Goal: Task Accomplishment & Management: Use online tool/utility

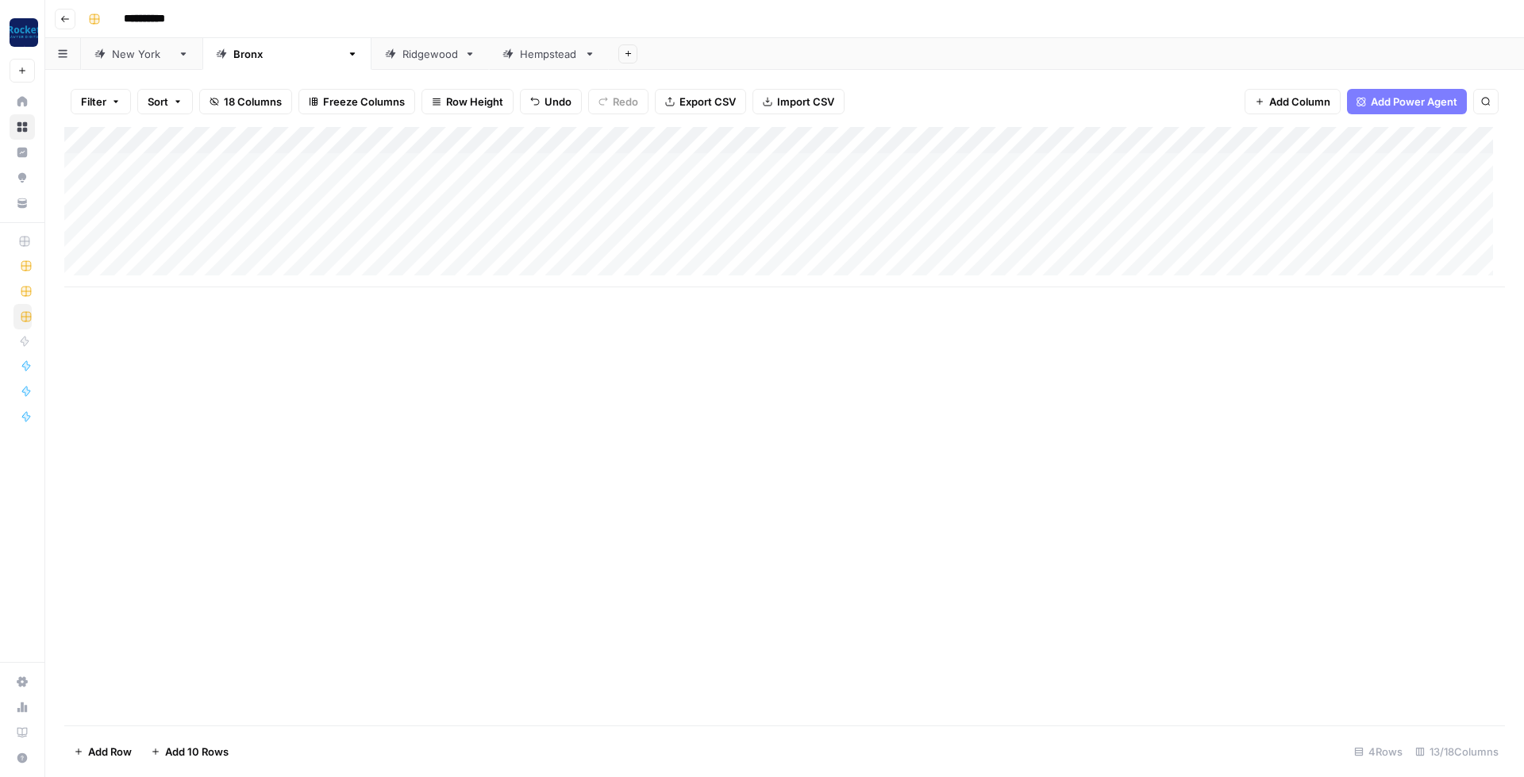
click at [830, 247] on div "Add Column" at bounding box center [784, 207] width 1441 height 160
click at [1504, 715] on icon "close" at bounding box center [1502, 714] width 11 height 13
click at [706, 347] on div "Add Column" at bounding box center [784, 426] width 1441 height 599
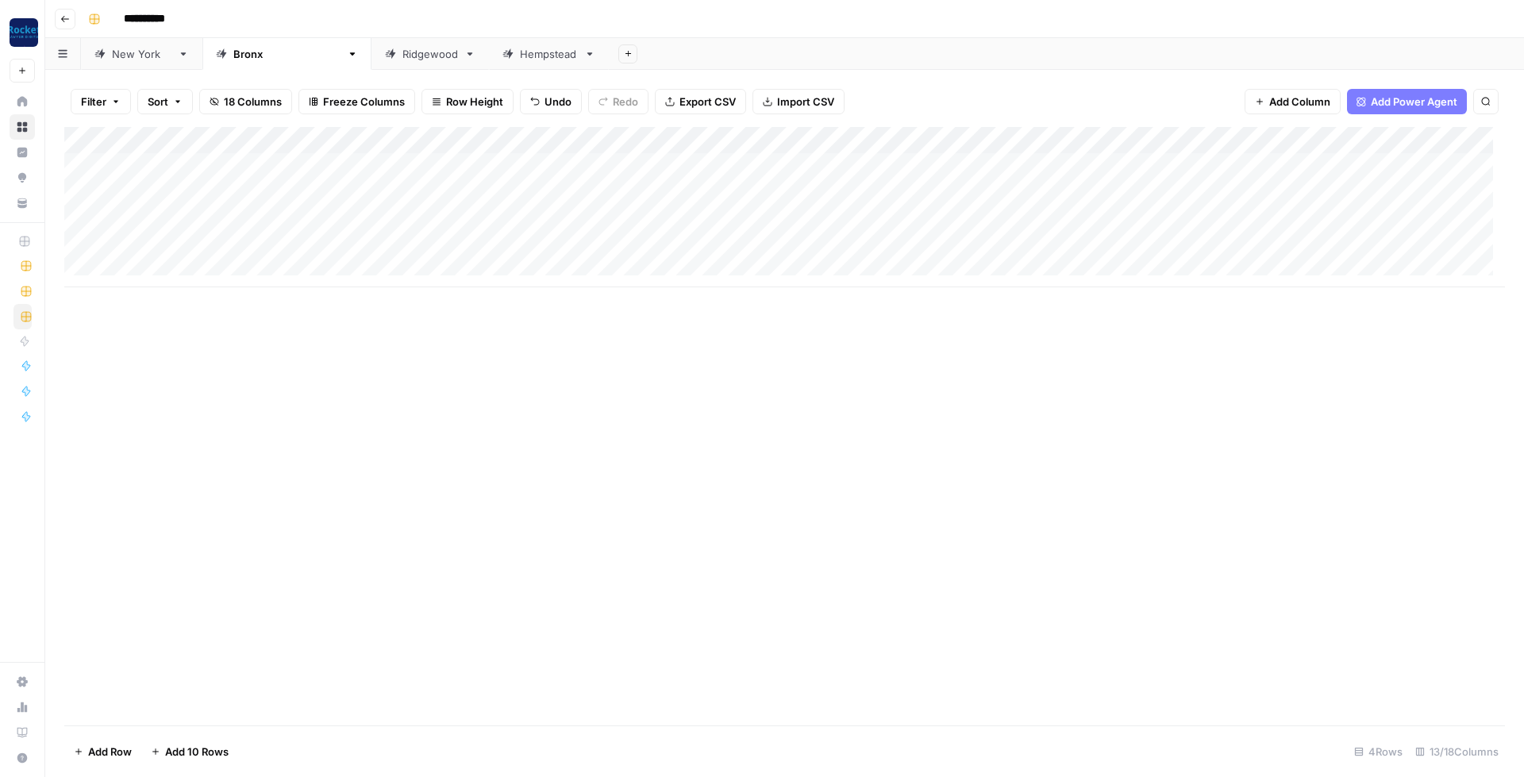
click at [372, 68] on link "Ridgewood" at bounding box center [431, 54] width 118 height 32
click at [520, 61] on div "Hempstead" at bounding box center [549, 54] width 58 height 16
click at [216, 56] on icon at bounding box center [221, 53] width 10 height 10
click at [914, 141] on div "Add Column" at bounding box center [784, 207] width 1441 height 160
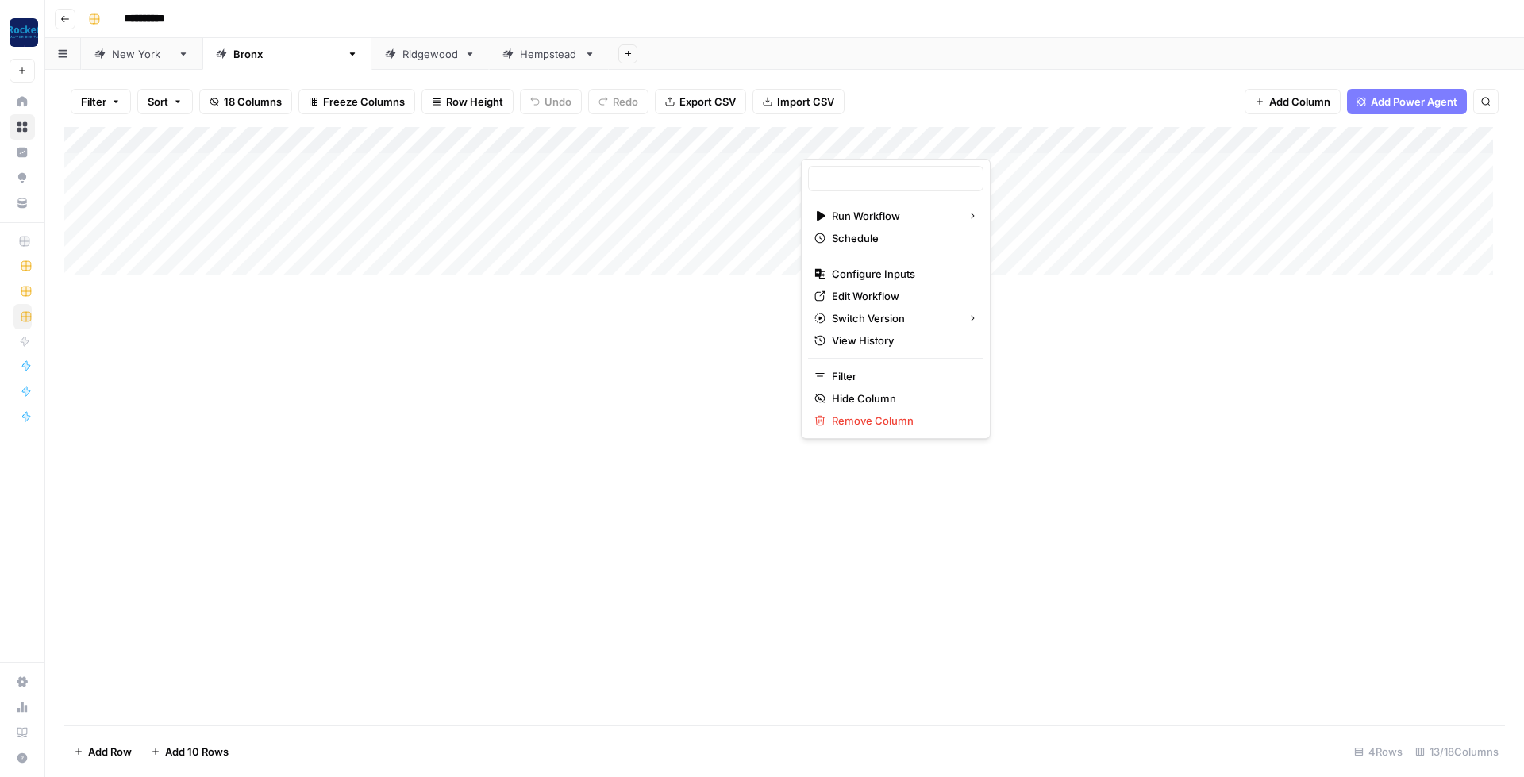
type input "Keyword to Brief"
click at [1346, 138] on div "Add Column" at bounding box center [784, 207] width 1441 height 160
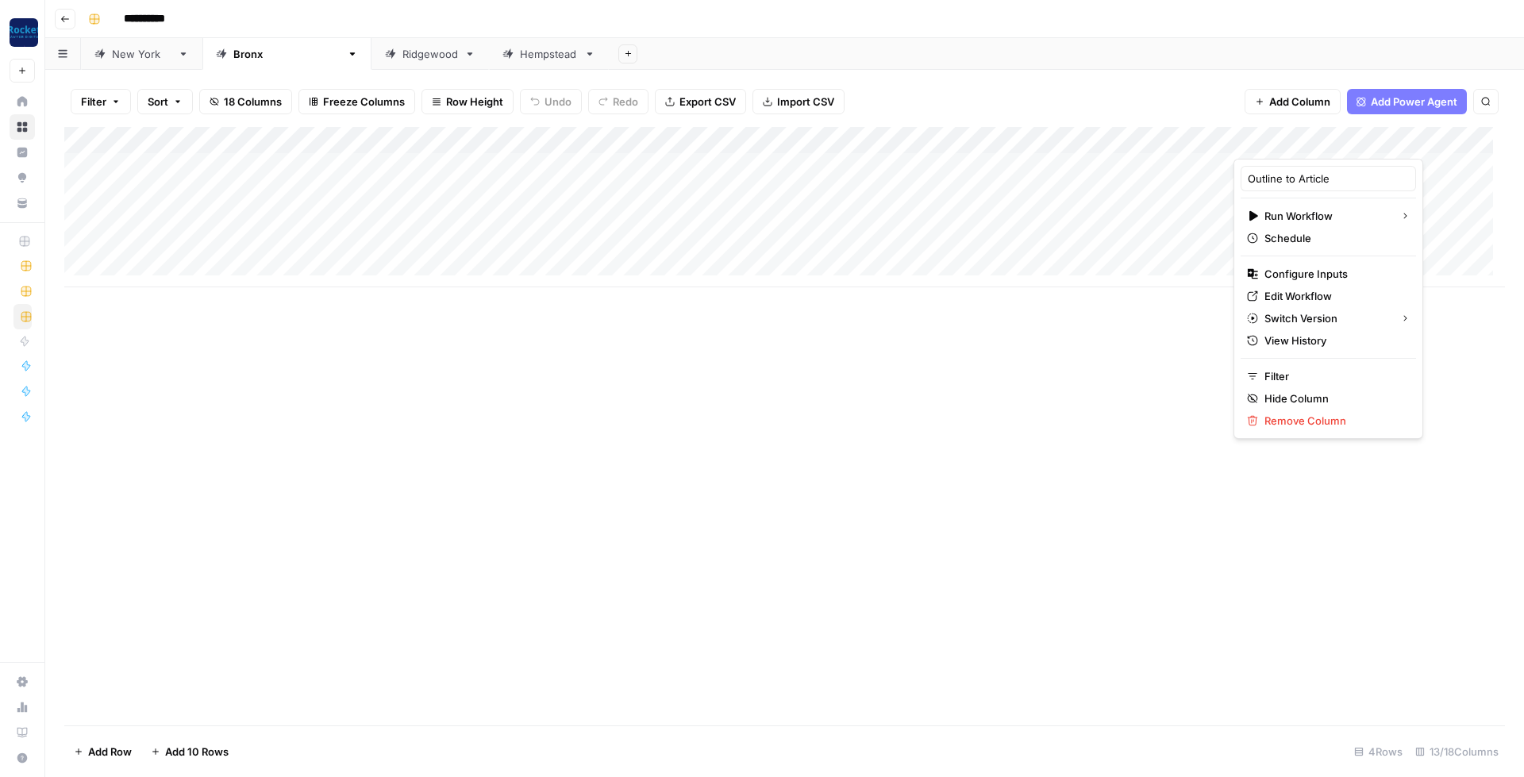
click at [914, 141] on div "Add Column" at bounding box center [784, 207] width 1441 height 160
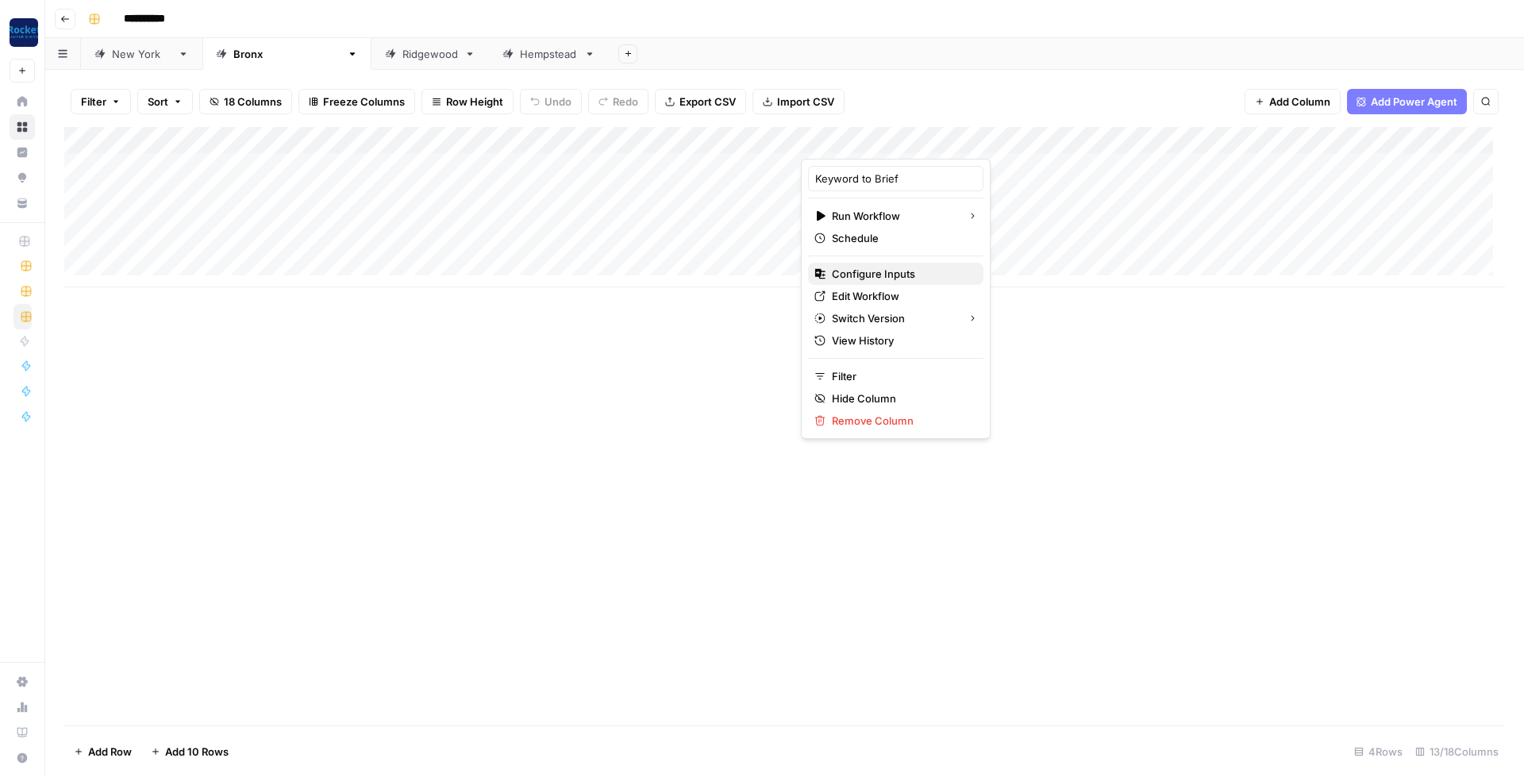
click at [881, 273] on span "Configure Inputs" at bounding box center [901, 274] width 139 height 16
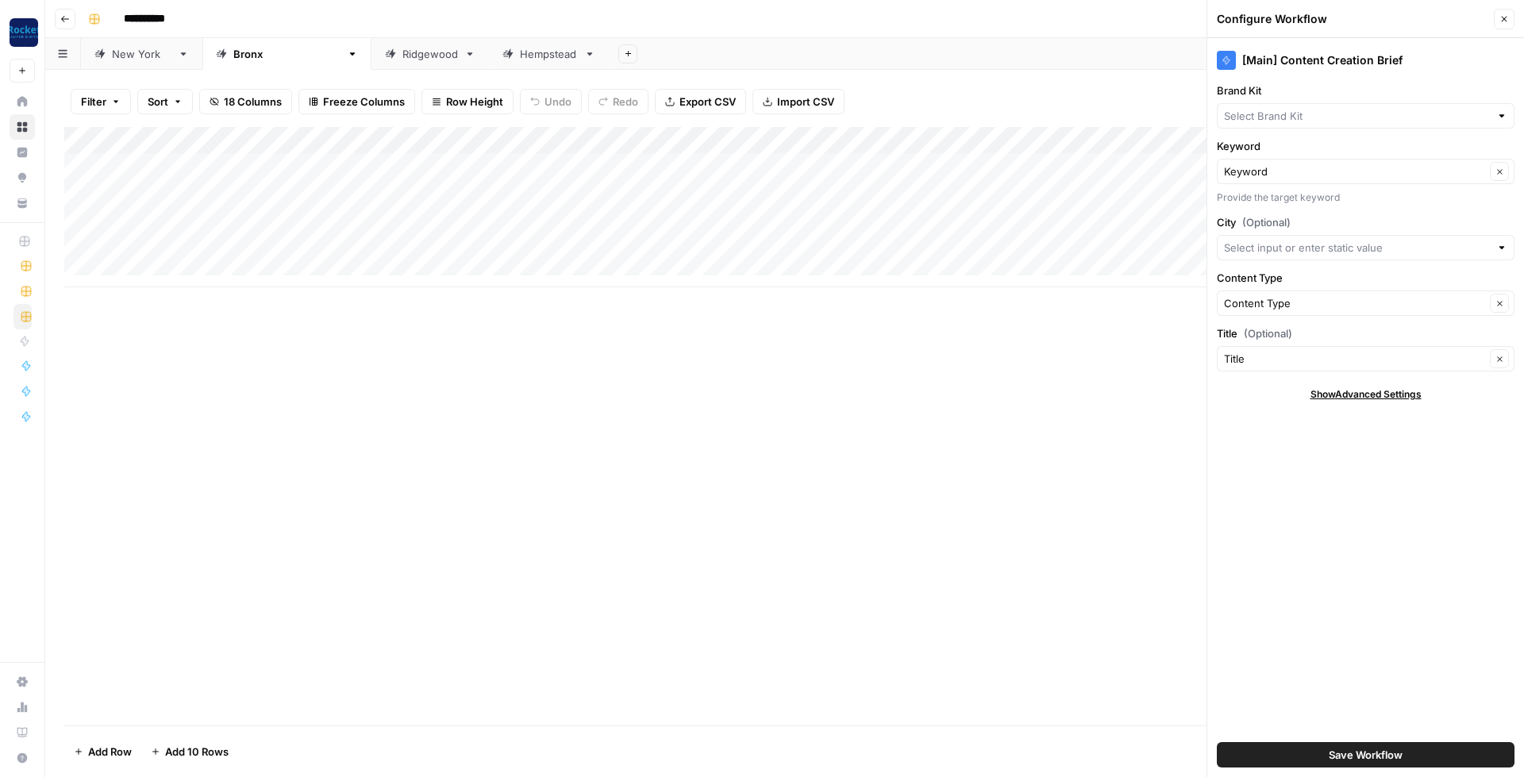
type input "[PERSON_NAME] Law Injury & Car Accident Lawyers"
click at [1321, 240] on input "City (Optional)" at bounding box center [1357, 248] width 266 height 16
type input "[GEOGRAPHIC_DATA]"
click at [1256, 164] on input "Keyword" at bounding box center [1354, 172] width 261 height 16
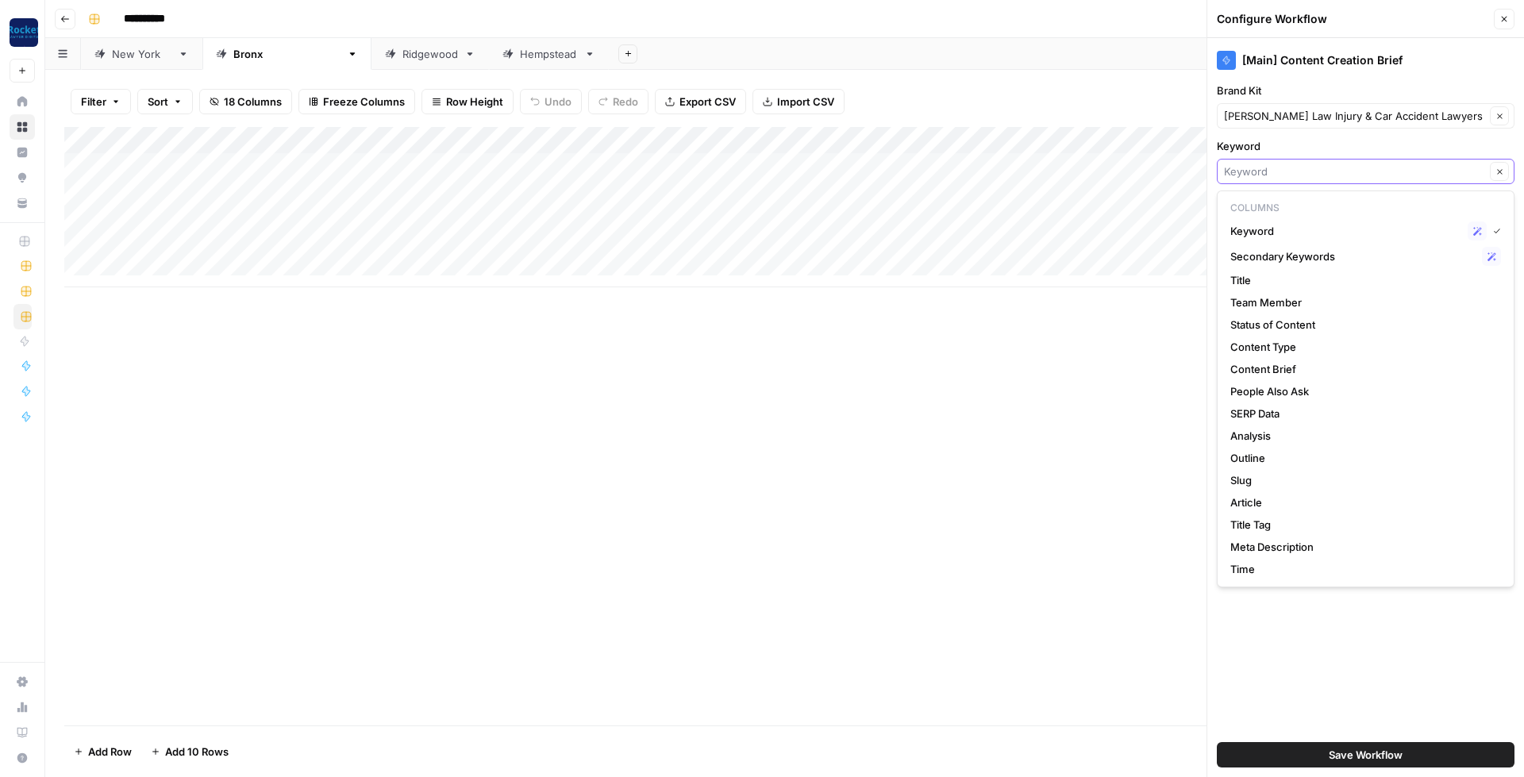
click at [1256, 164] on input "Keyword" at bounding box center [1354, 172] width 261 height 16
type input "Keyword"
click at [1321, 147] on label "Keyword" at bounding box center [1366, 146] width 298 height 16
click at [1321, 164] on input "Keyword" at bounding box center [1354, 172] width 261 height 16
type input "Keyword"
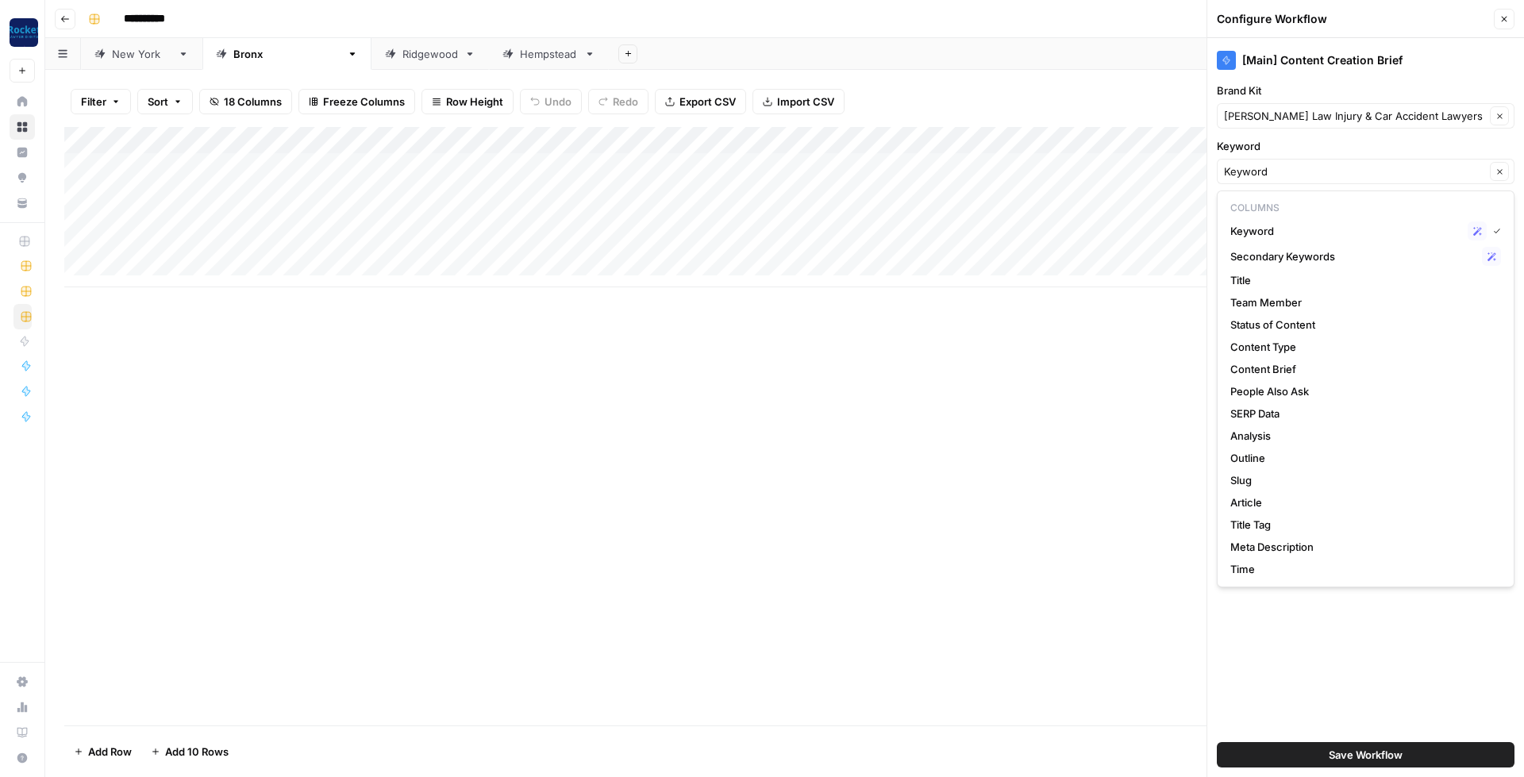
click at [1434, 653] on div "[Main] Content Creation Brief Brand Kit [PERSON_NAME] Law Injury & Car Accident…" at bounding box center [1366, 407] width 317 height 739
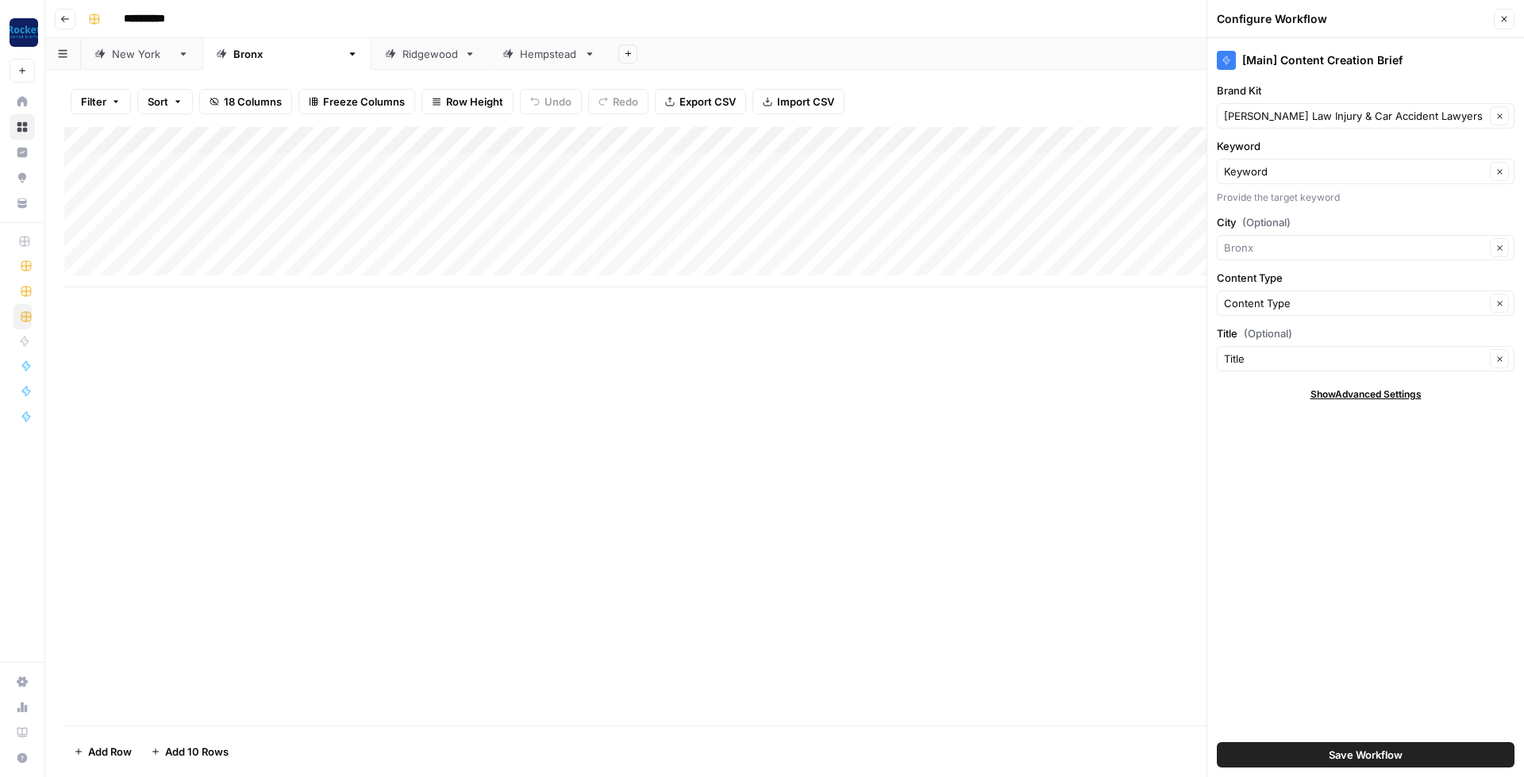
click at [1357, 755] on span "Save Workflow" at bounding box center [1366, 755] width 74 height 16
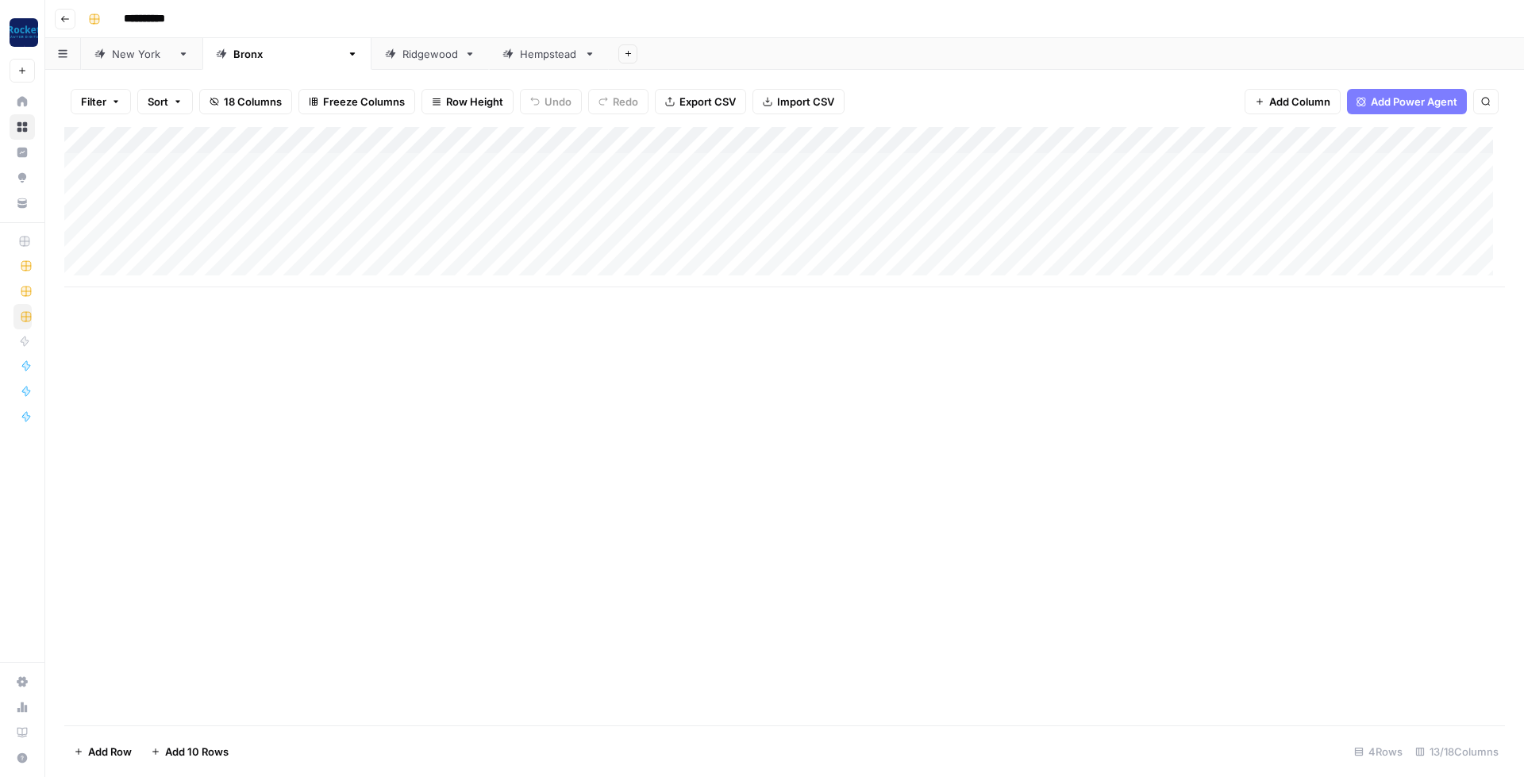
click at [1346, 139] on div "Add Column" at bounding box center [784, 207] width 1441 height 160
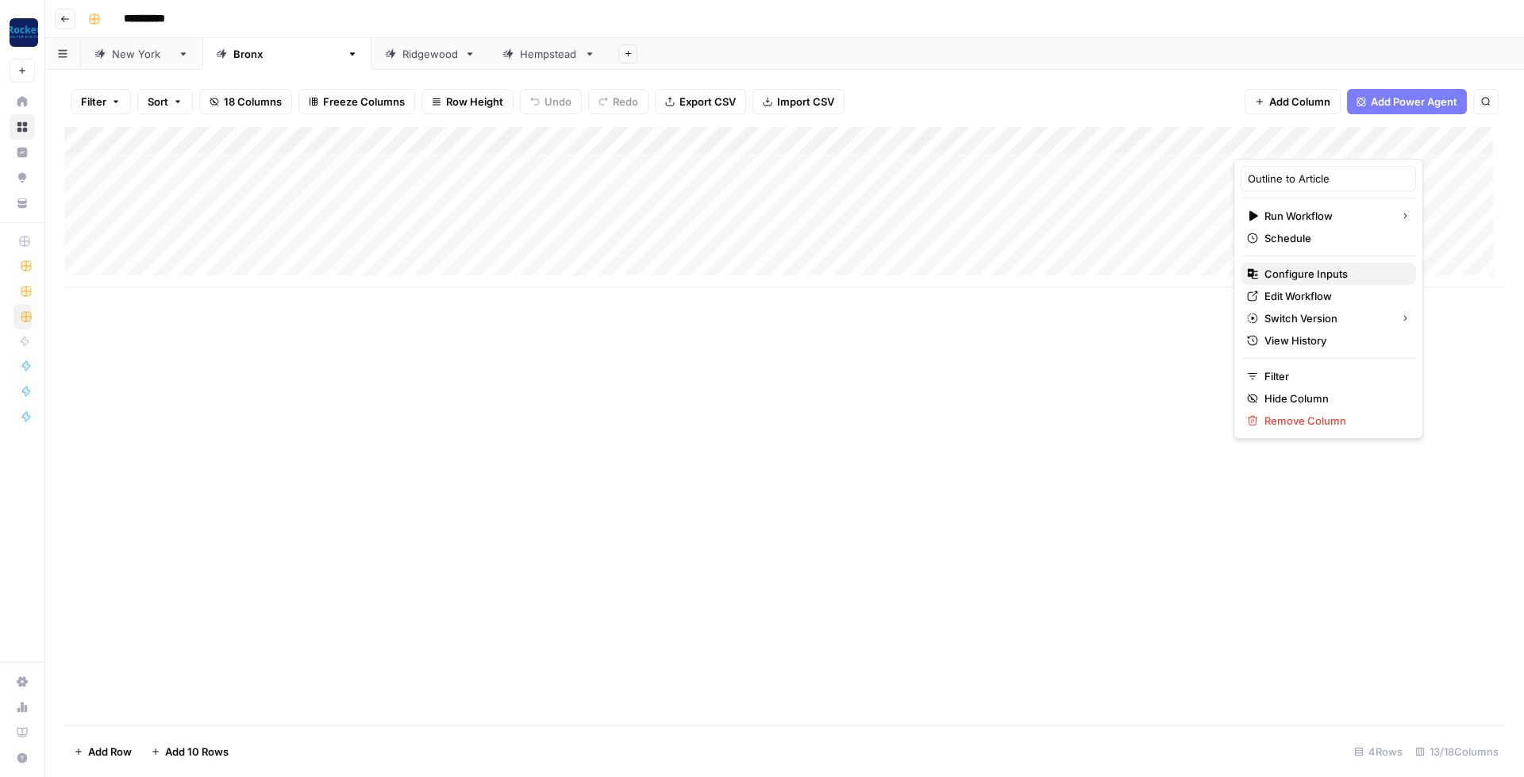
click at [1323, 274] on span "Configure Inputs" at bounding box center [1334, 274] width 139 height 16
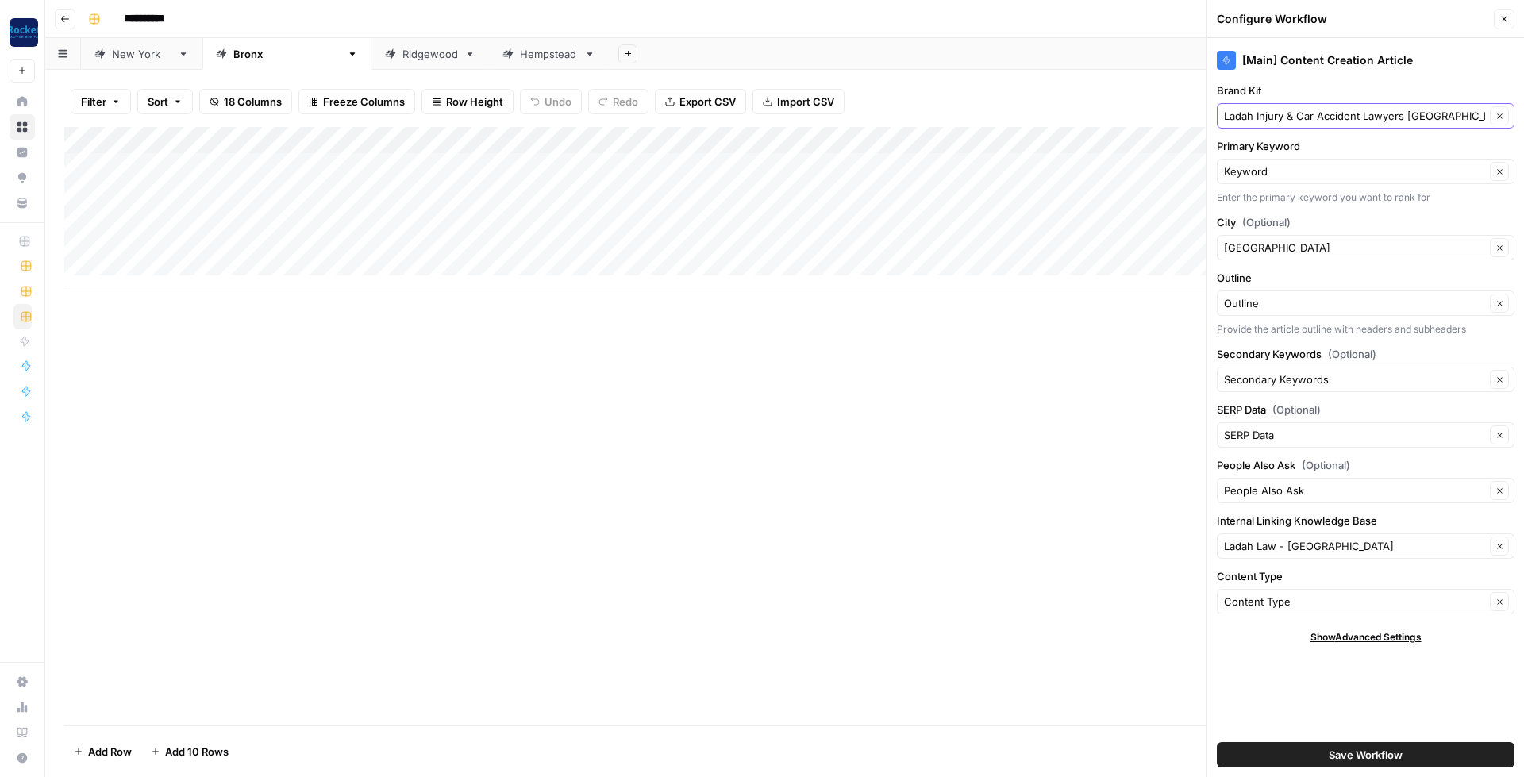
click at [1347, 110] on input "Ladah Injury & Car Accident Lawyers [GEOGRAPHIC_DATA]" at bounding box center [1354, 116] width 261 height 16
click at [1327, 145] on span "[PERSON_NAME] Law Injury & Car Accident Lawyers" at bounding box center [1363, 153] width 264 height 16
type input "[PERSON_NAME] Law Injury & Car Accident Lawyers"
click at [1320, 244] on input "City (Optional)" at bounding box center [1354, 248] width 261 height 16
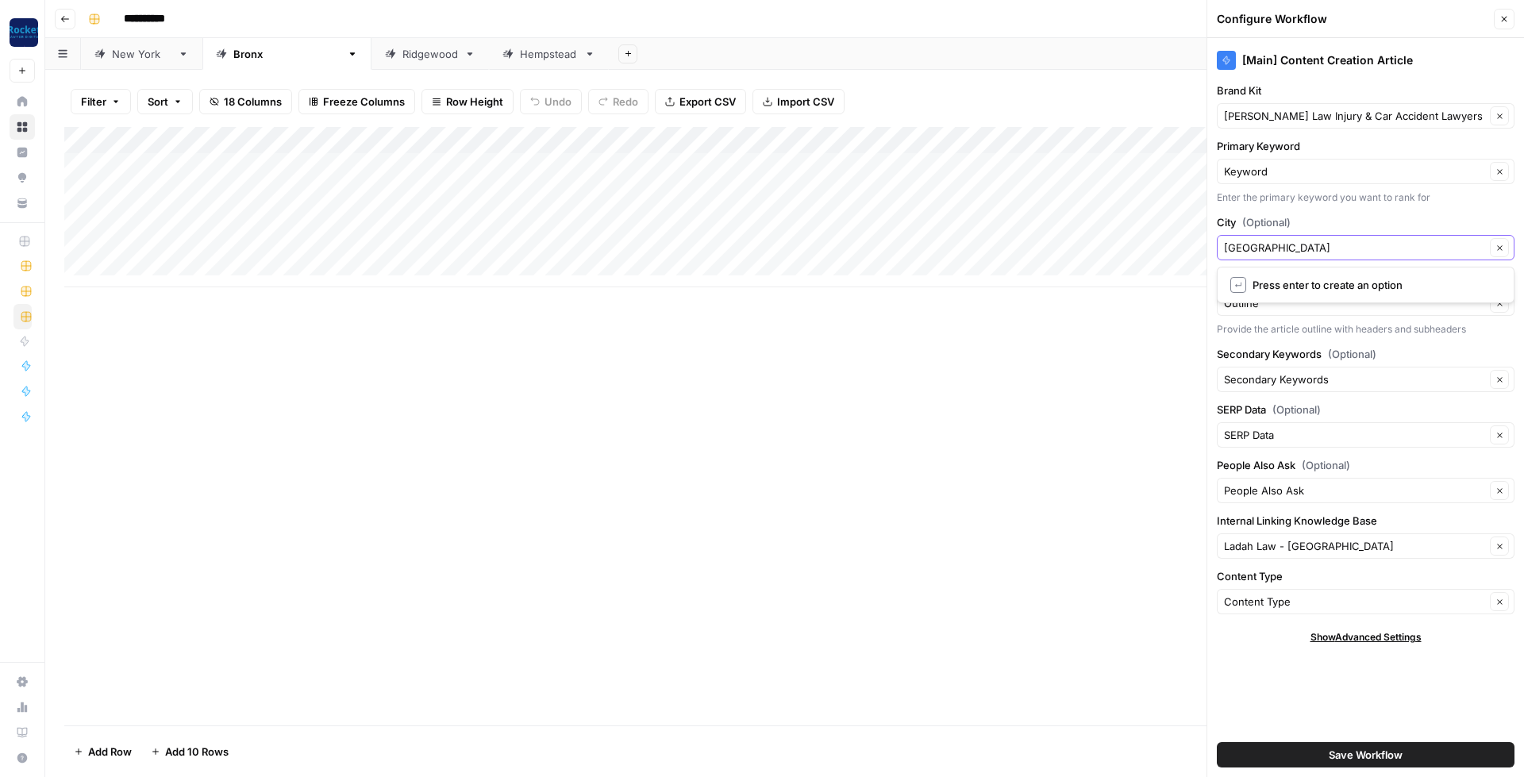
type input "[GEOGRAPHIC_DATA]"
click at [1329, 283] on span "Press enter to create an option" at bounding box center [1374, 285] width 242 height 16
click at [1360, 553] on input "Internal Linking Knowledge Base" at bounding box center [1354, 546] width 261 height 16
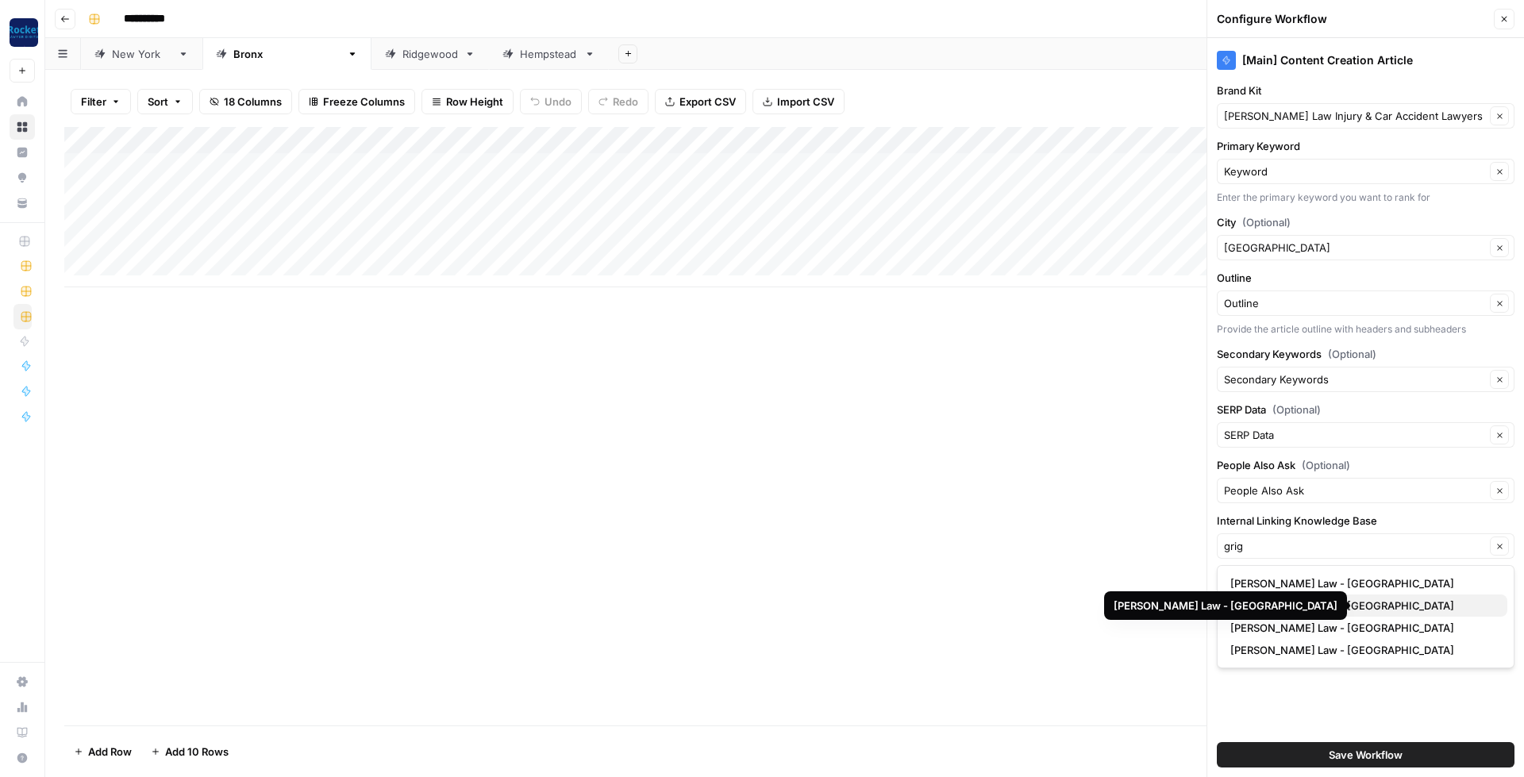
click at [1395, 605] on span "[PERSON_NAME] Law - [GEOGRAPHIC_DATA]" at bounding box center [1363, 606] width 264 height 16
type input "[PERSON_NAME] Law - [GEOGRAPHIC_DATA]"
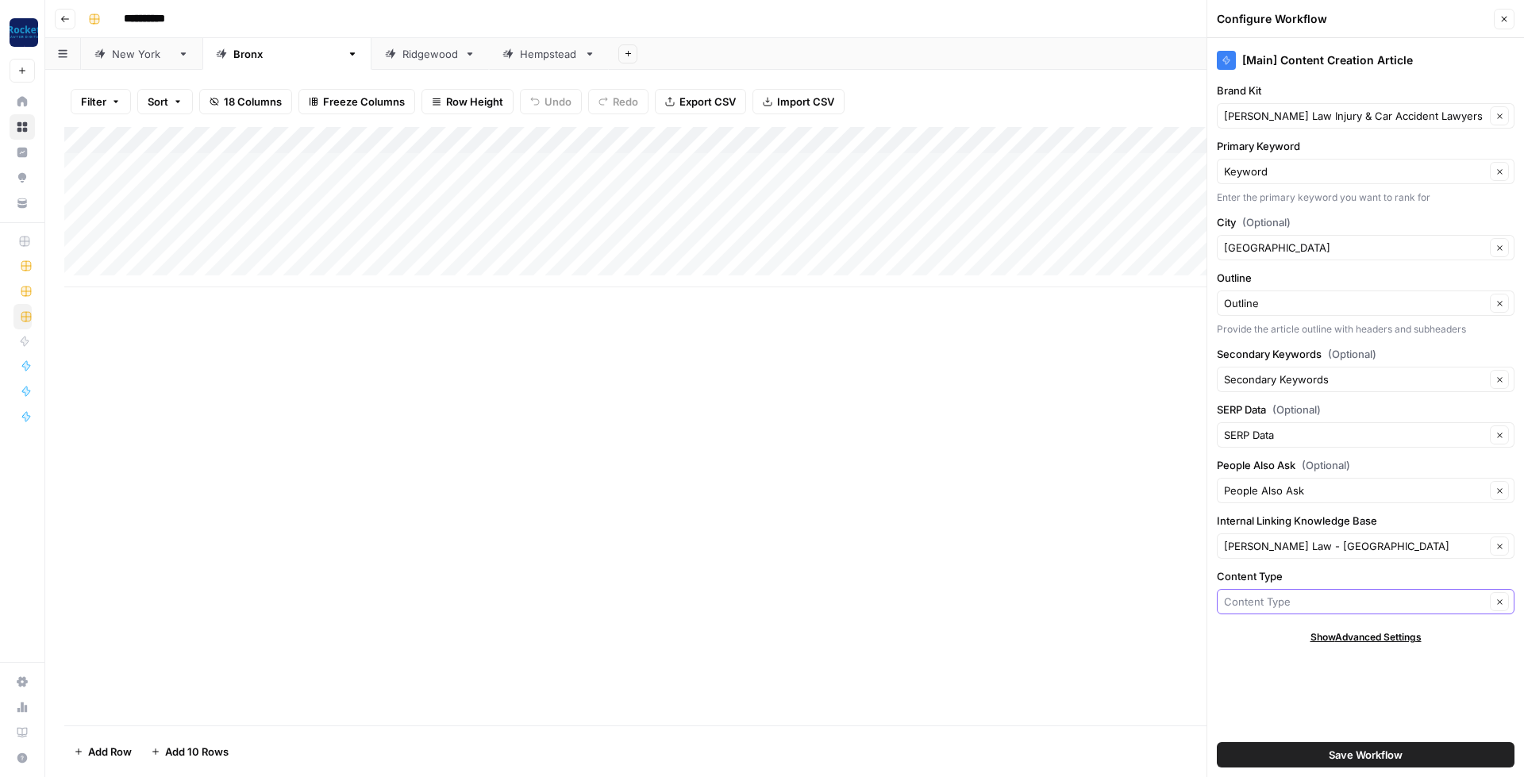
click at [1358, 609] on input "Content Type" at bounding box center [1354, 602] width 261 height 16
type input "practice"
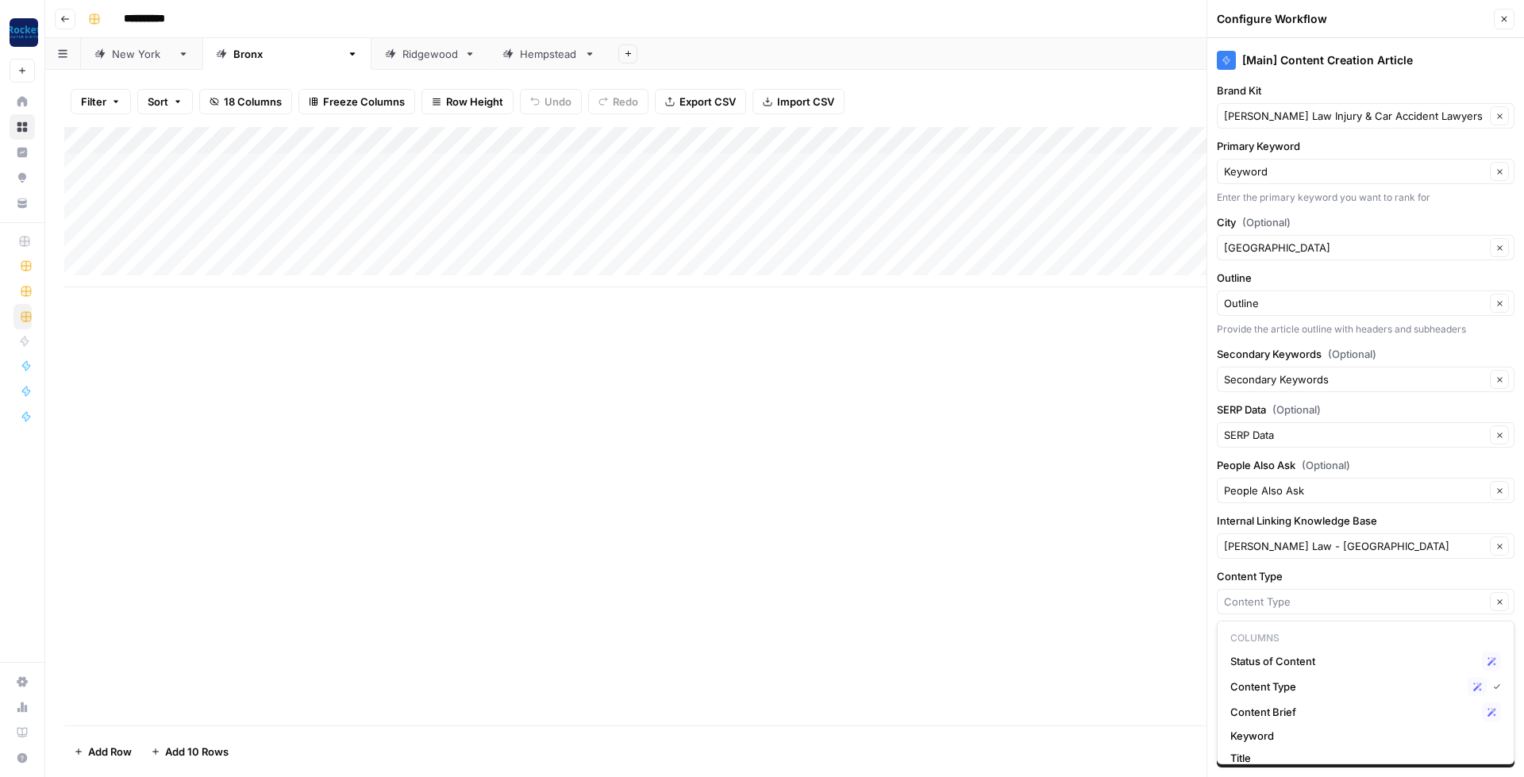
type input "Content Type"
click at [1405, 573] on label "Content Type" at bounding box center [1366, 576] width 298 height 16
click at [1405, 594] on input "Content Type" at bounding box center [1354, 602] width 261 height 16
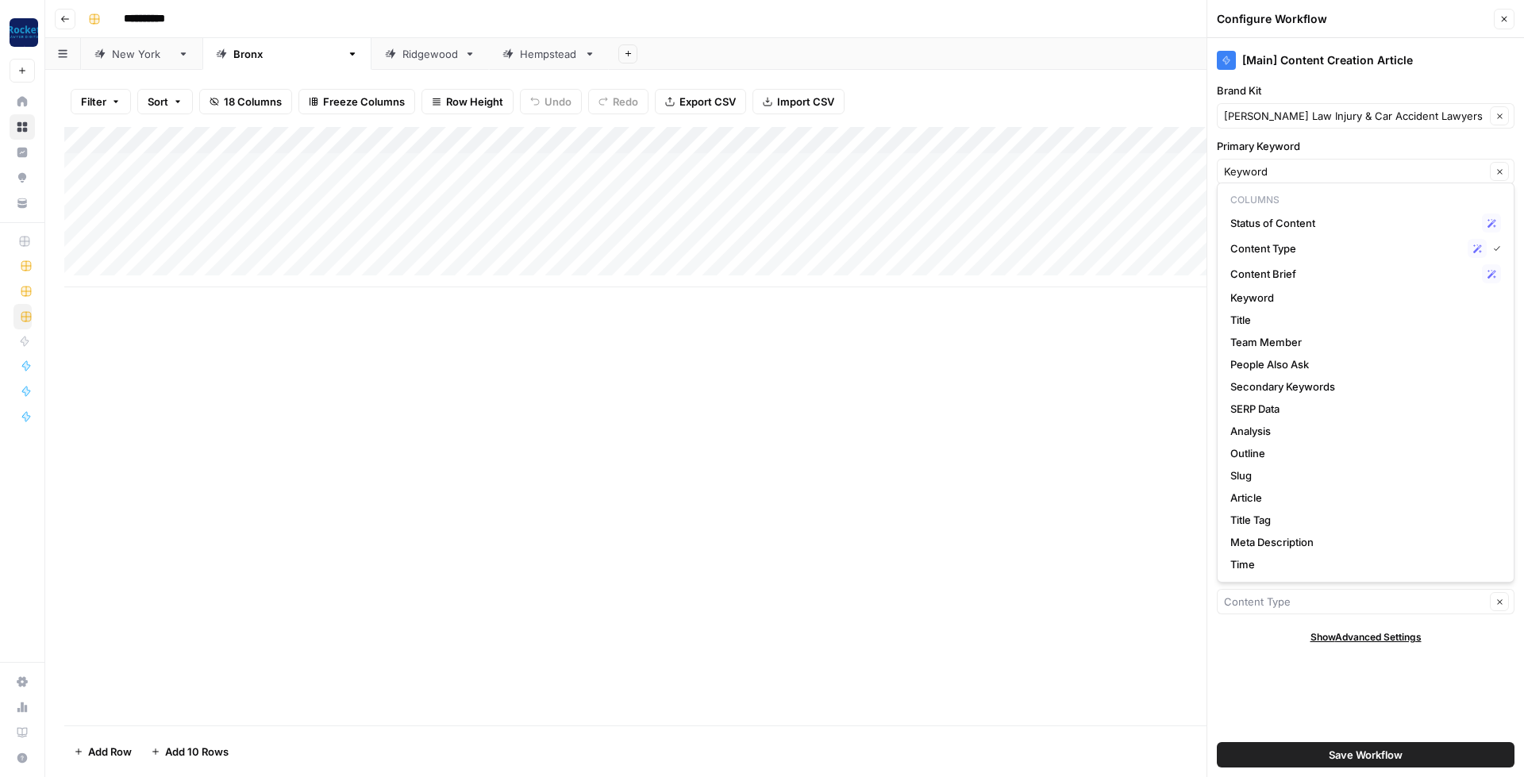
type input "Content Type"
click at [1335, 716] on div "[Main] Content Creation Article Brand Kit [PERSON_NAME] Law Injury & Car Accide…" at bounding box center [1366, 407] width 317 height 739
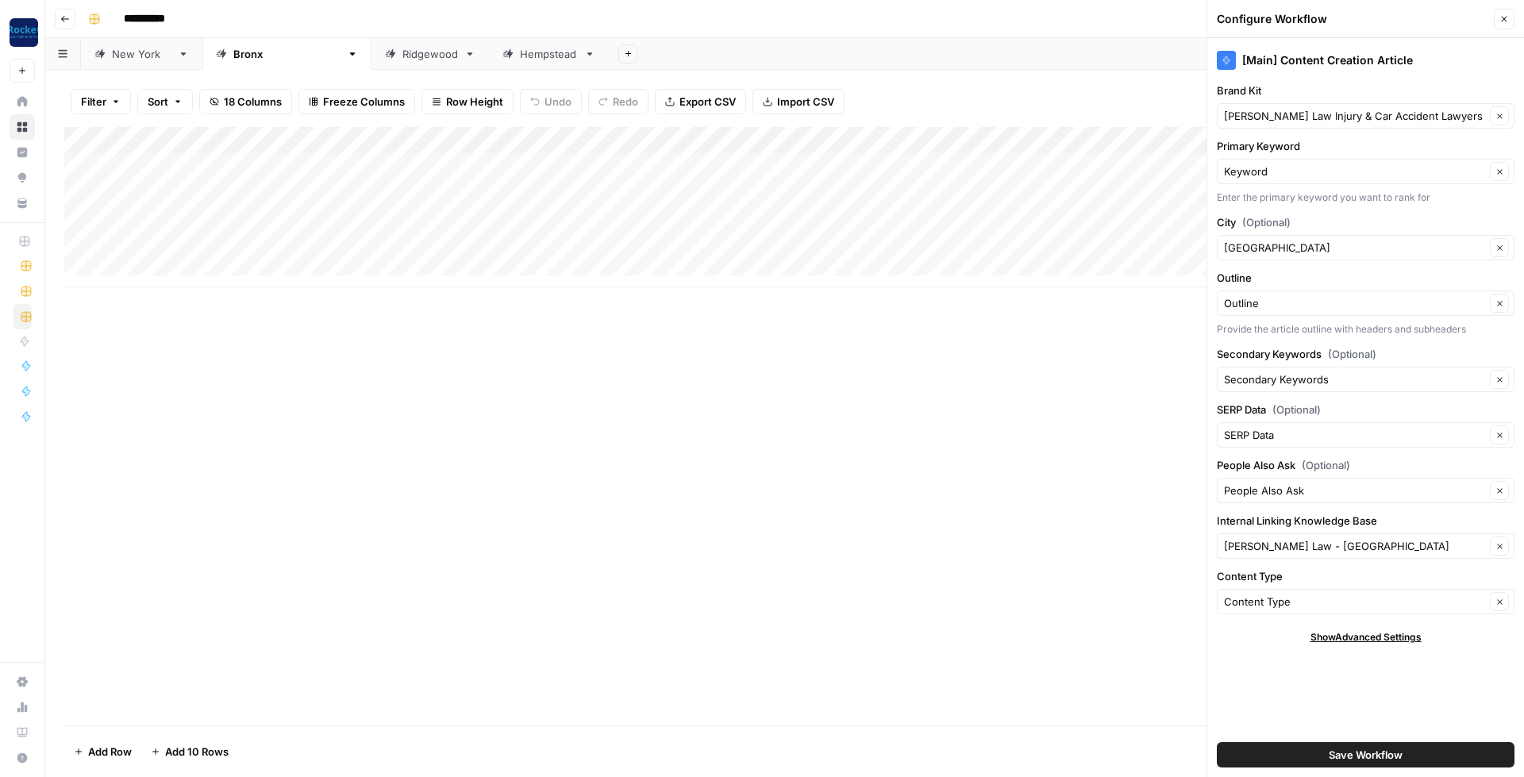
click at [1352, 761] on span "Save Workflow" at bounding box center [1366, 755] width 74 height 16
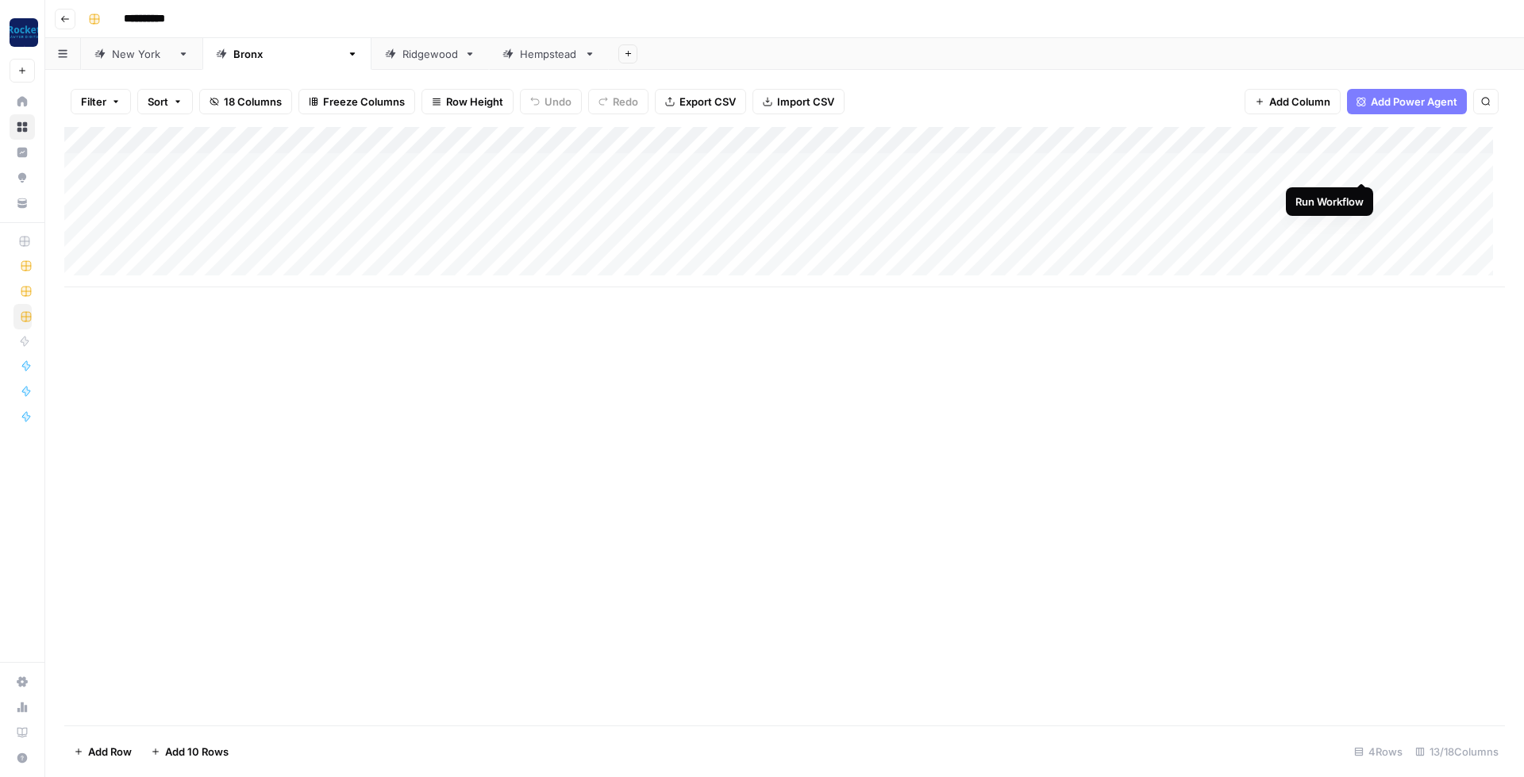
click at [1362, 167] on div "Add Column" at bounding box center [784, 207] width 1441 height 160
click at [921, 140] on div "Add Column" at bounding box center [784, 207] width 1441 height 160
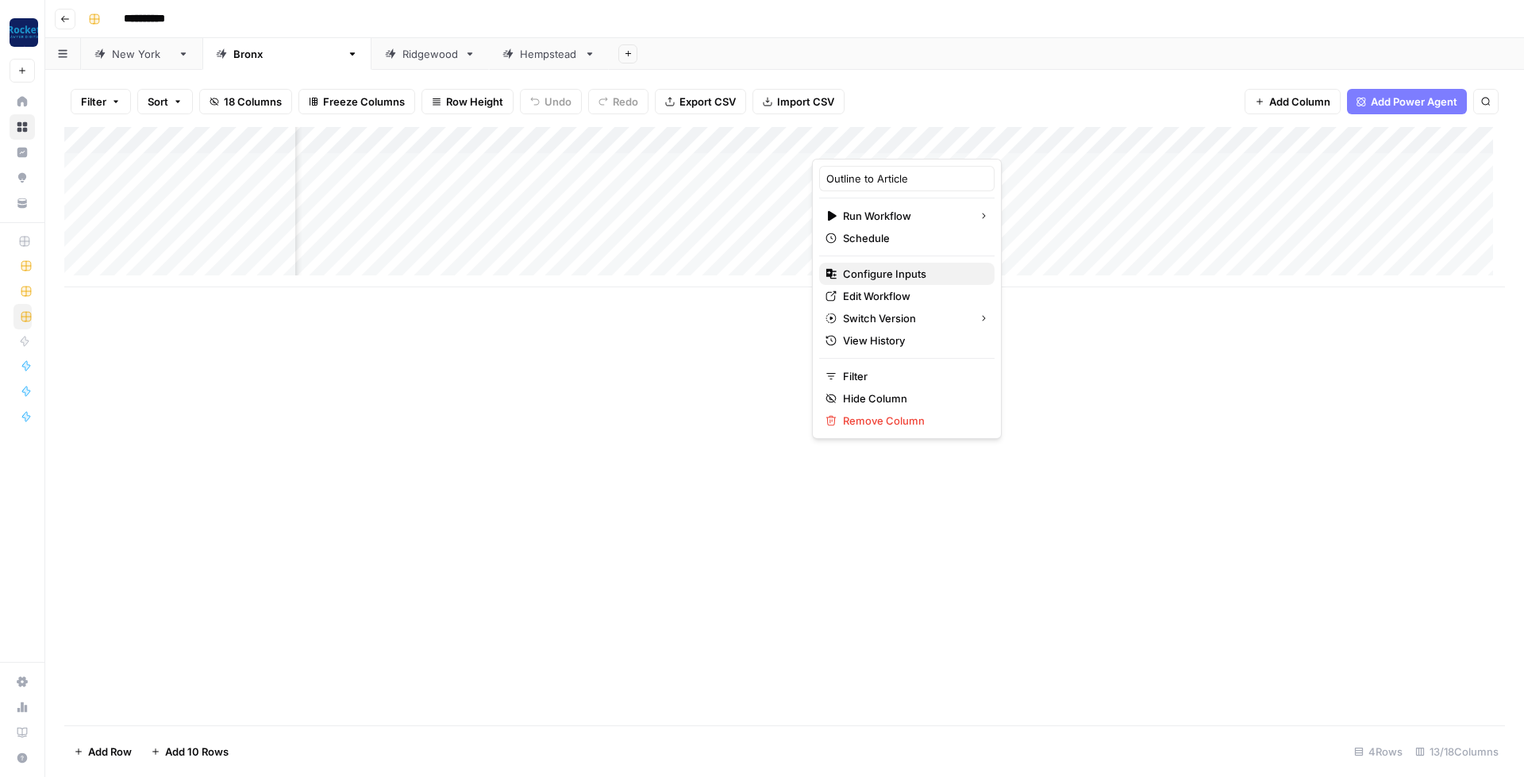
click at [907, 281] on span "Configure Inputs" at bounding box center [912, 274] width 139 height 16
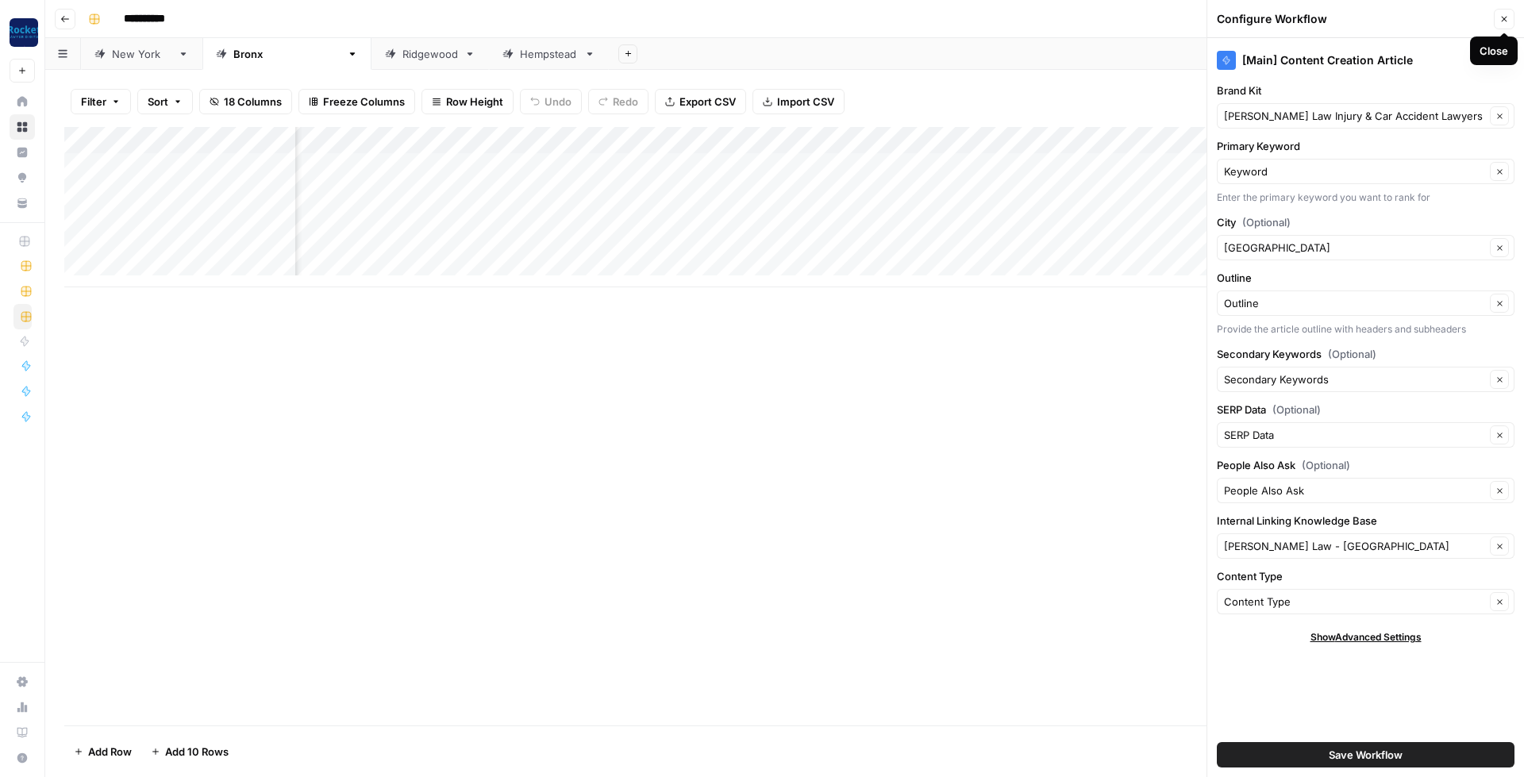
click at [1509, 22] on button "Close" at bounding box center [1504, 19] width 21 height 21
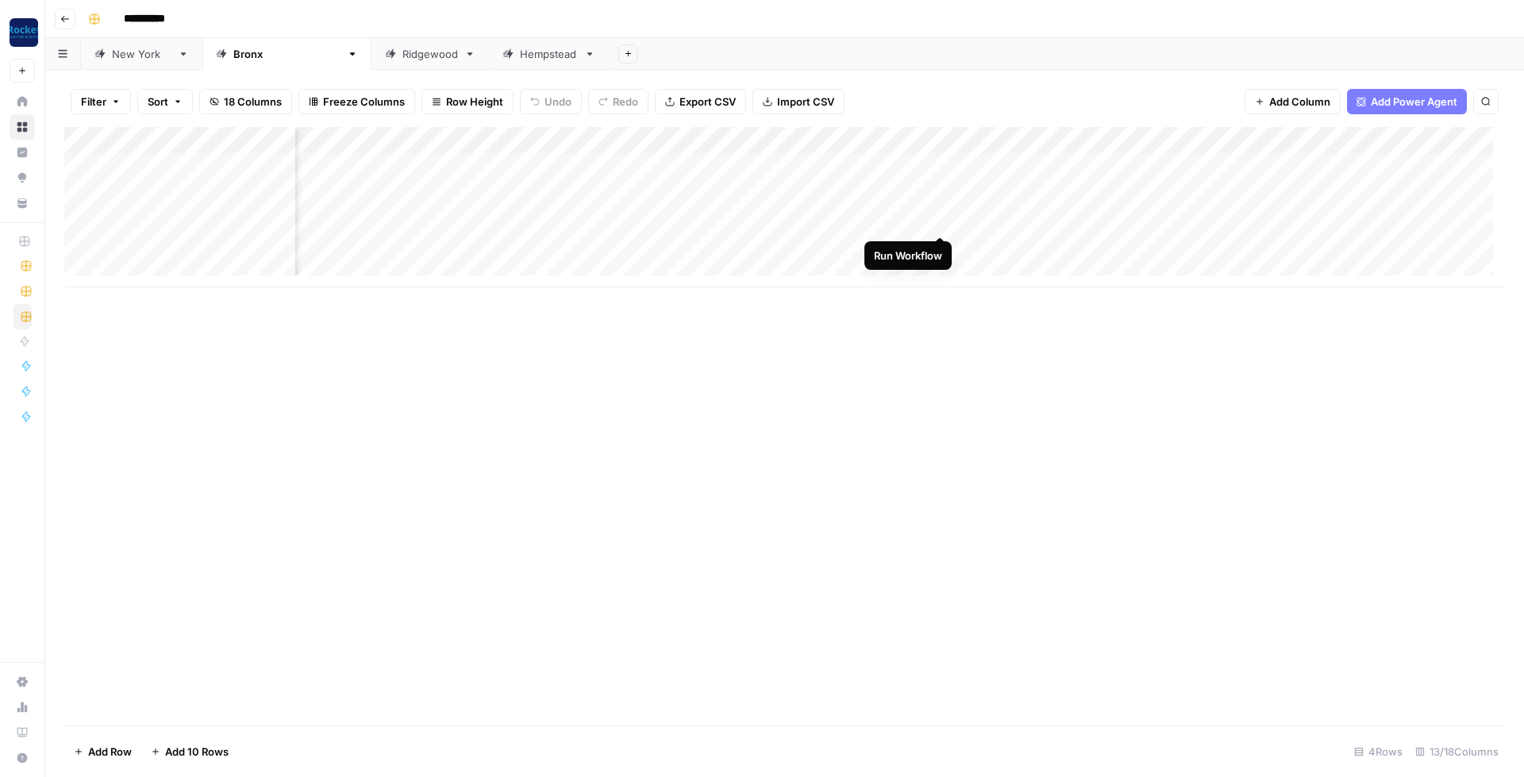
click at [936, 221] on div "Add Column" at bounding box center [784, 207] width 1441 height 160
click at [372, 64] on link "Ridgewood" at bounding box center [431, 54] width 118 height 32
click at [912, 137] on div "Add Column" at bounding box center [784, 193] width 1441 height 133
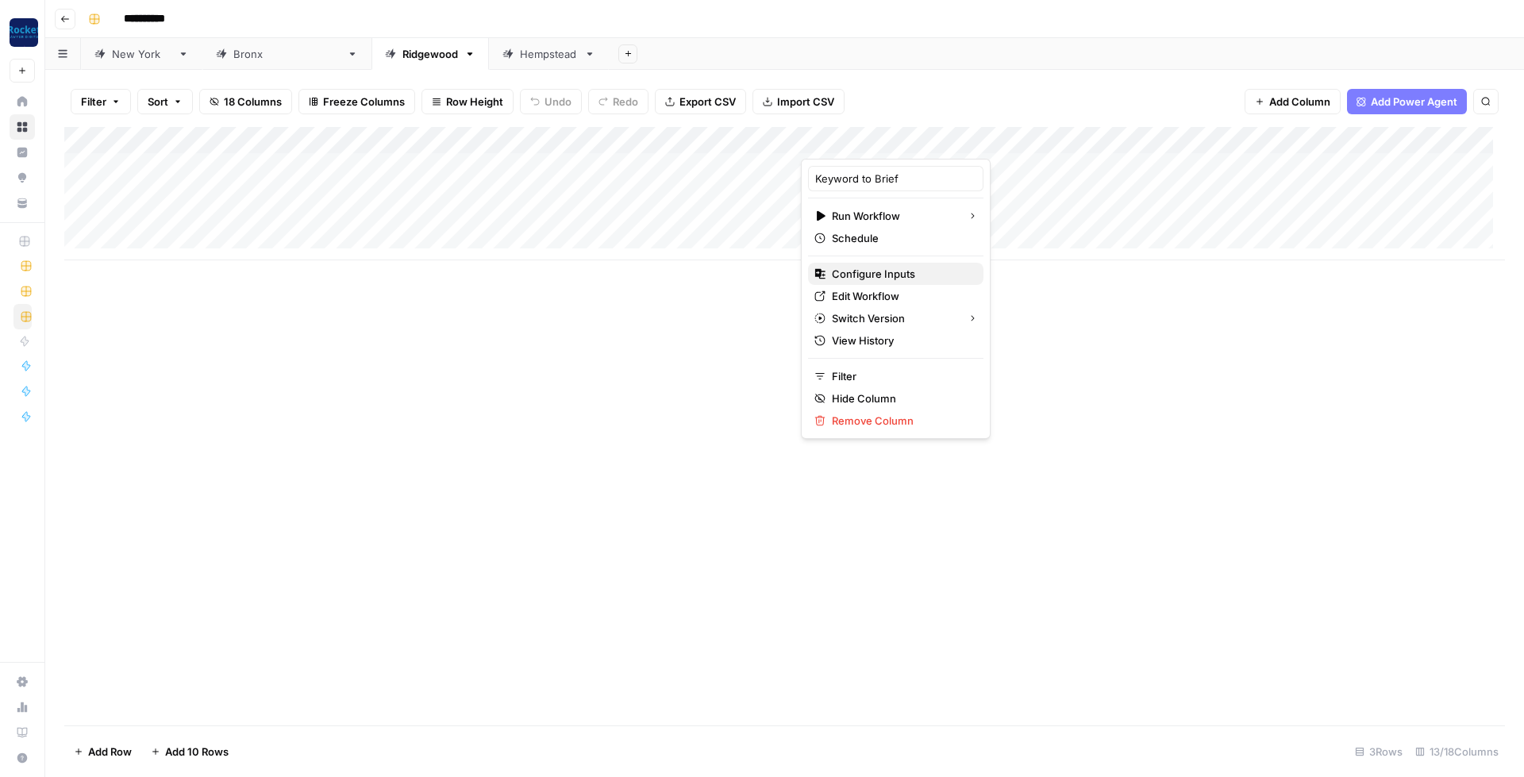
click at [884, 269] on span "Configure Inputs" at bounding box center [901, 274] width 139 height 16
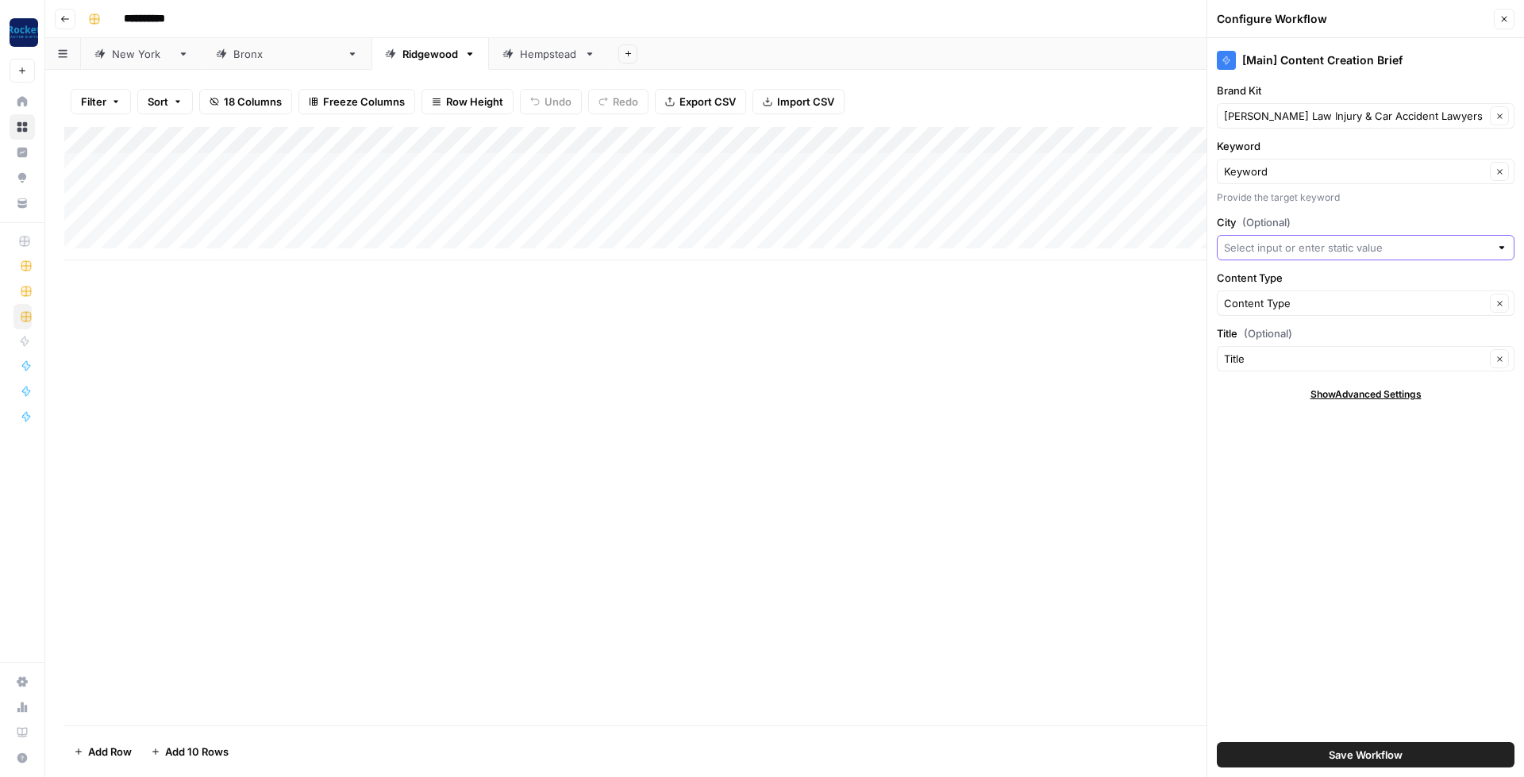
click at [1257, 248] on input "City (Optional)" at bounding box center [1357, 248] width 266 height 16
type input "Ridgewood"
click at [1283, 251] on input "City (Optional)" at bounding box center [1354, 248] width 261 height 16
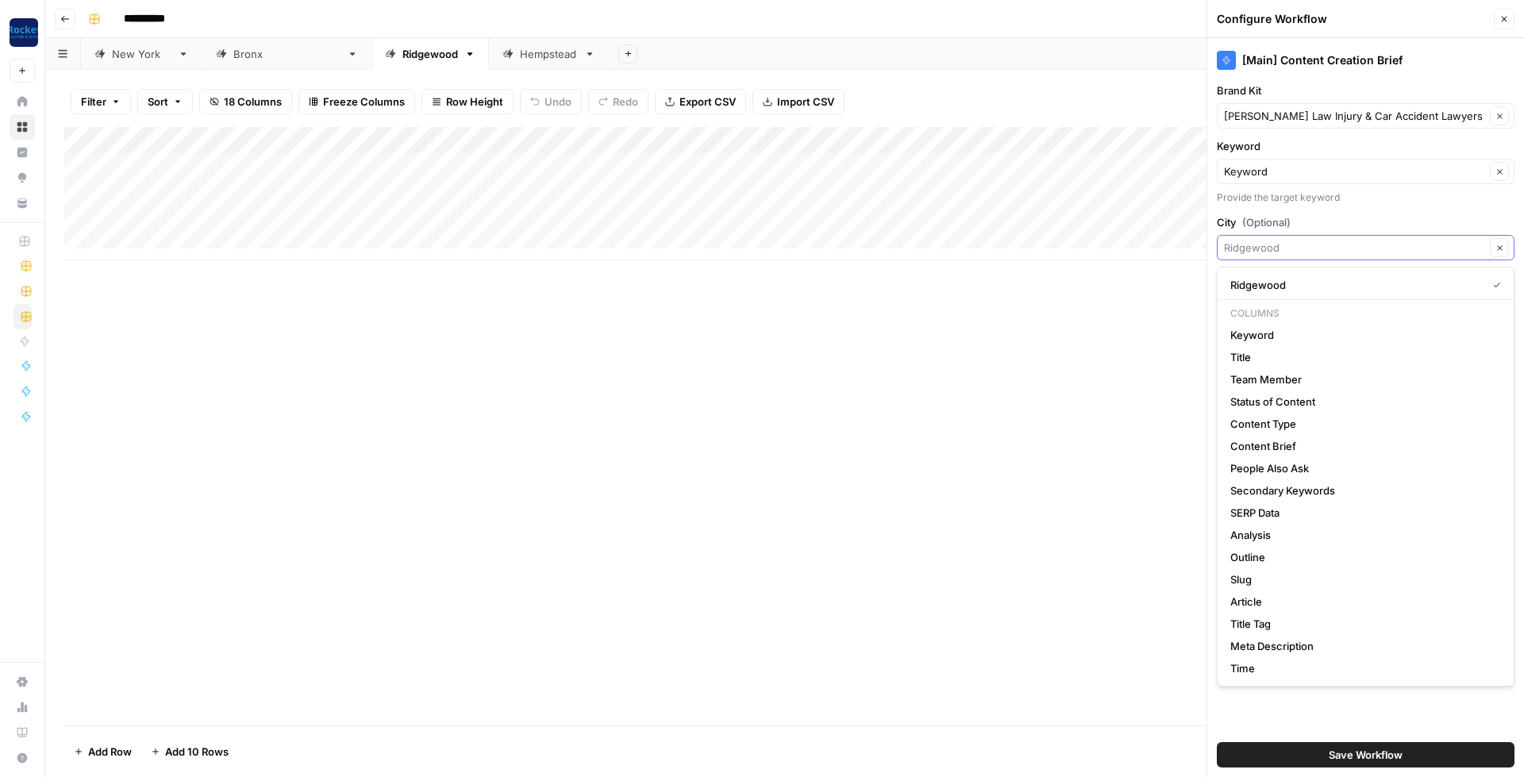
click at [1307, 246] on input "City (Optional)" at bounding box center [1354, 248] width 261 height 16
click at [1308, 280] on span "Ridgewood" at bounding box center [1356, 285] width 250 height 16
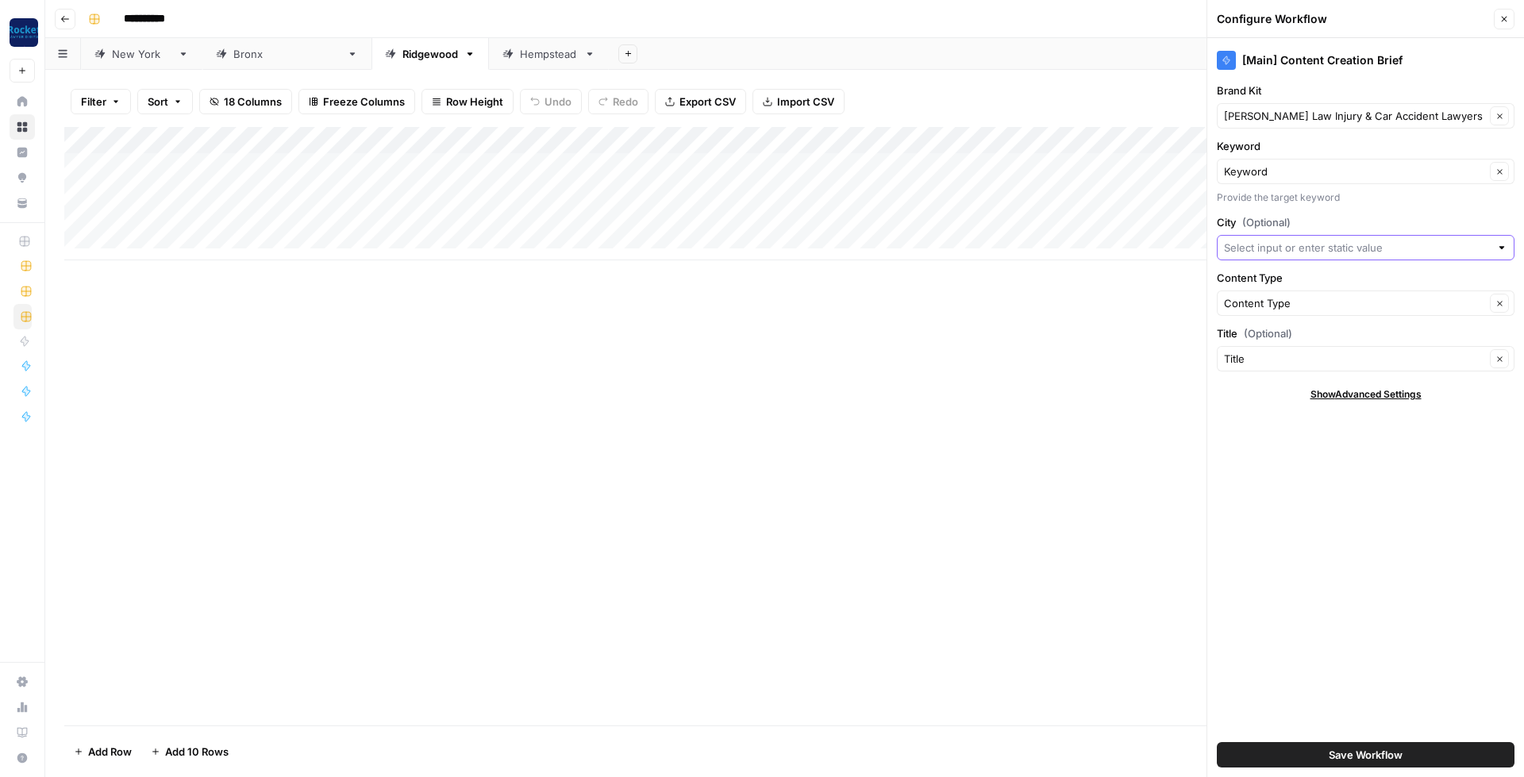
click at [1309, 247] on input "City (Optional)" at bounding box center [1357, 248] width 266 height 16
type input "Ridgewood"
click at [1300, 285] on span "Press enter to create an option" at bounding box center [1374, 285] width 242 height 16
click at [1312, 750] on button "Save Workflow" at bounding box center [1366, 754] width 298 height 25
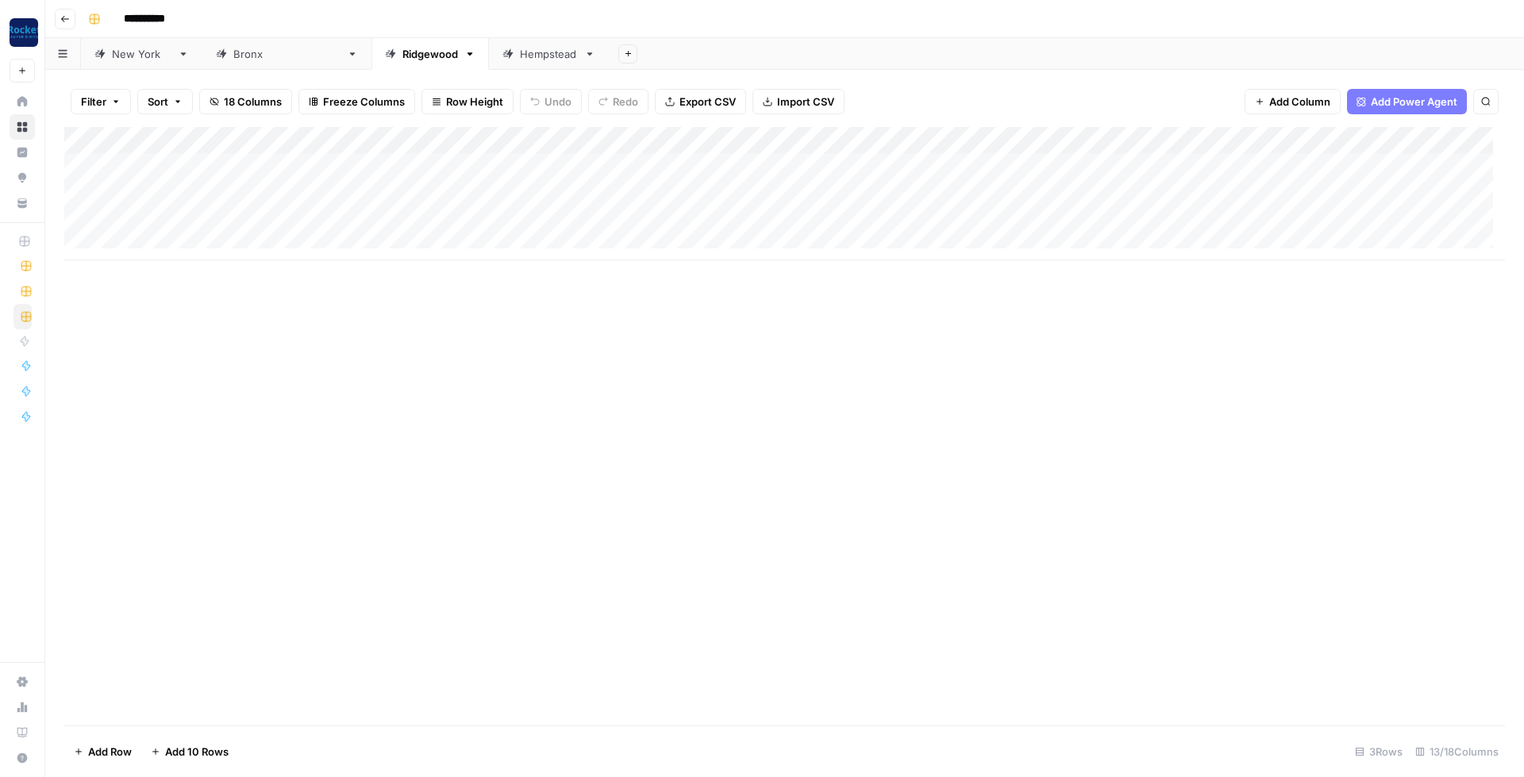
click at [1343, 140] on div "Add Column" at bounding box center [784, 193] width 1441 height 133
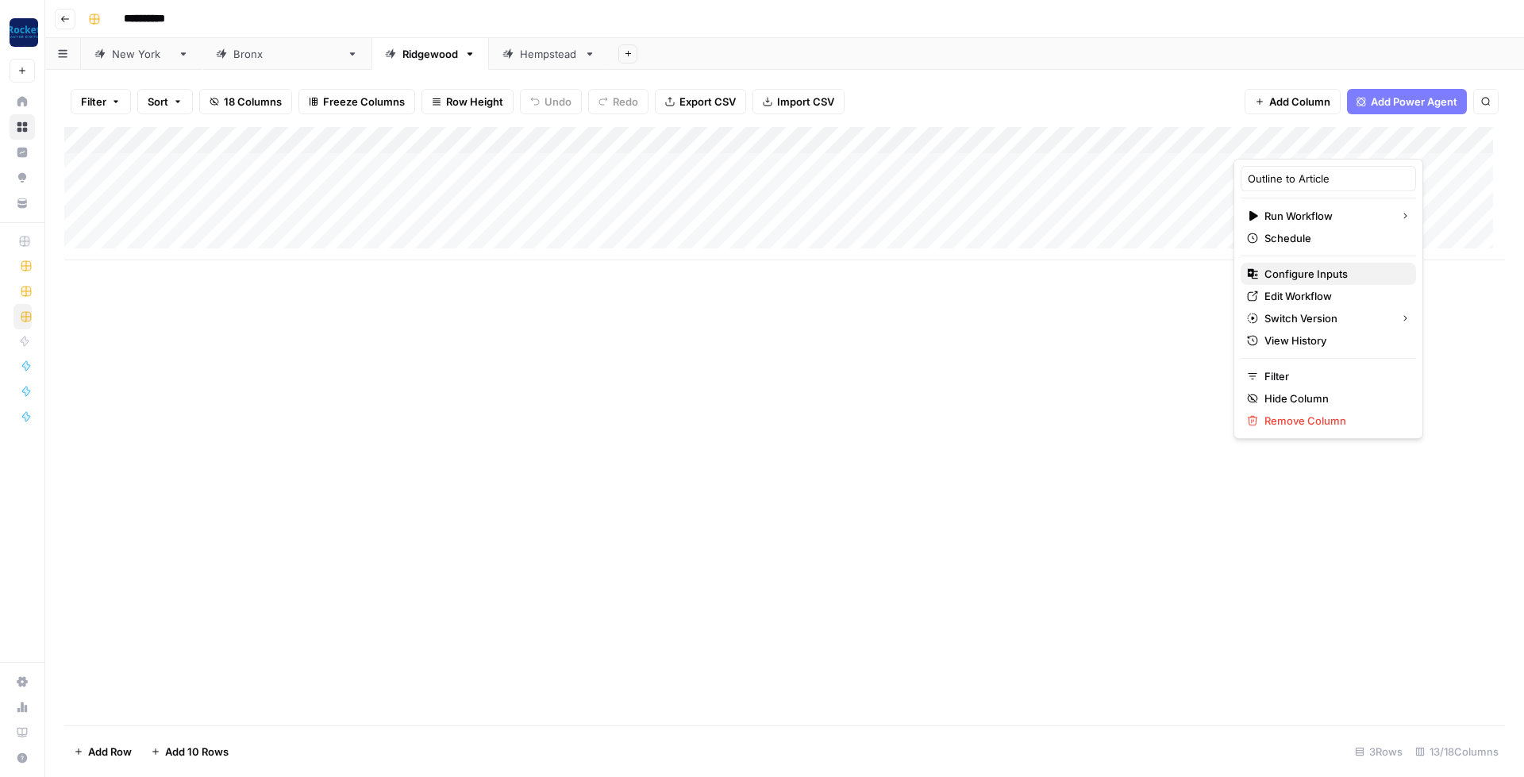
click at [1319, 272] on span "Configure Inputs" at bounding box center [1334, 274] width 139 height 16
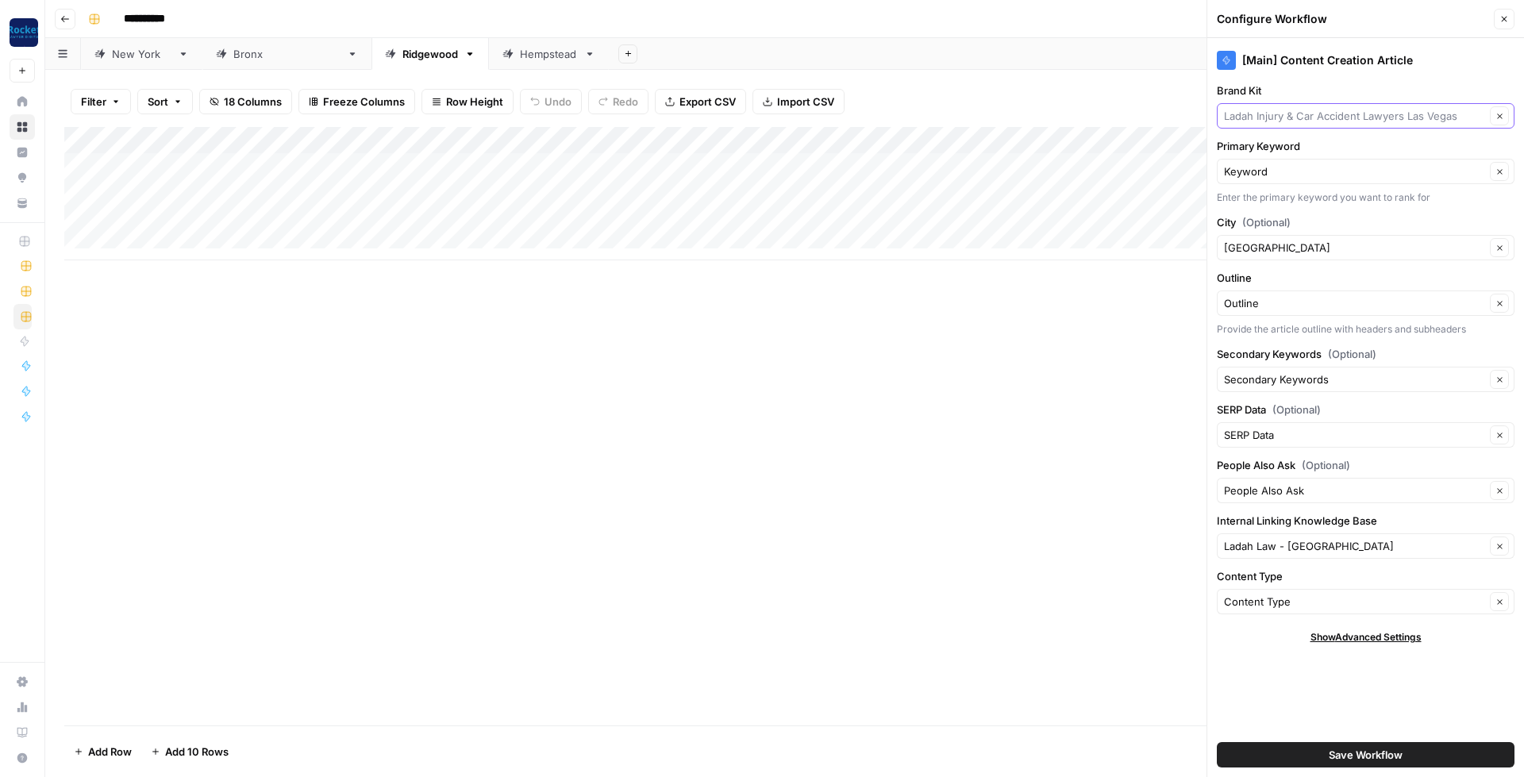
click at [1328, 115] on input "Brand Kit" at bounding box center [1354, 116] width 261 height 16
click at [1315, 151] on span "[PERSON_NAME] Law Injury & Car Accident Lawyers" at bounding box center [1363, 153] width 264 height 16
type input "[PERSON_NAME] Law Injury & Car Accident Lawyers"
click at [1301, 257] on div "[GEOGRAPHIC_DATA] Clear" at bounding box center [1366, 247] width 298 height 25
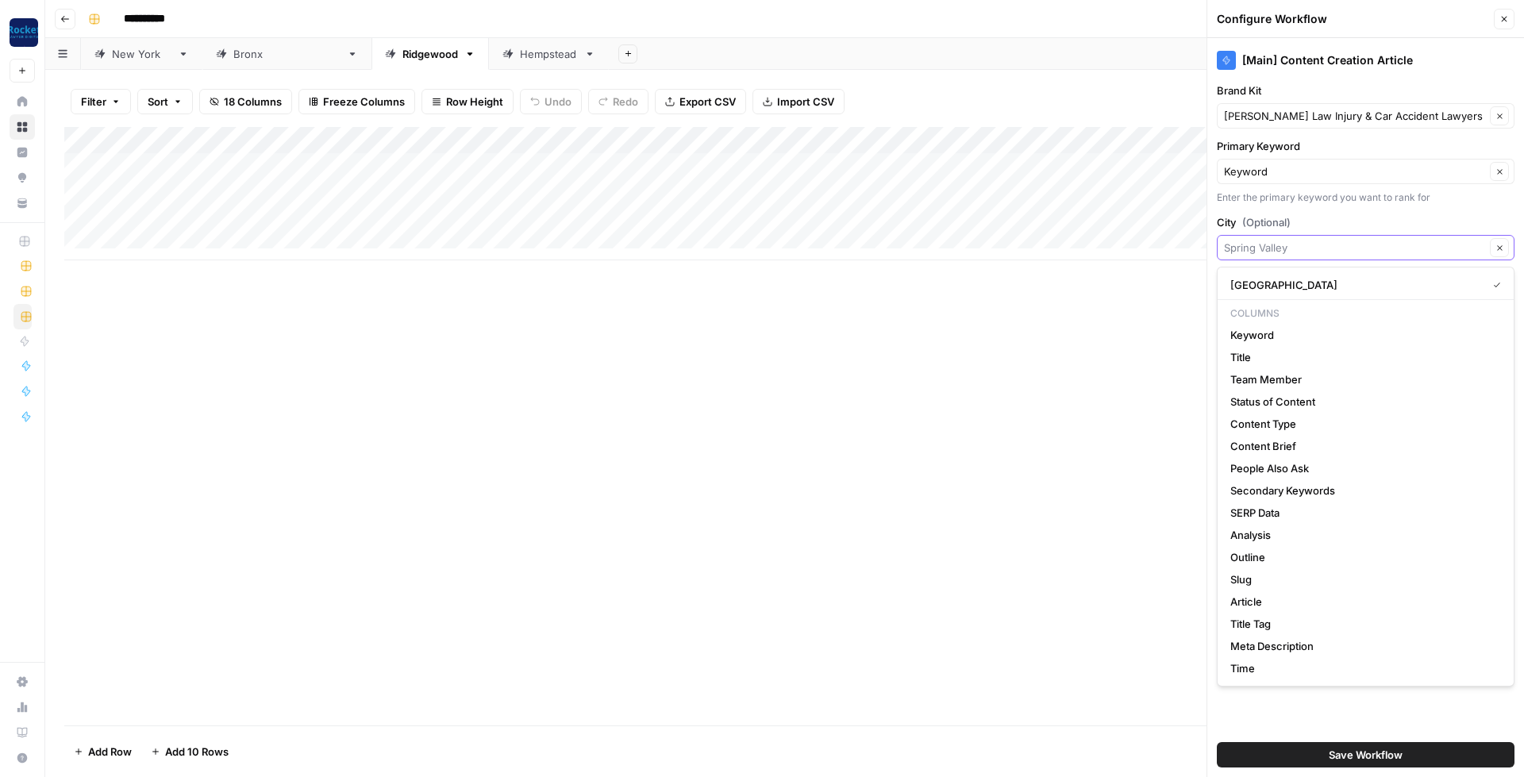
click at [1302, 252] on input "City (Optional)" at bounding box center [1354, 248] width 261 height 16
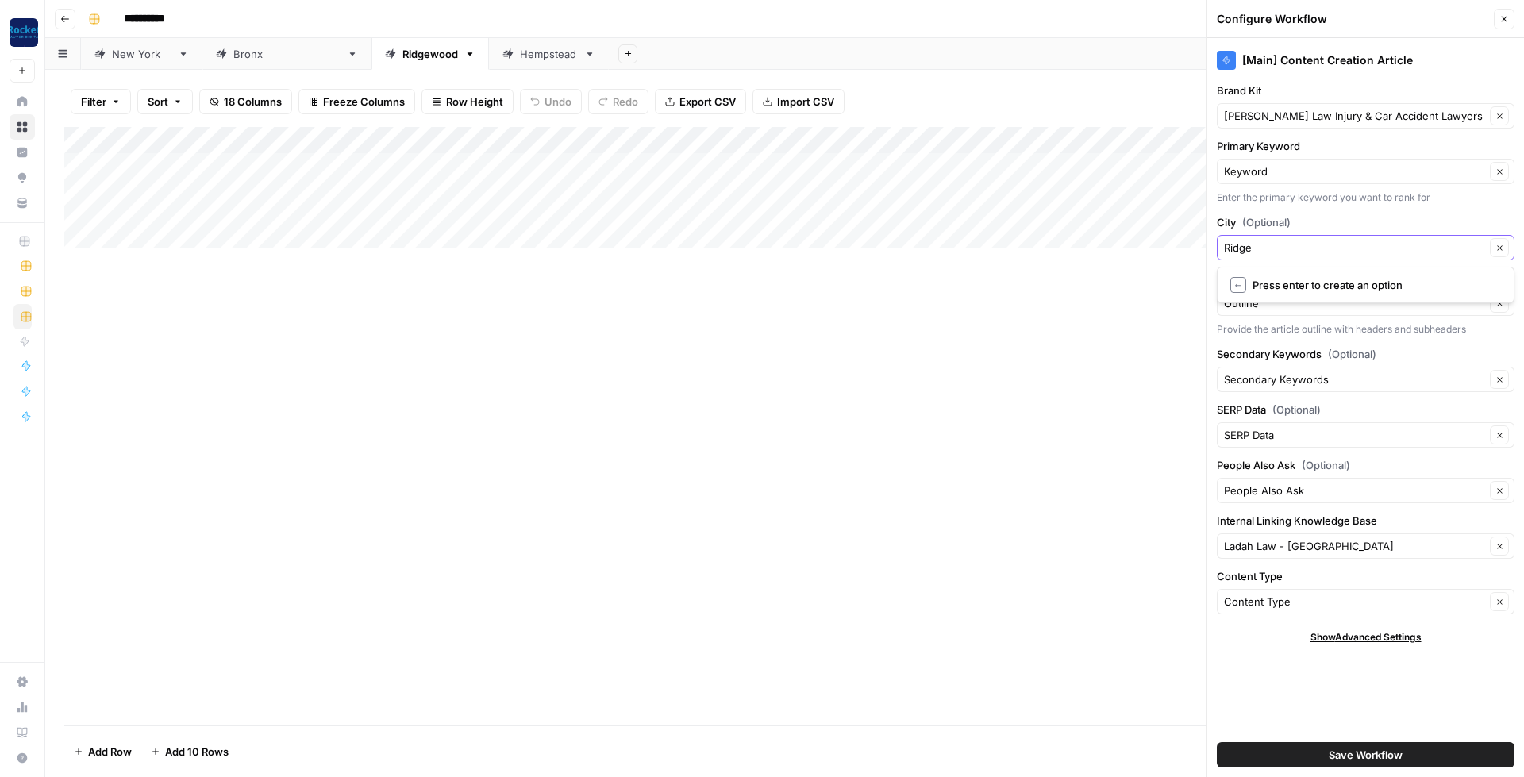
type input "Ridge"
click at [1313, 249] on input "City (Optional)" at bounding box center [1354, 248] width 261 height 16
type input "Ridgewood"
click at [1343, 545] on input "Internal Linking Knowledge Base" at bounding box center [1354, 546] width 261 height 16
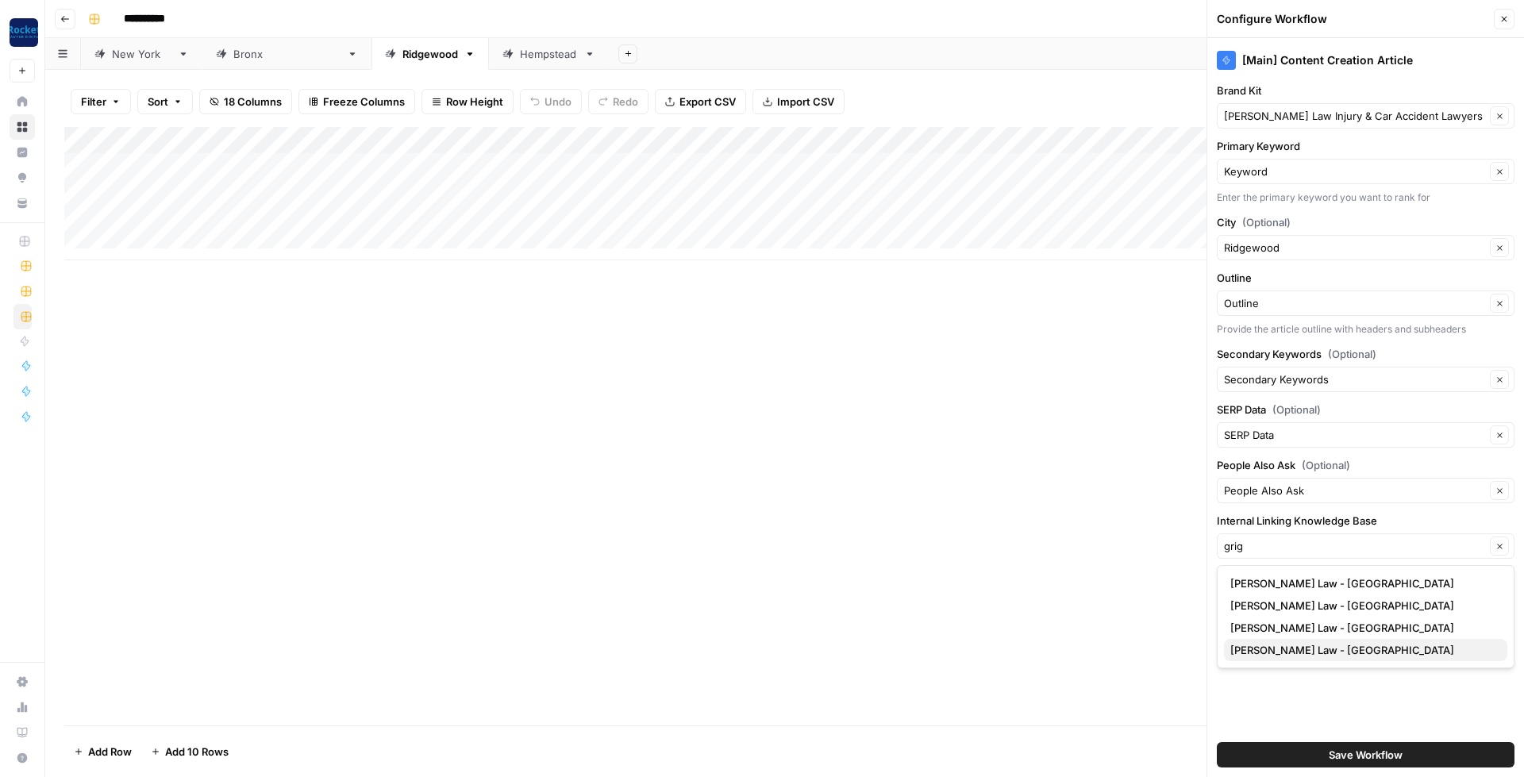
click at [1352, 645] on span "[PERSON_NAME] Law - [GEOGRAPHIC_DATA]" at bounding box center [1363, 650] width 264 height 16
type input "[PERSON_NAME] Law - [GEOGRAPHIC_DATA]"
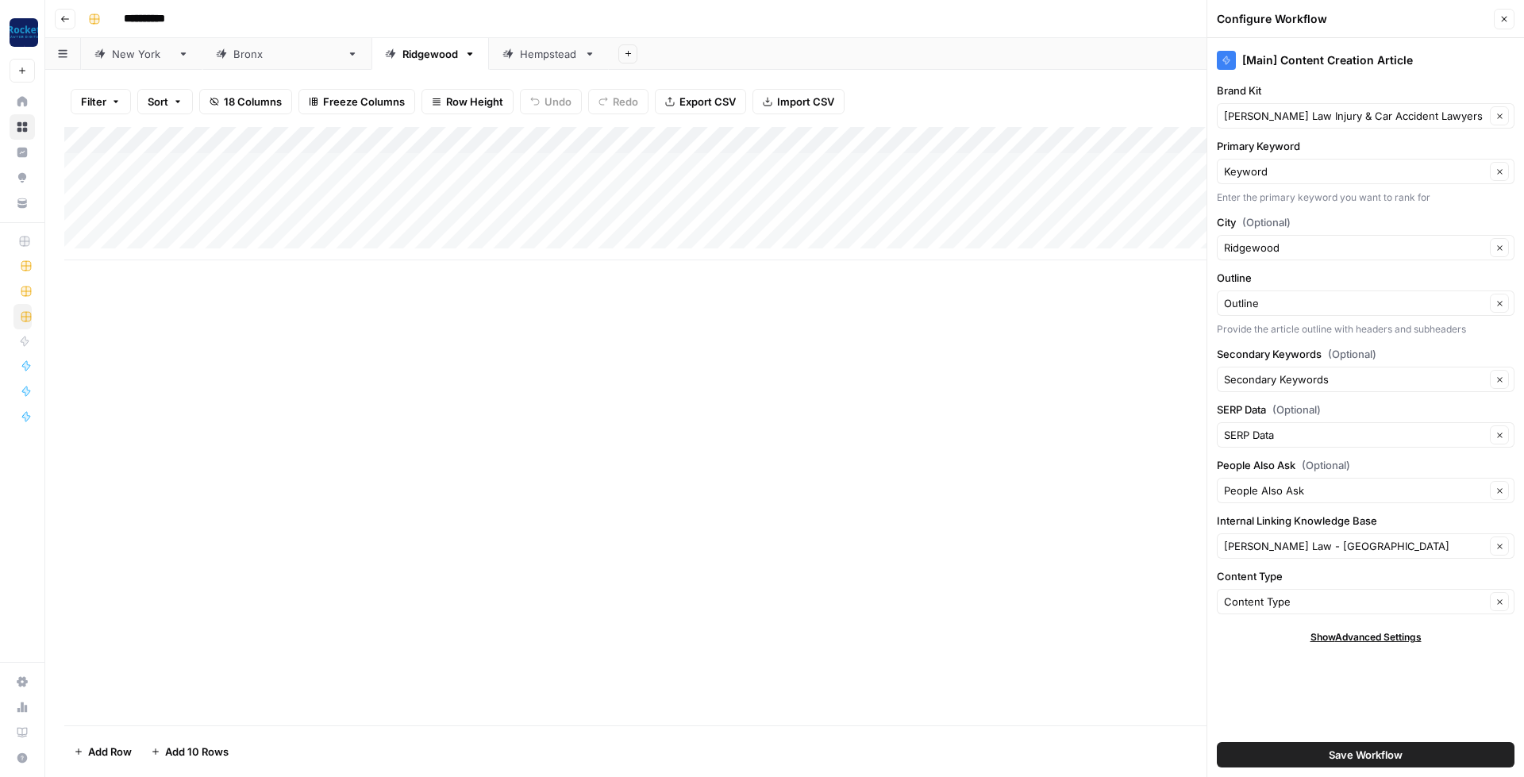
click at [1322, 756] on button "Save Workflow" at bounding box center [1366, 754] width 298 height 25
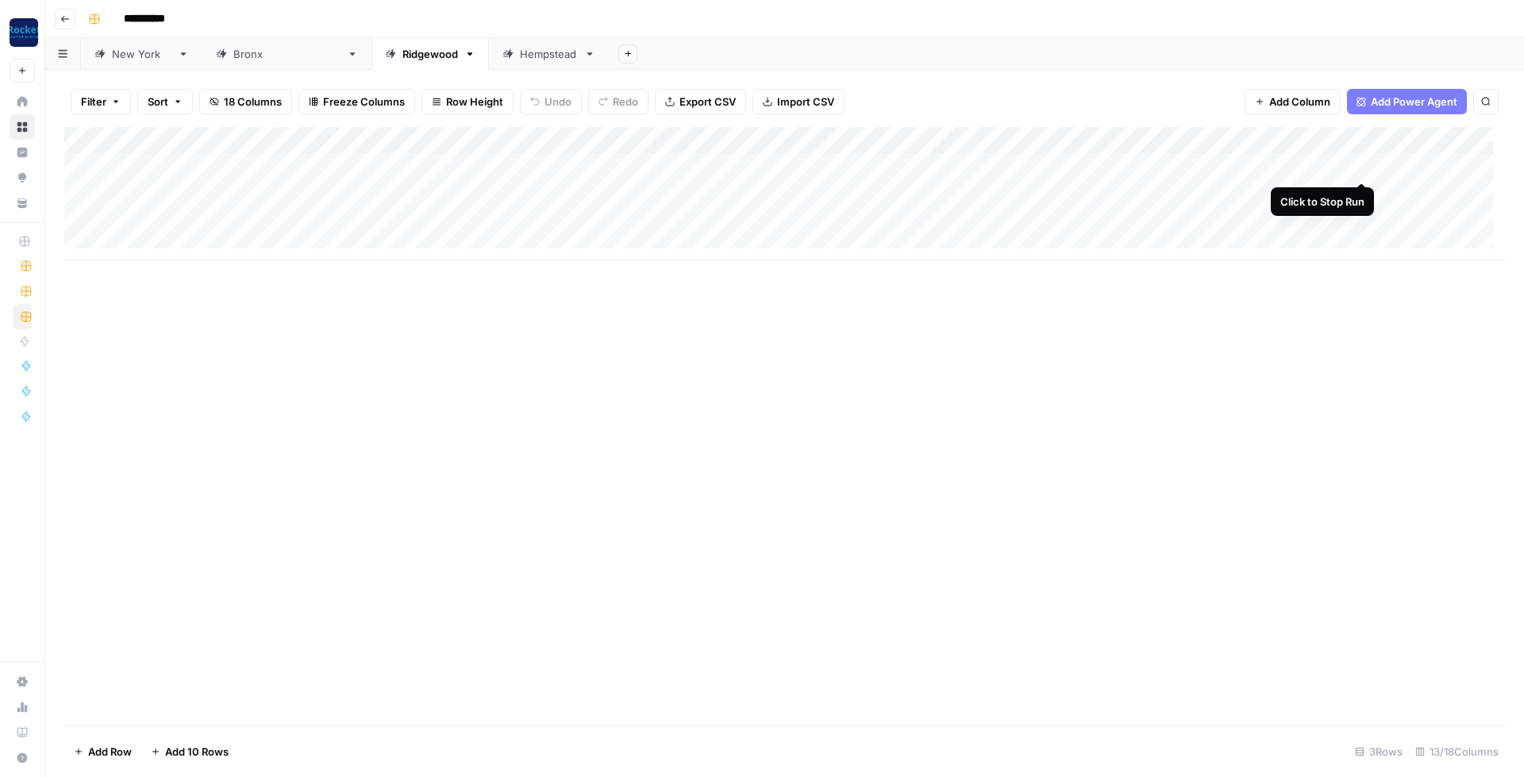
click at [1357, 167] on div "Add Column" at bounding box center [784, 193] width 1441 height 133
click at [1364, 188] on div "Add Column" at bounding box center [784, 193] width 1441 height 133
click at [1362, 222] on div "Add Column" at bounding box center [784, 193] width 1441 height 133
click at [1171, 195] on div "Add Column" at bounding box center [784, 193] width 1441 height 133
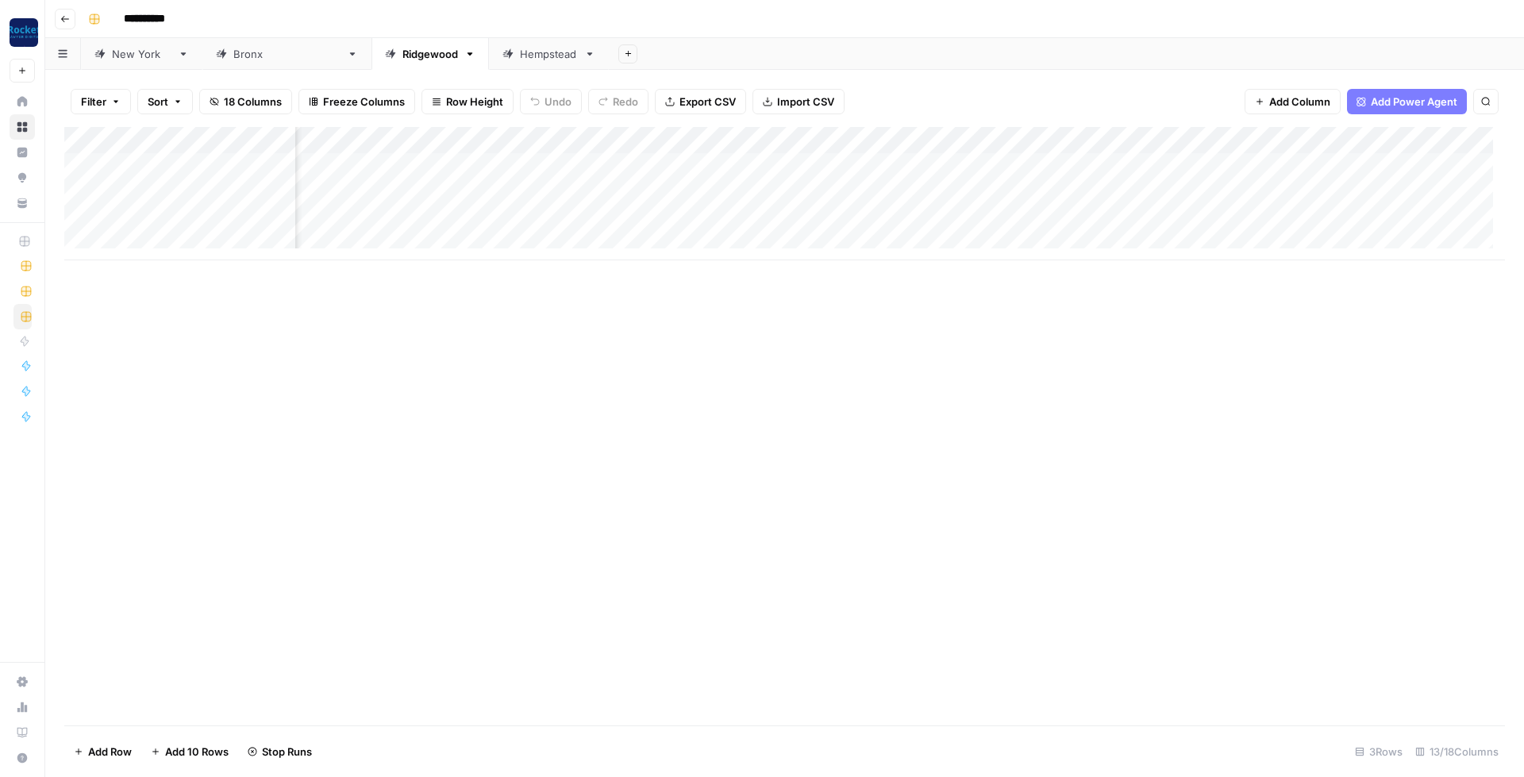
click at [1171, 163] on div "Add Column" at bounding box center [784, 193] width 1441 height 133
click at [233, 58] on div "[GEOGRAPHIC_DATA]" at bounding box center [286, 54] width 107 height 16
click at [520, 58] on div "Hempstead" at bounding box center [549, 54] width 58 height 16
click at [135, 61] on link "[US_STATE]" at bounding box center [141, 54] width 121 height 32
click at [956, 140] on div "Add Column" at bounding box center [784, 153] width 1441 height 52
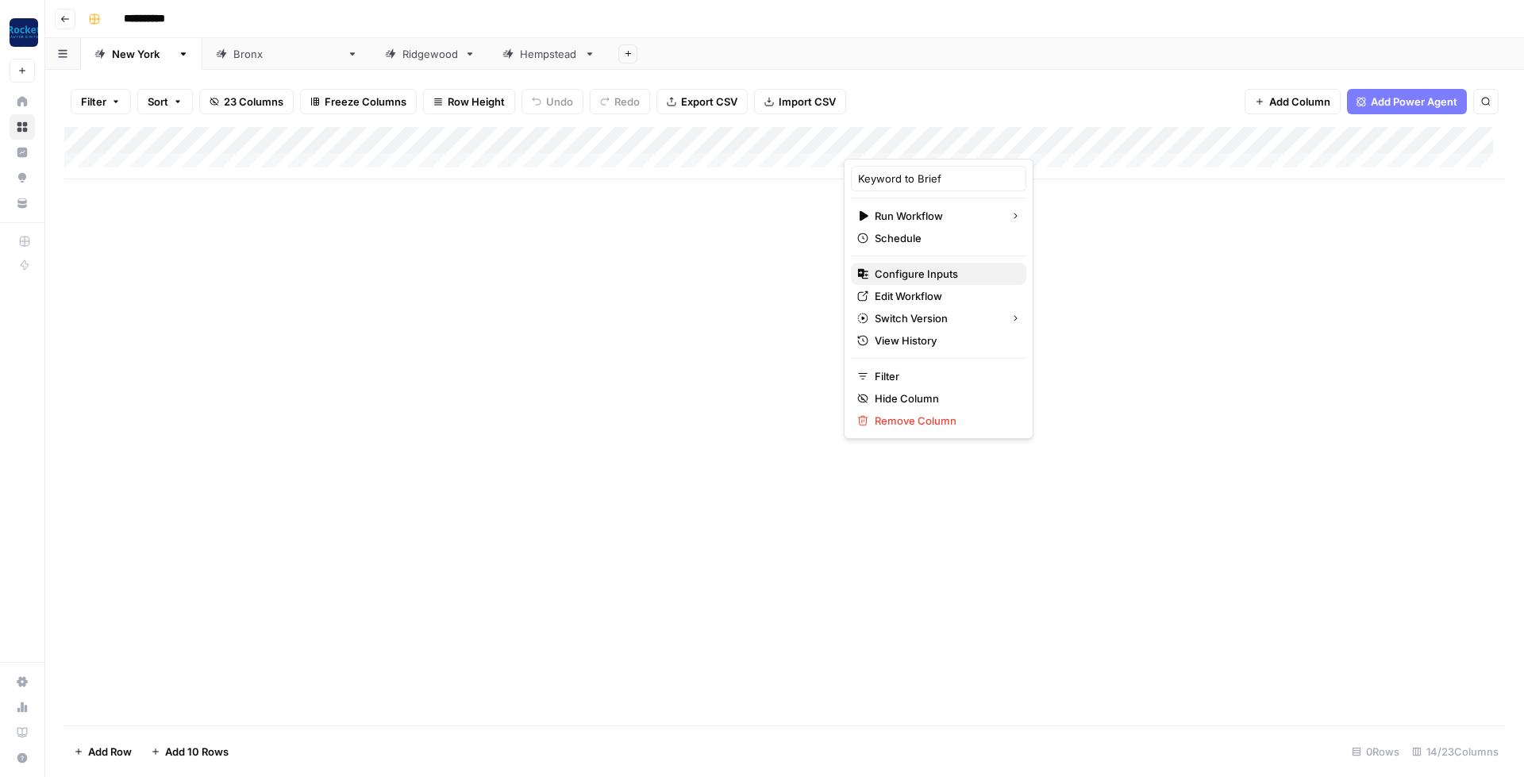
click at [920, 278] on span "Configure Inputs" at bounding box center [944, 274] width 139 height 16
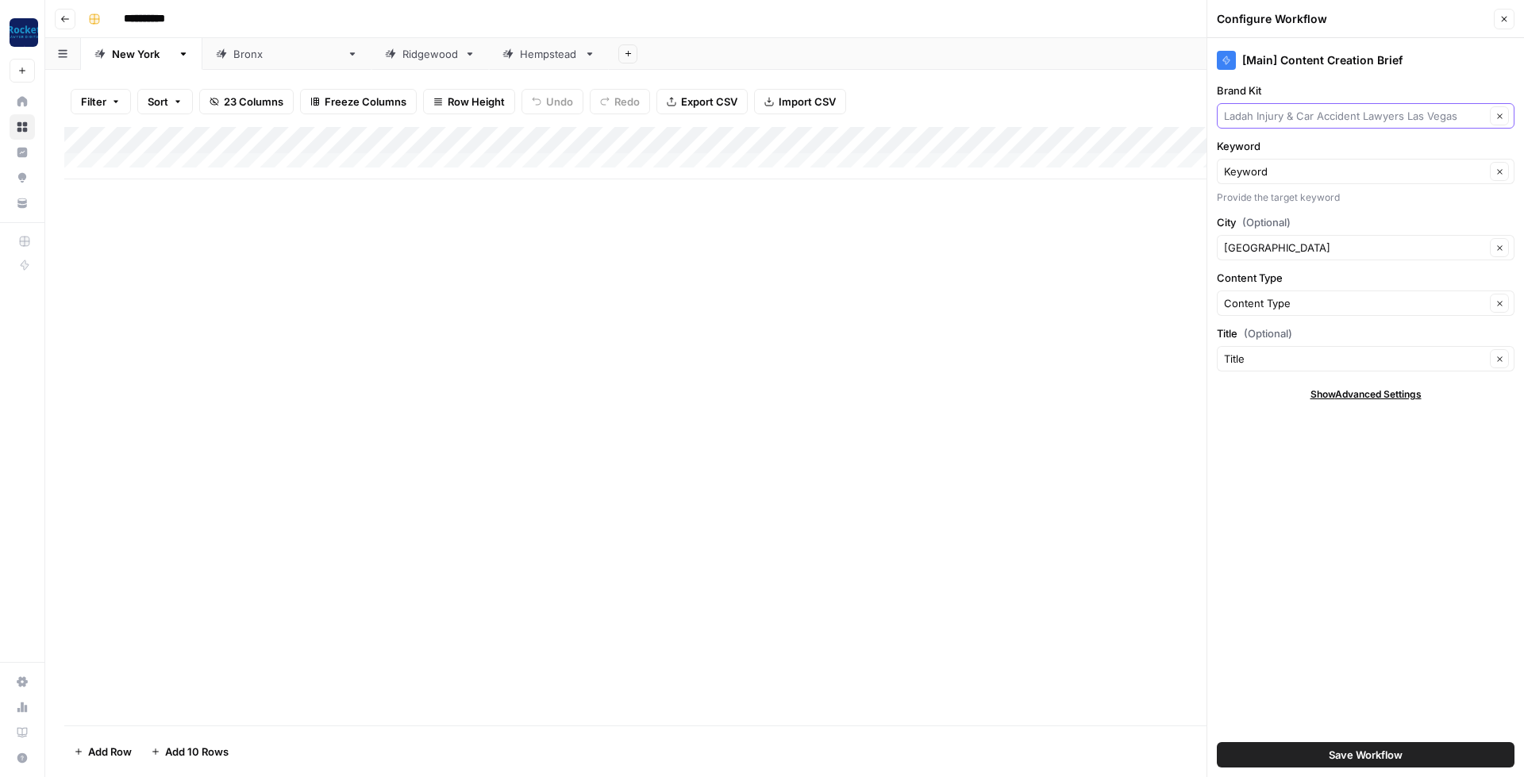
click at [1285, 112] on input "Brand Kit" at bounding box center [1354, 116] width 261 height 16
click at [1281, 148] on span "[PERSON_NAME] Law Injury & Car Accident Lawyers" at bounding box center [1363, 153] width 264 height 16
type input "[PERSON_NAME] Law Injury & Car Accident Lawyers"
click at [1275, 251] on input "City (Optional)" at bounding box center [1354, 248] width 261 height 16
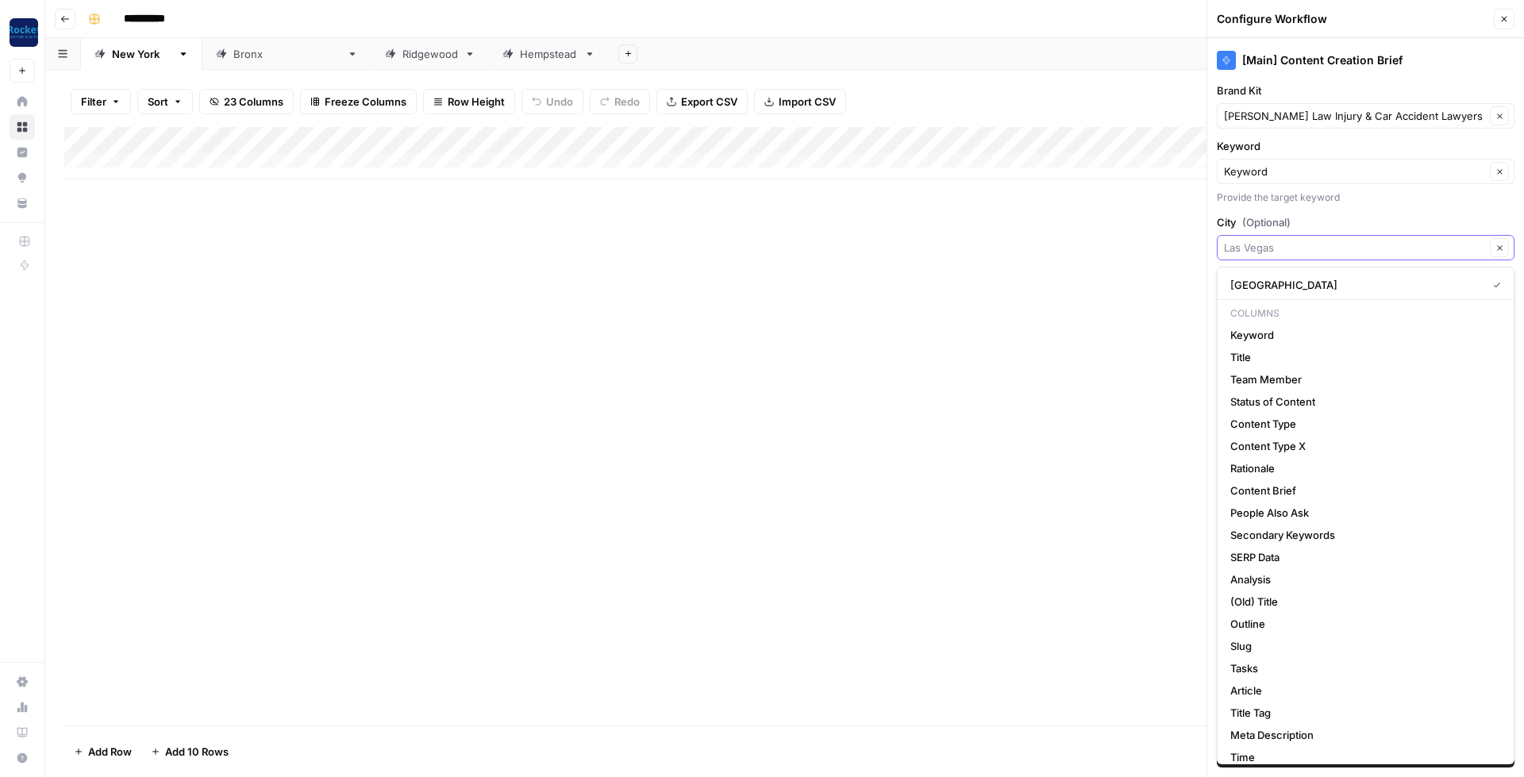
click at [1496, 247] on icon "button" at bounding box center [1500, 248] width 9 height 9
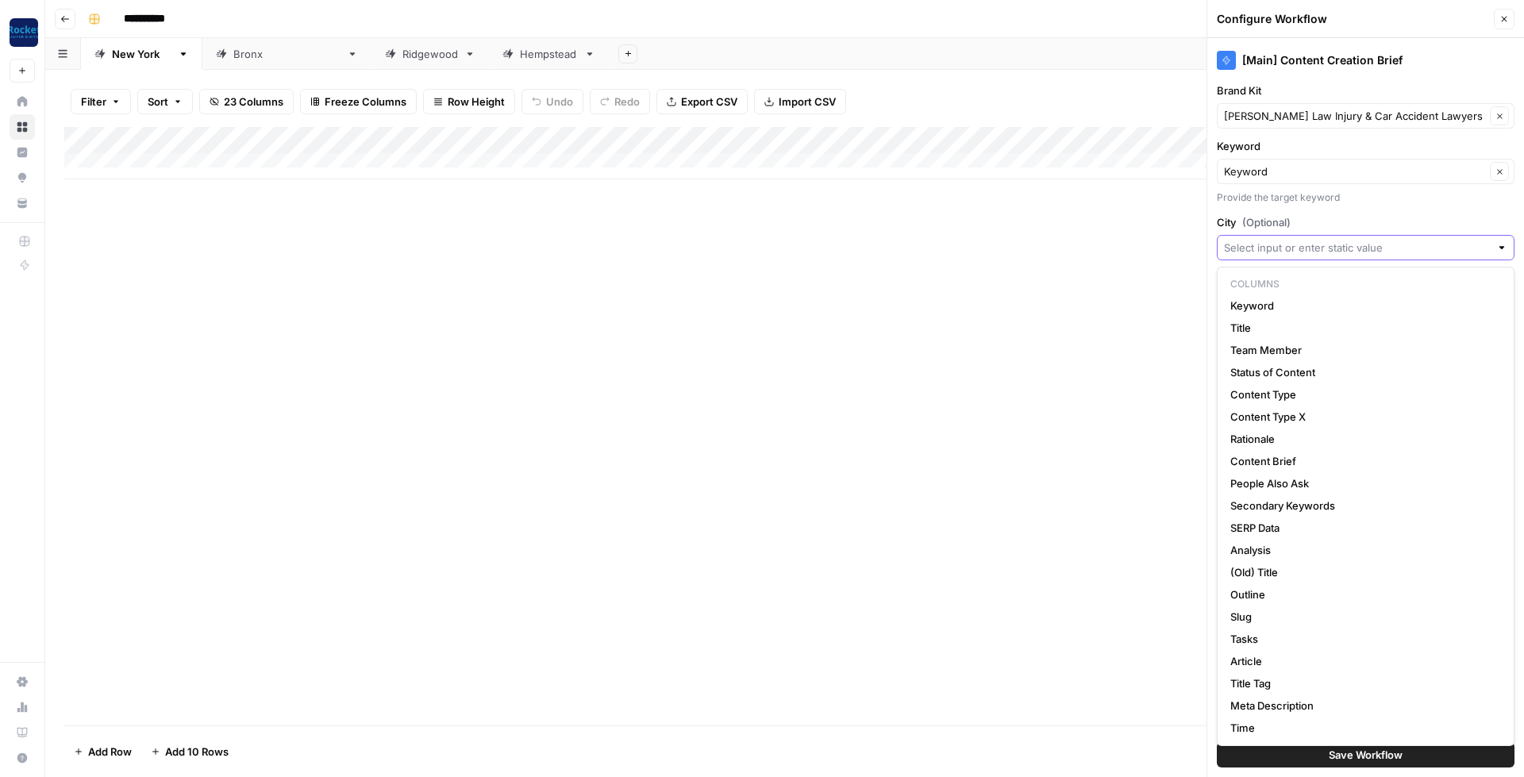
click at [1379, 213] on div "[Main] Content Creation Brief Brand Kit [PERSON_NAME] Law Injury & Car Accident…" at bounding box center [1366, 407] width 317 height 739
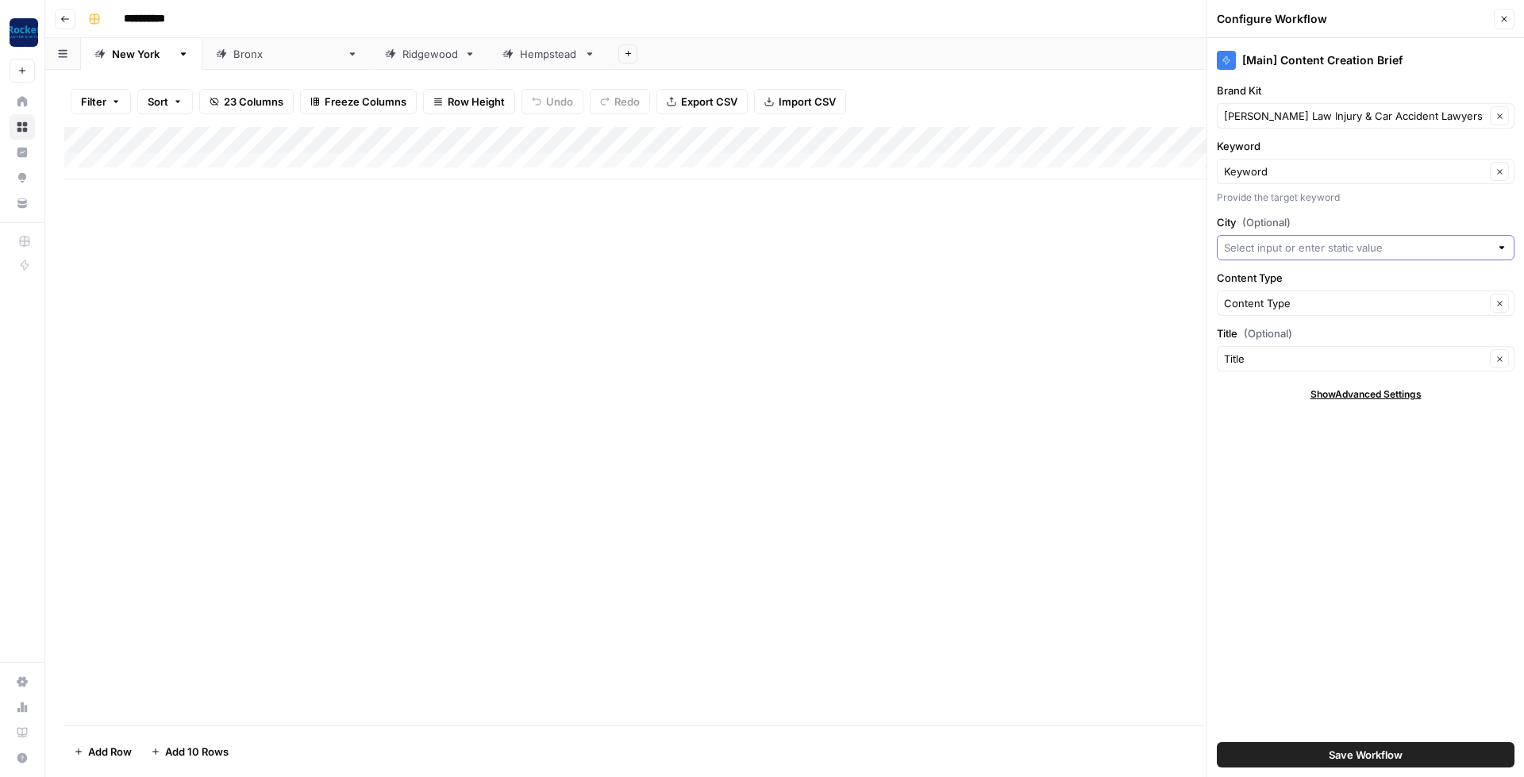
click at [1412, 757] on button "Save Workflow" at bounding box center [1366, 754] width 298 height 25
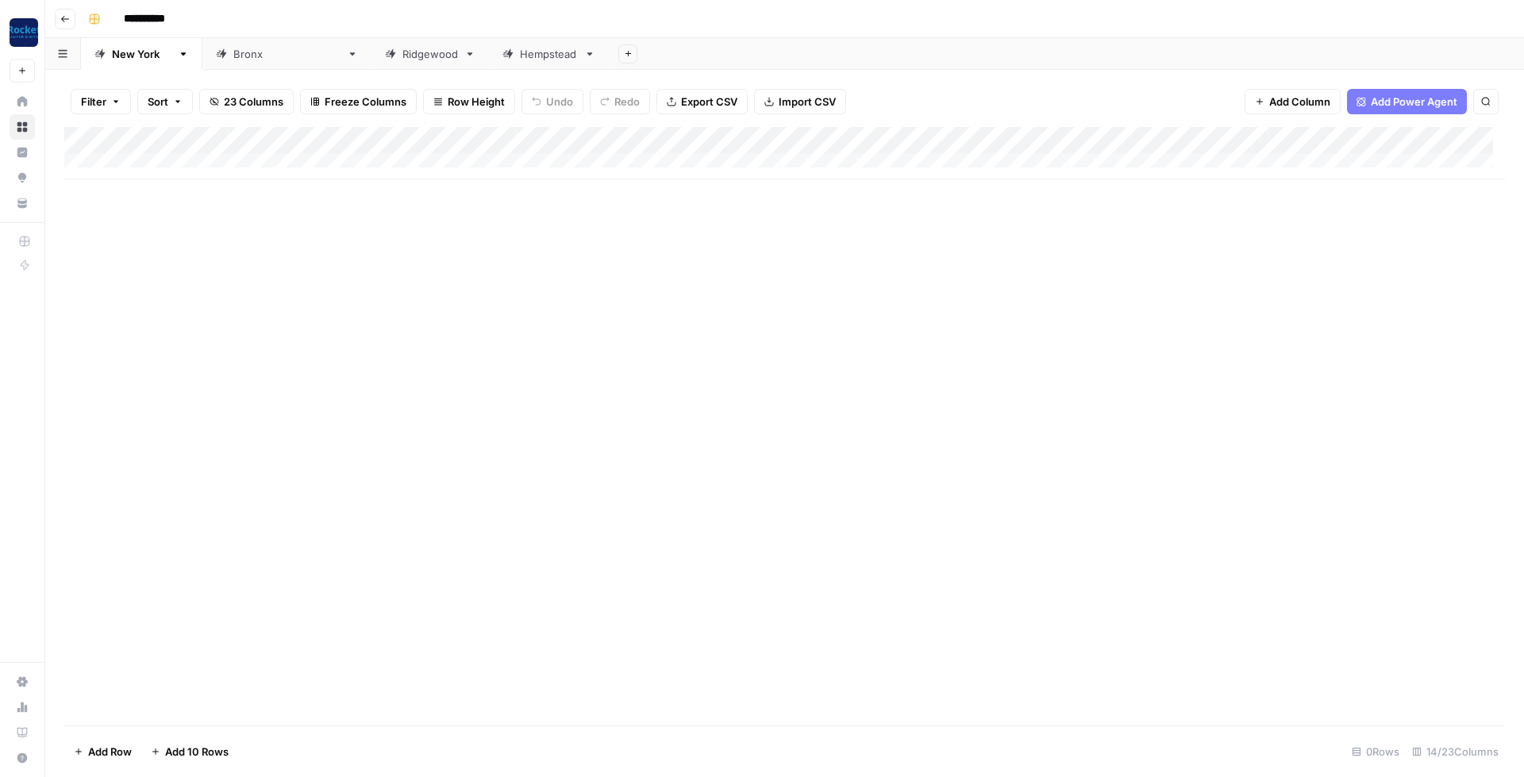
click at [1380, 144] on div "Add Column" at bounding box center [784, 153] width 1441 height 52
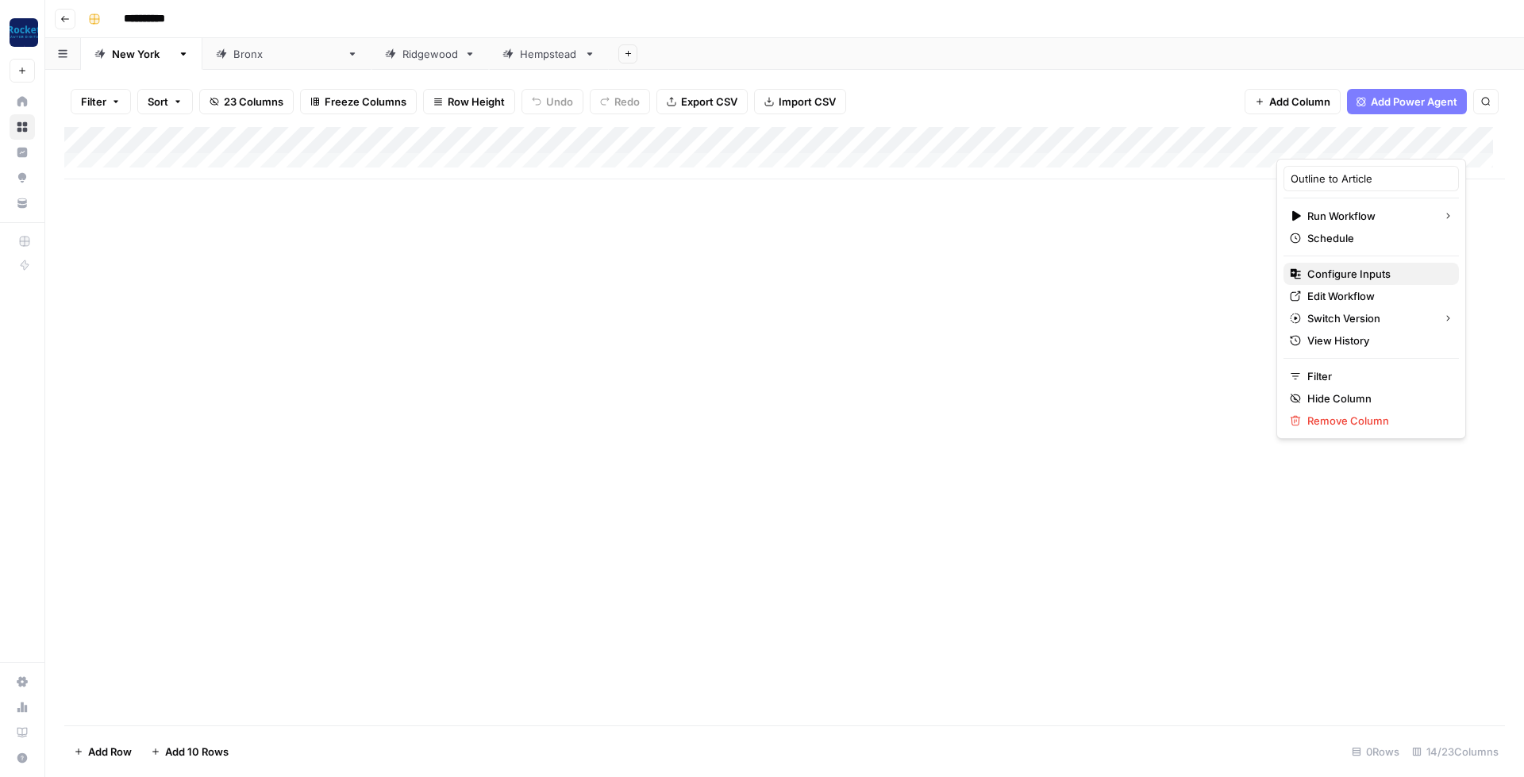
click at [1339, 277] on span "Configure Inputs" at bounding box center [1377, 274] width 139 height 16
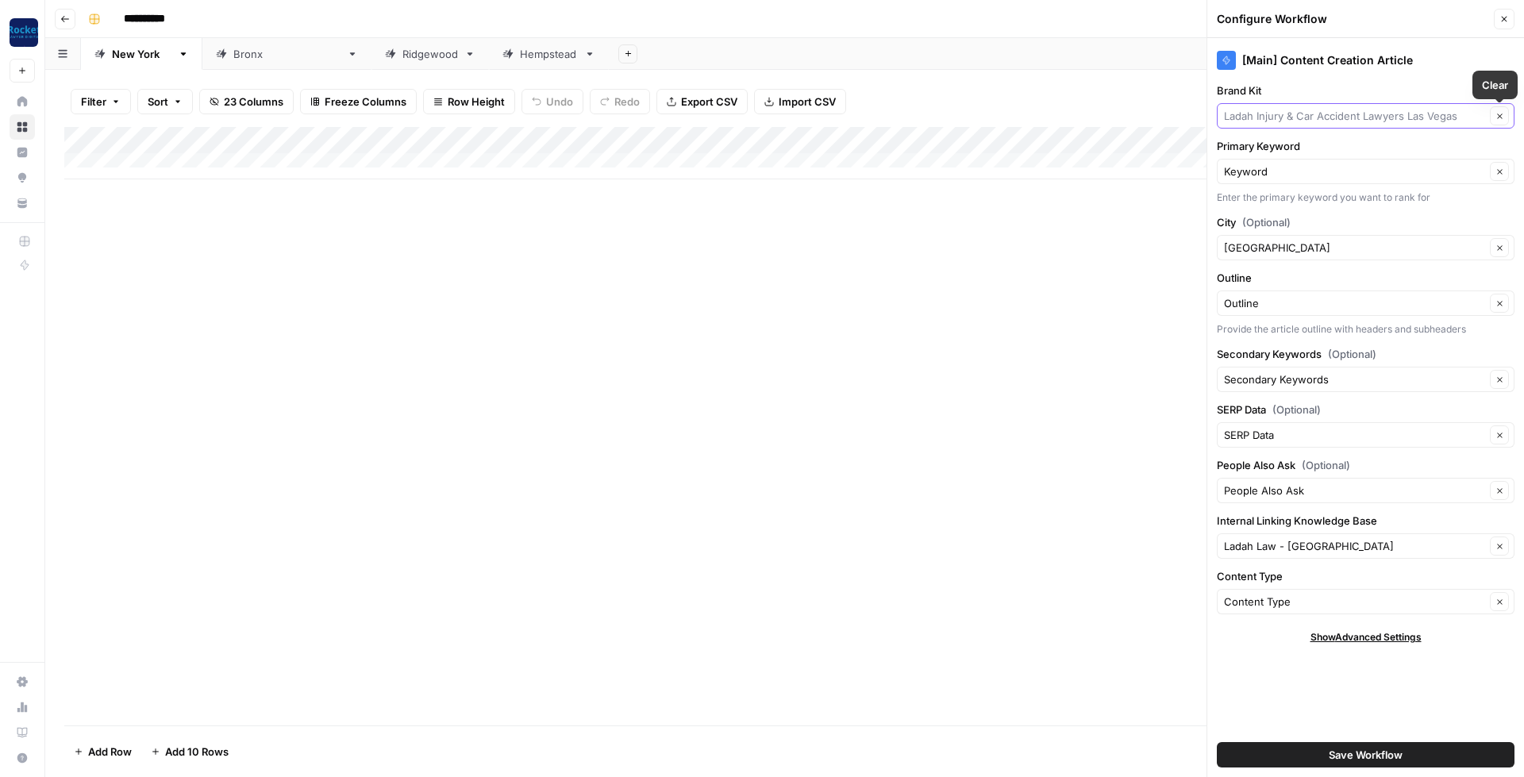
click at [1423, 115] on input "Brand Kit" at bounding box center [1354, 116] width 261 height 16
click at [1417, 153] on span "[PERSON_NAME] Law Injury & Car Accident Lawyers" at bounding box center [1363, 153] width 264 height 16
type input "[PERSON_NAME] Law Injury & Car Accident Lawyers"
click at [1506, 248] on button "Clear" at bounding box center [1499, 247] width 19 height 19
click at [1439, 554] on div "Ladah Law - [GEOGRAPHIC_DATA] Clear" at bounding box center [1366, 546] width 298 height 25
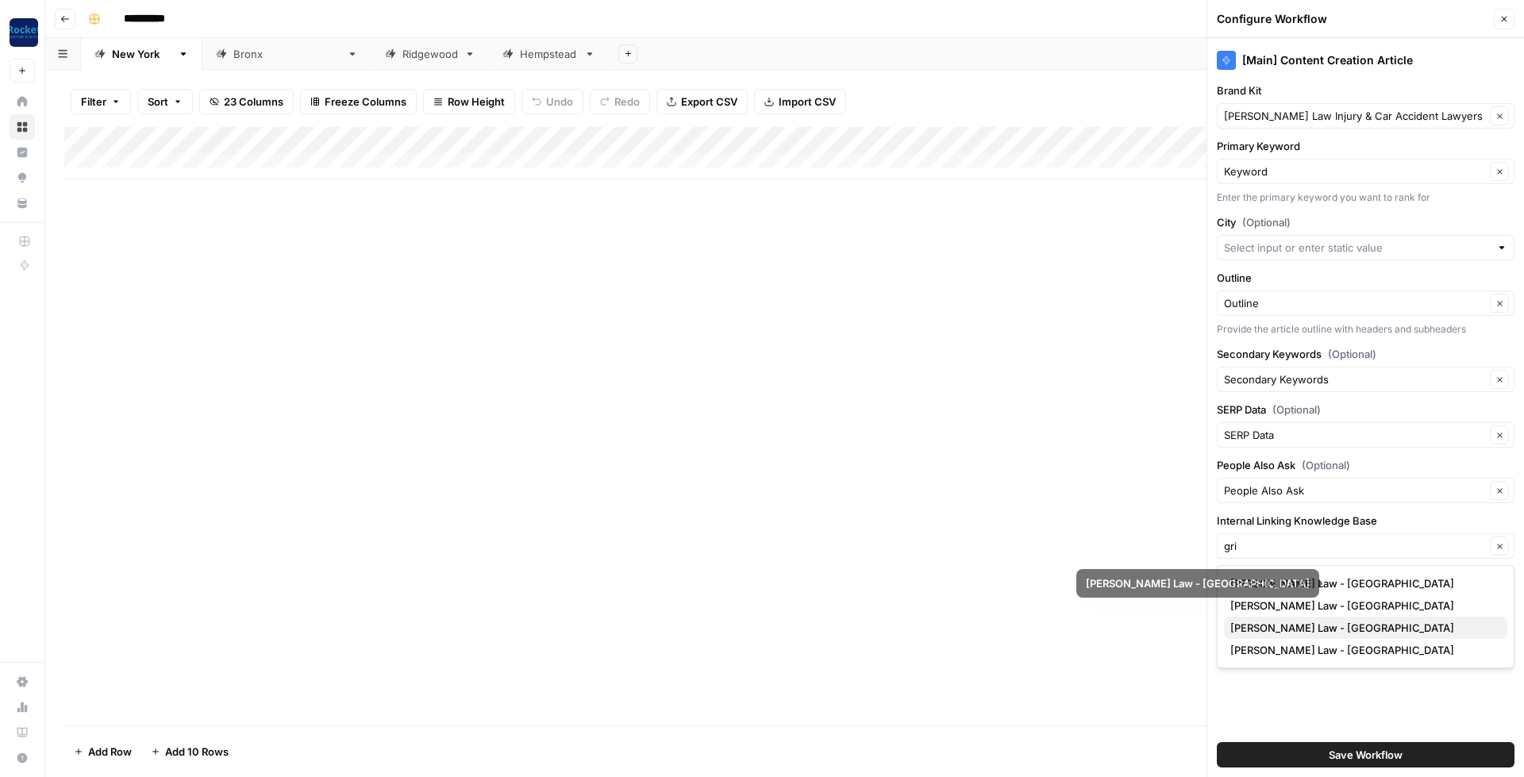
click at [1408, 626] on span "[PERSON_NAME] Law - [GEOGRAPHIC_DATA]" at bounding box center [1363, 628] width 264 height 16
type input "[PERSON_NAME] Law - [GEOGRAPHIC_DATA]"
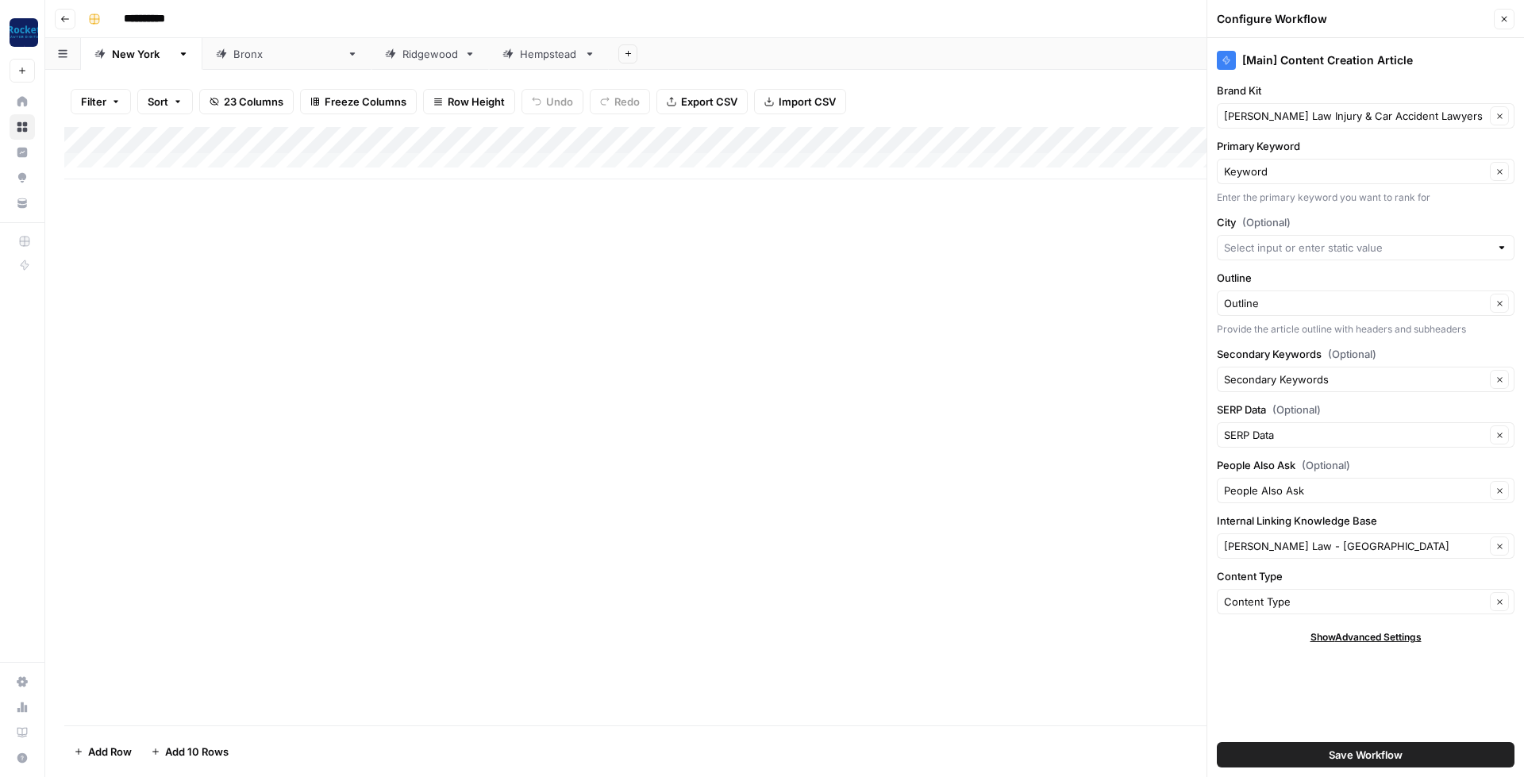
click at [1384, 749] on span "Save Workflow" at bounding box center [1366, 755] width 74 height 16
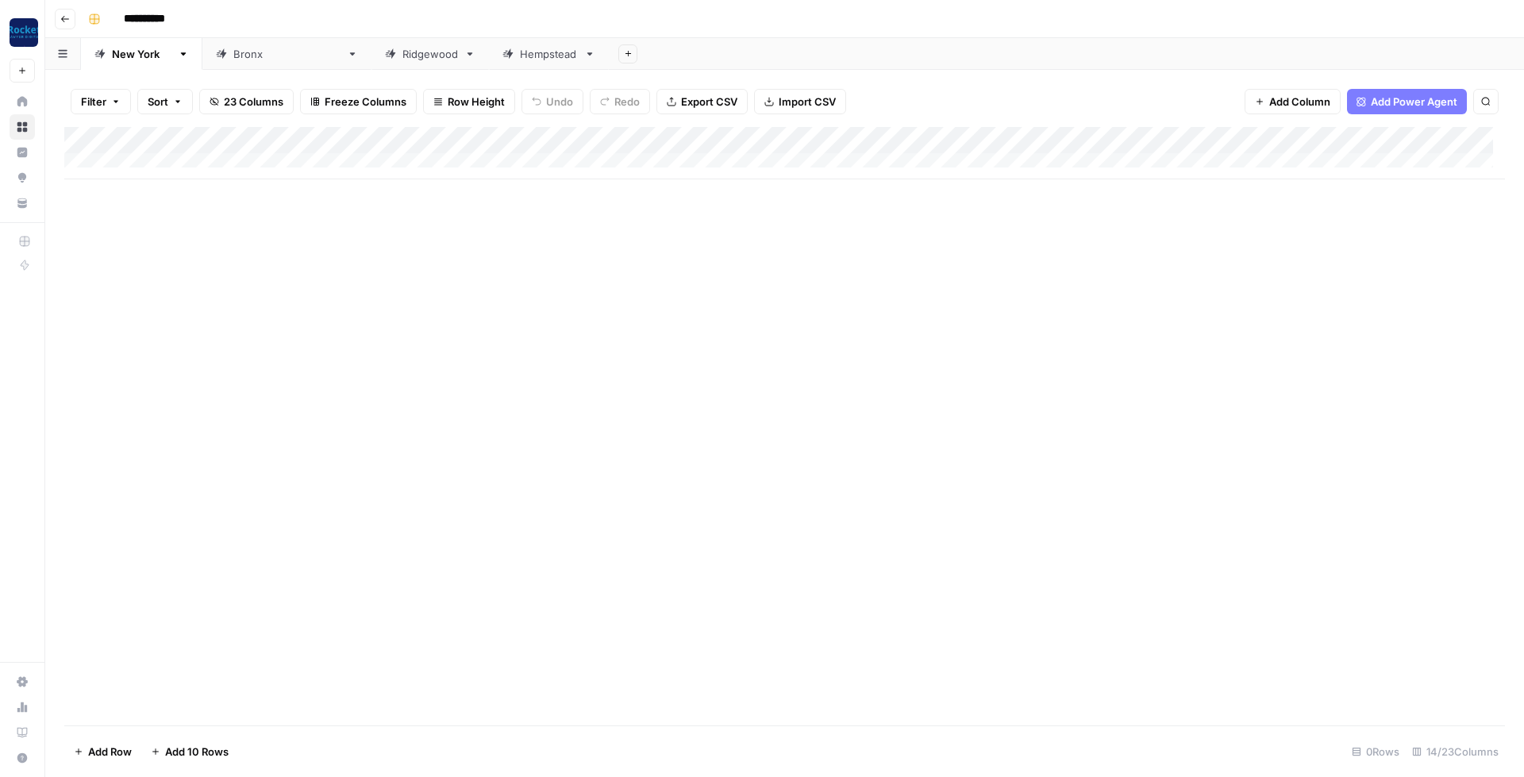
click at [520, 56] on div "Hempstead" at bounding box center [549, 54] width 58 height 16
click at [913, 140] on div "Add Column" at bounding box center [784, 180] width 1441 height 106
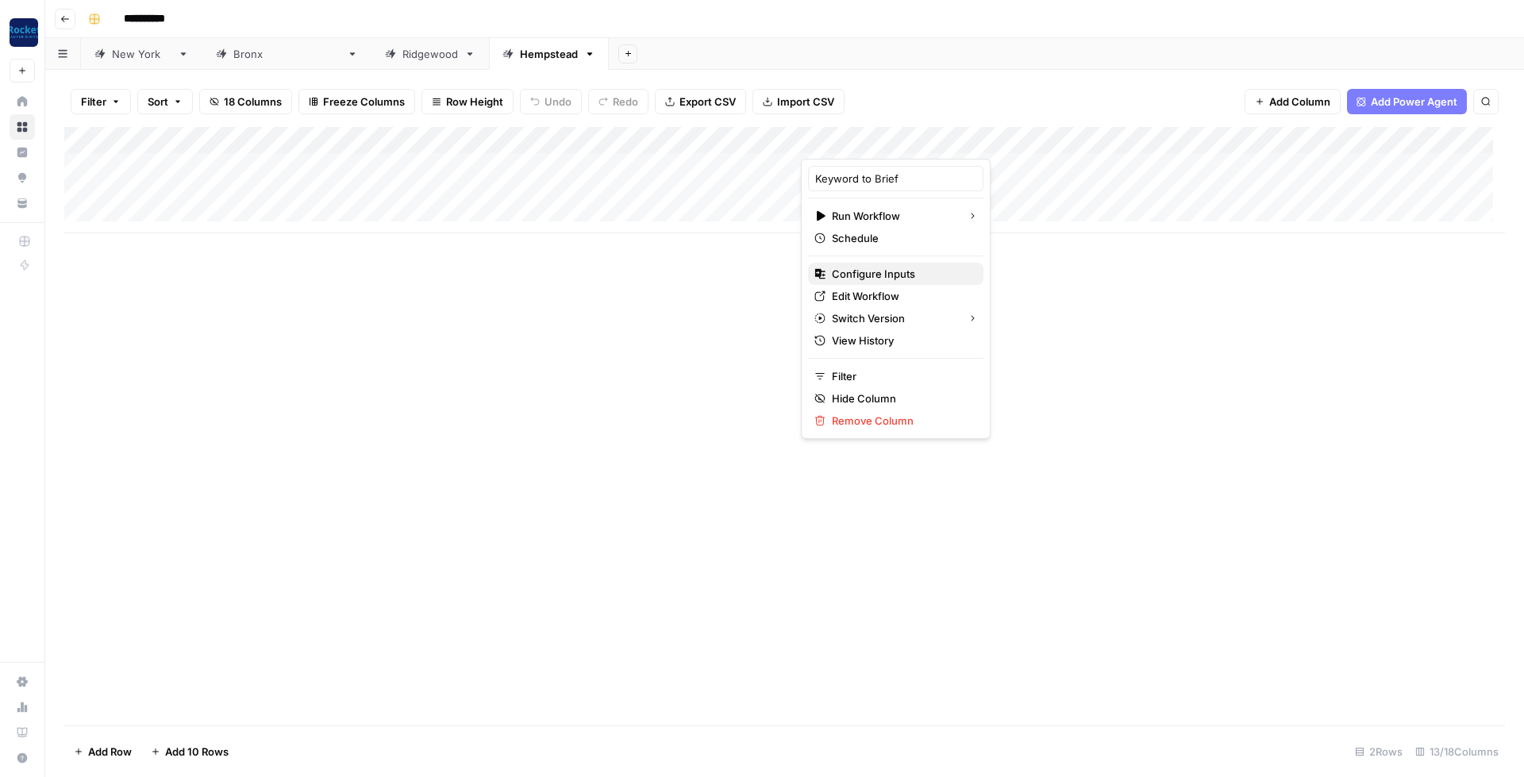
click at [884, 270] on span "Configure Inputs" at bounding box center [901, 274] width 139 height 16
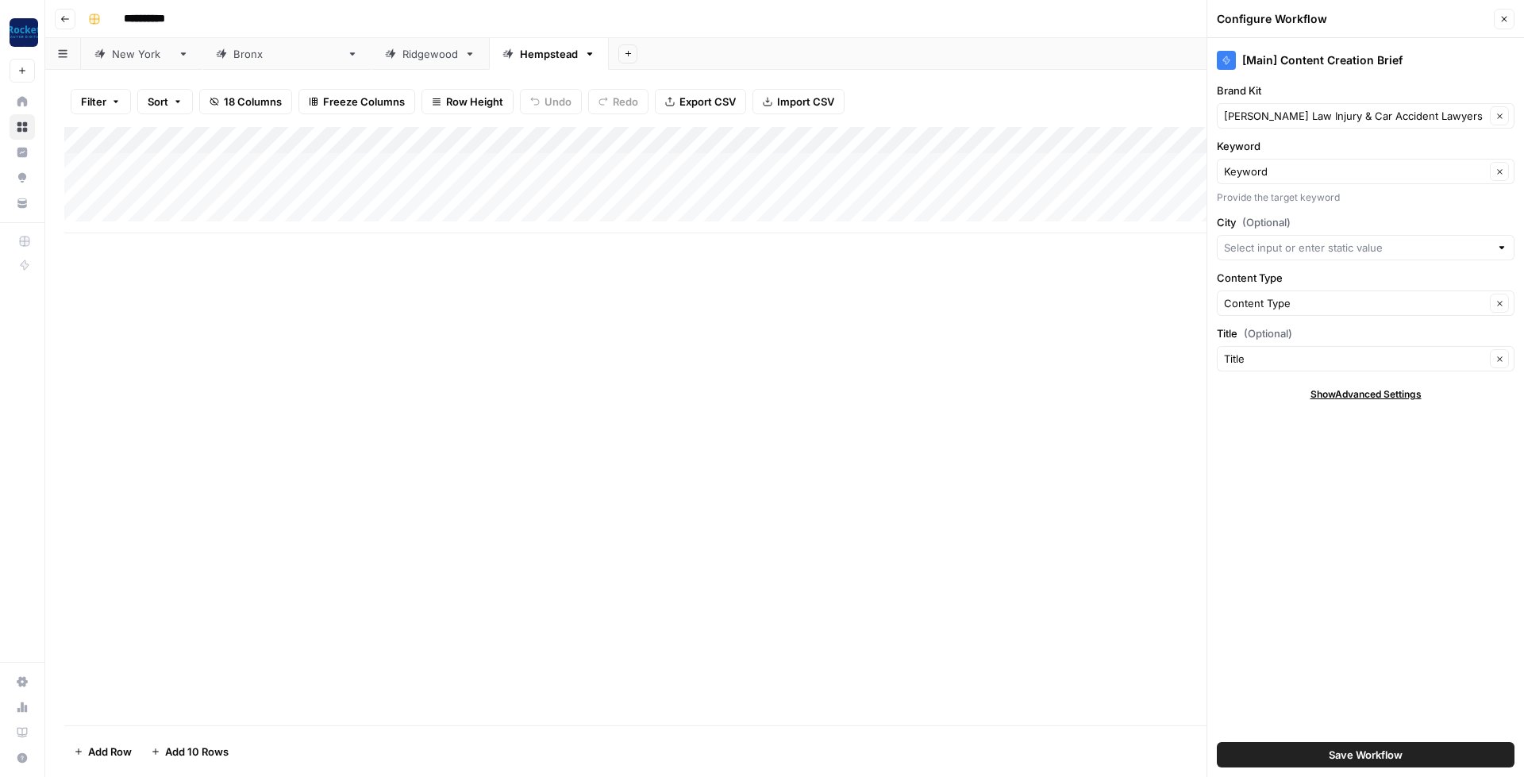
click at [1160, 82] on div "Filter Sort 18 Columns Freeze Columns Row Height Undo Redo Export CSV Import CS…" at bounding box center [784, 101] width 1441 height 51
click at [1509, 16] on icon "button" at bounding box center [1505, 19] width 10 height 10
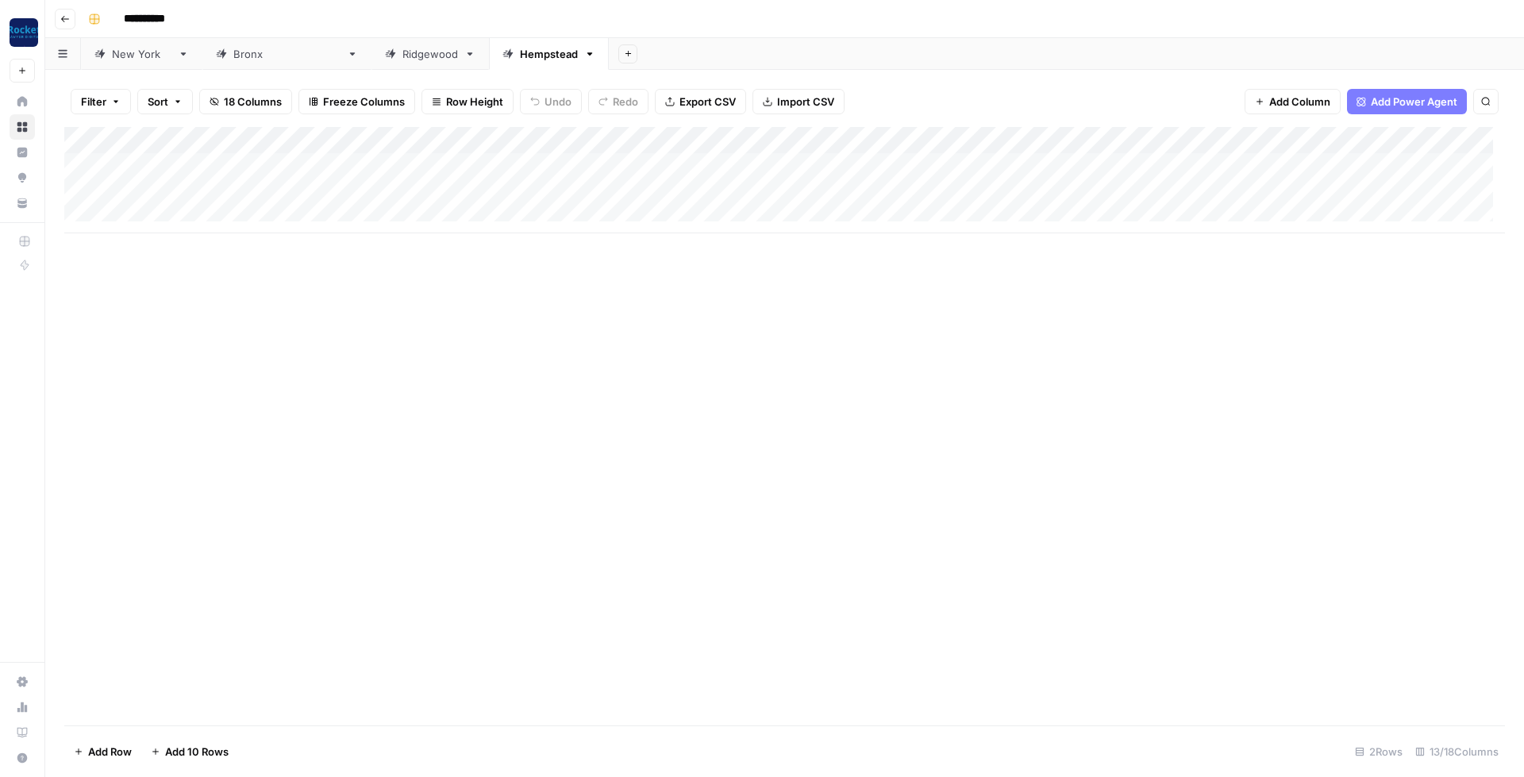
click at [1340, 140] on div "Add Column" at bounding box center [784, 180] width 1441 height 106
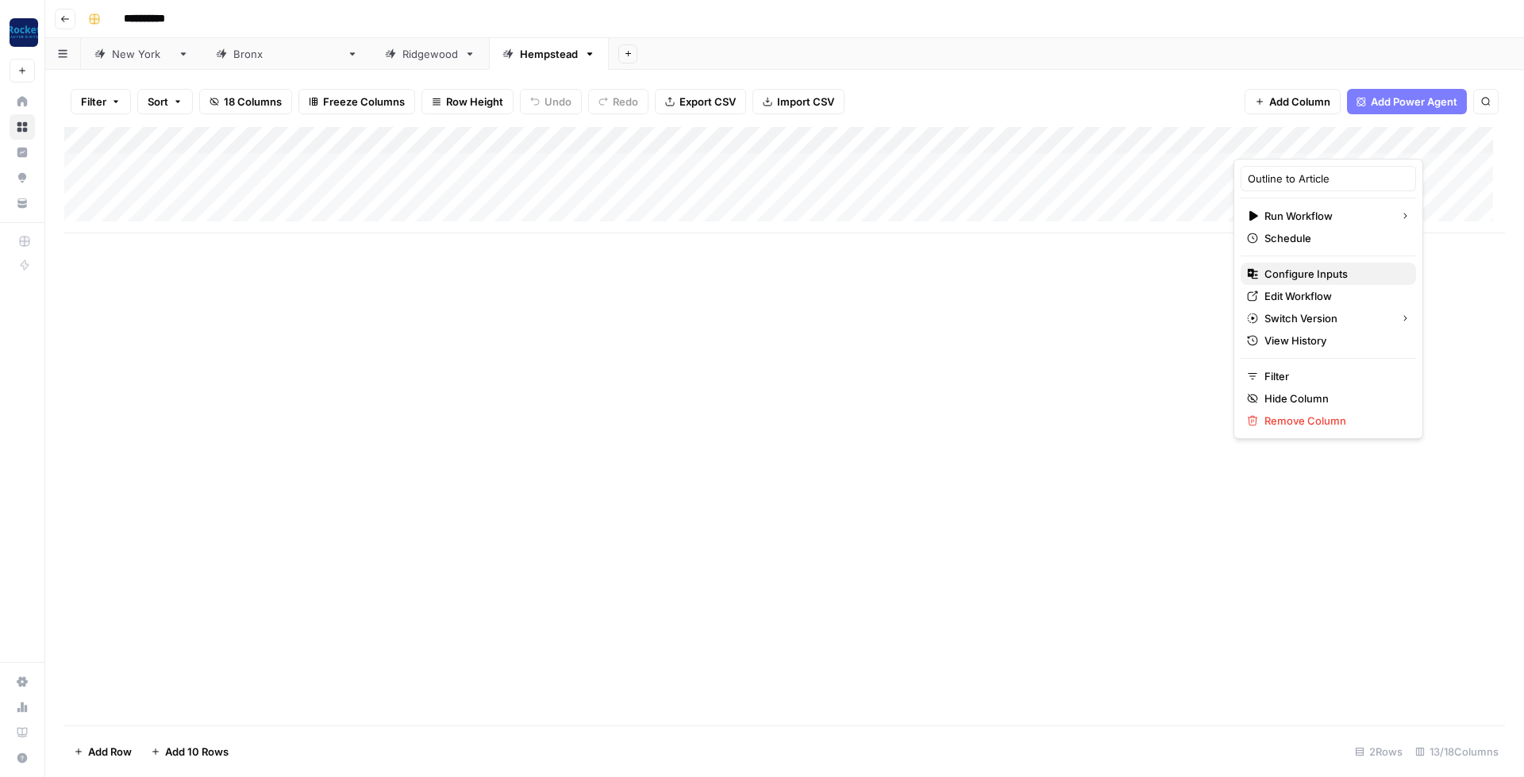
click at [1292, 279] on span "Configure Inputs" at bounding box center [1334, 274] width 139 height 16
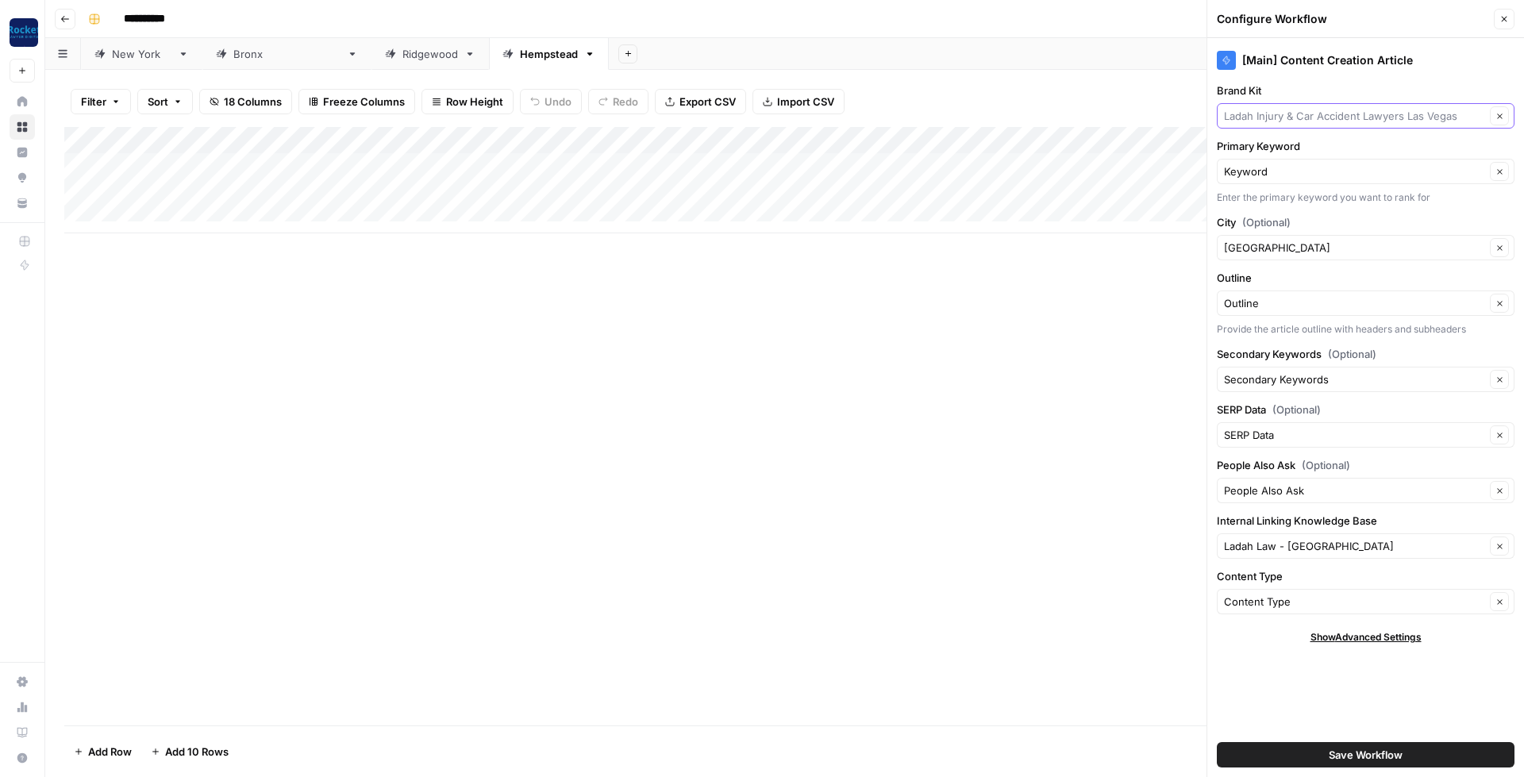
click at [1438, 111] on input "Brand Kit" at bounding box center [1354, 116] width 261 height 16
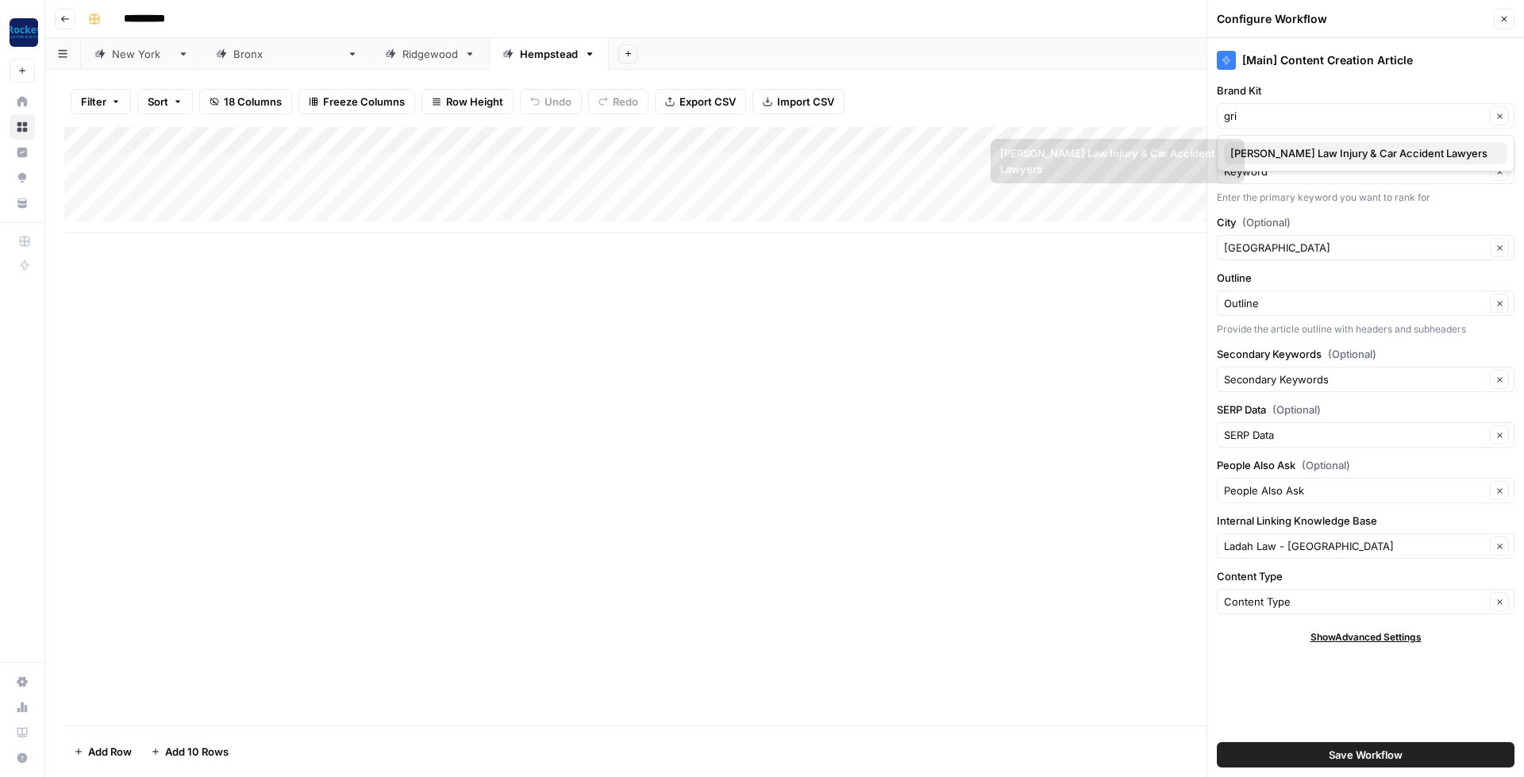
click at [1336, 143] on button "[PERSON_NAME] Law Injury & Car Accident Lawyers" at bounding box center [1365, 153] width 283 height 22
type input "[PERSON_NAME] Law Injury & Car Accident Lawyers"
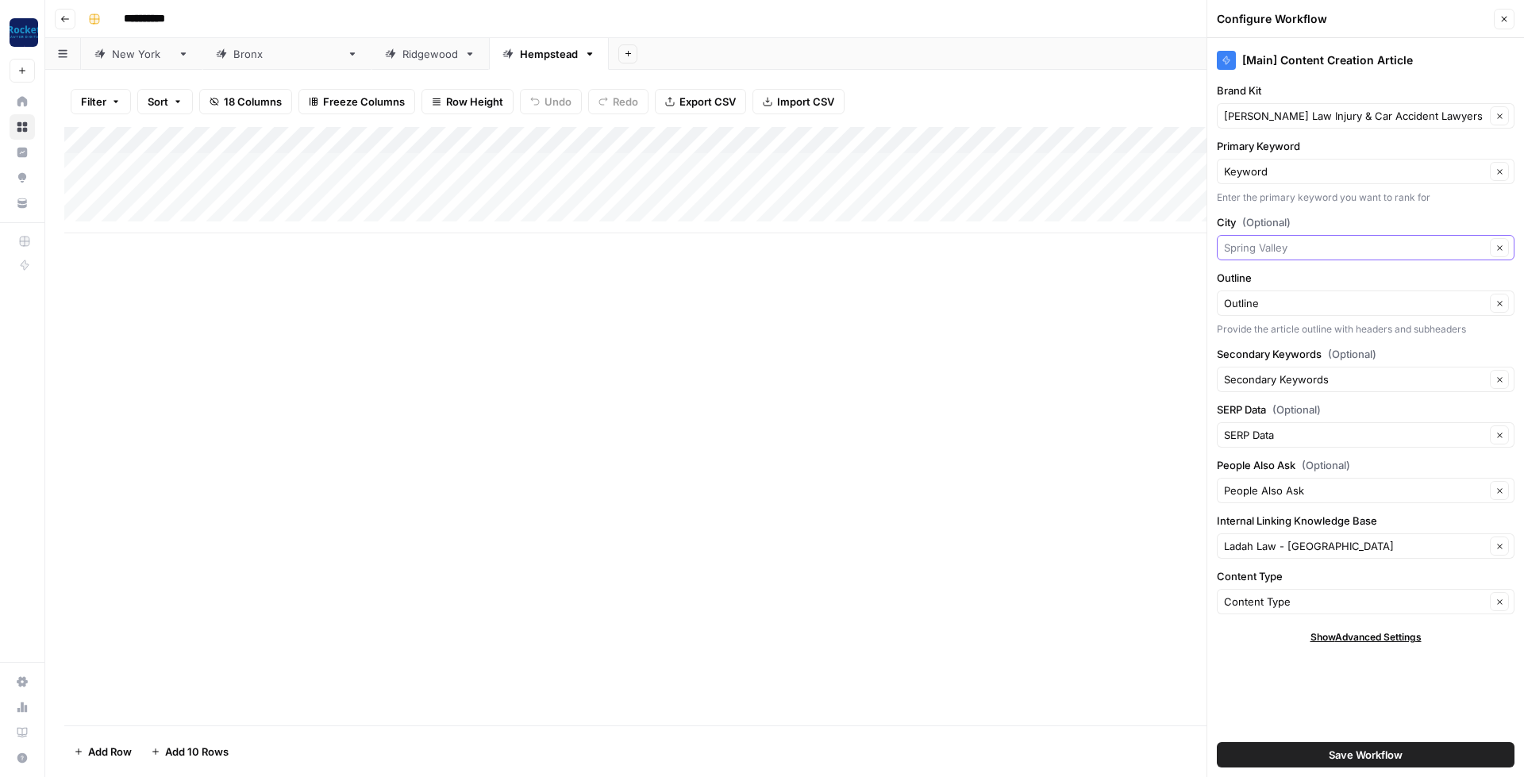
click at [1316, 245] on input "City (Optional)" at bounding box center [1354, 248] width 261 height 16
type input "hempstead"
click at [1365, 542] on input "Internal Linking Knowledge Base" at bounding box center [1354, 546] width 261 height 16
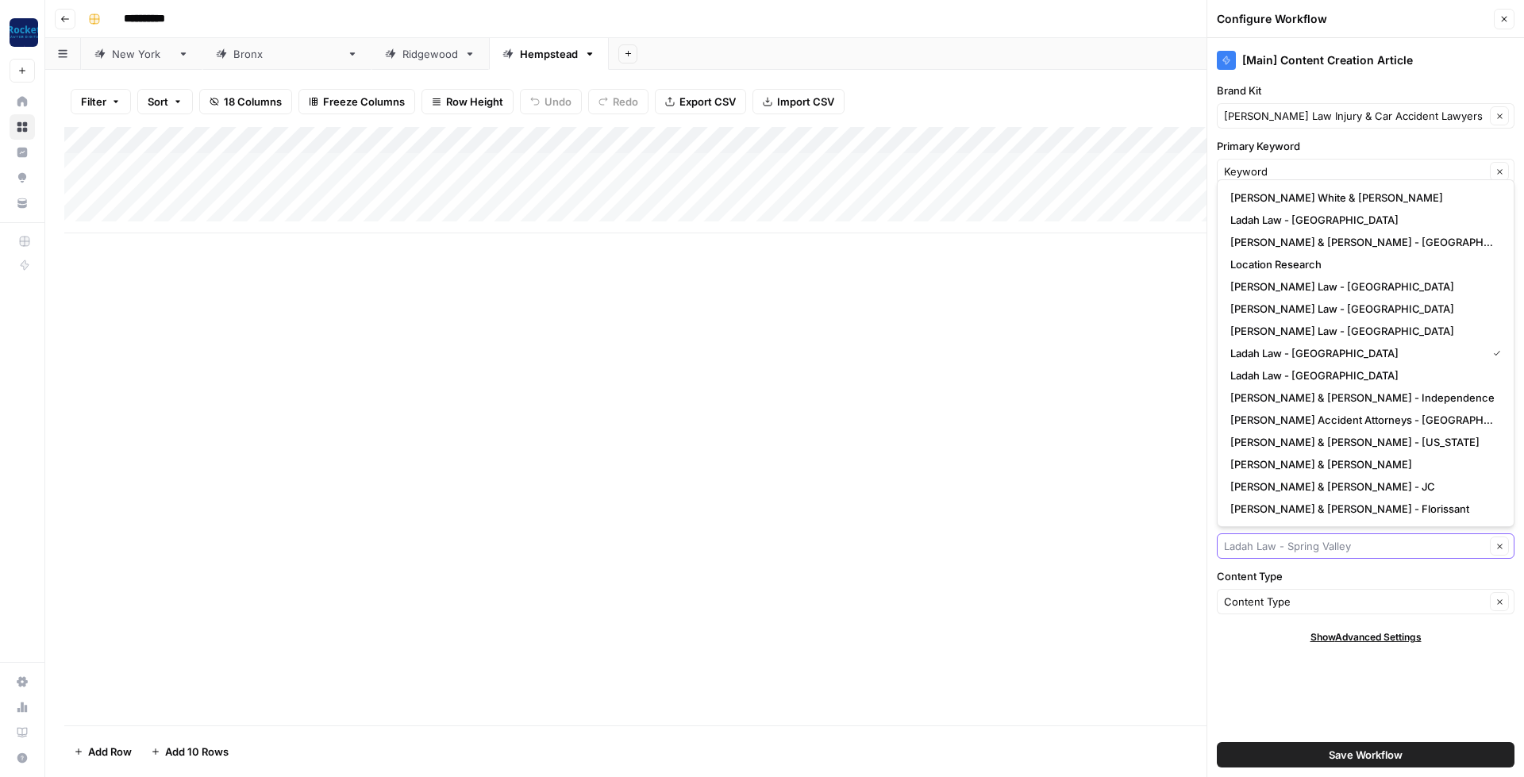
click at [1354, 542] on input "Internal Linking Knowledge Base" at bounding box center [1354, 546] width 261 height 16
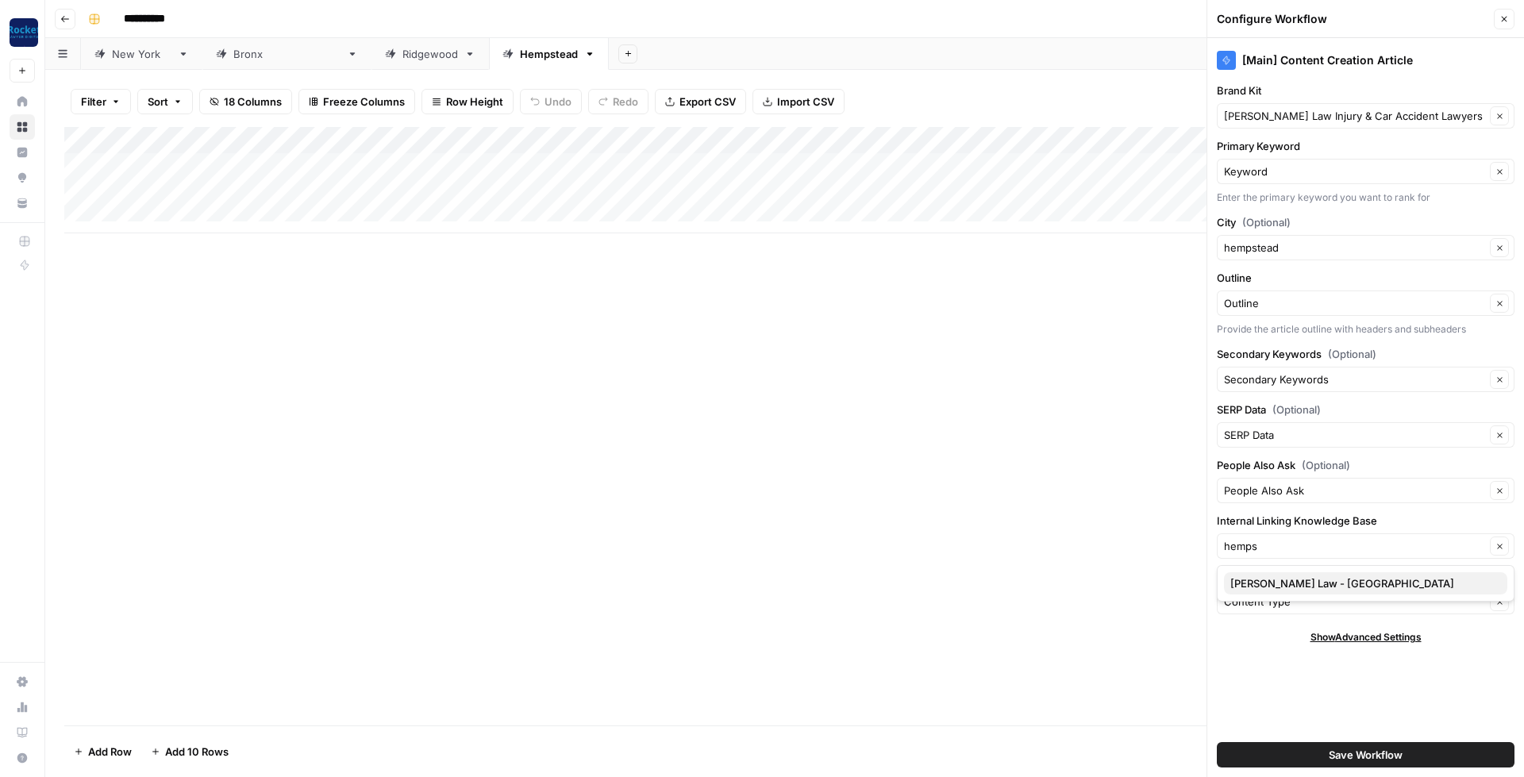
click at [1347, 580] on span "[PERSON_NAME] Law - [GEOGRAPHIC_DATA]" at bounding box center [1363, 584] width 264 height 16
type input "[PERSON_NAME] Law - [GEOGRAPHIC_DATA]"
click at [1364, 747] on span "Save Workflow" at bounding box center [1366, 755] width 74 height 16
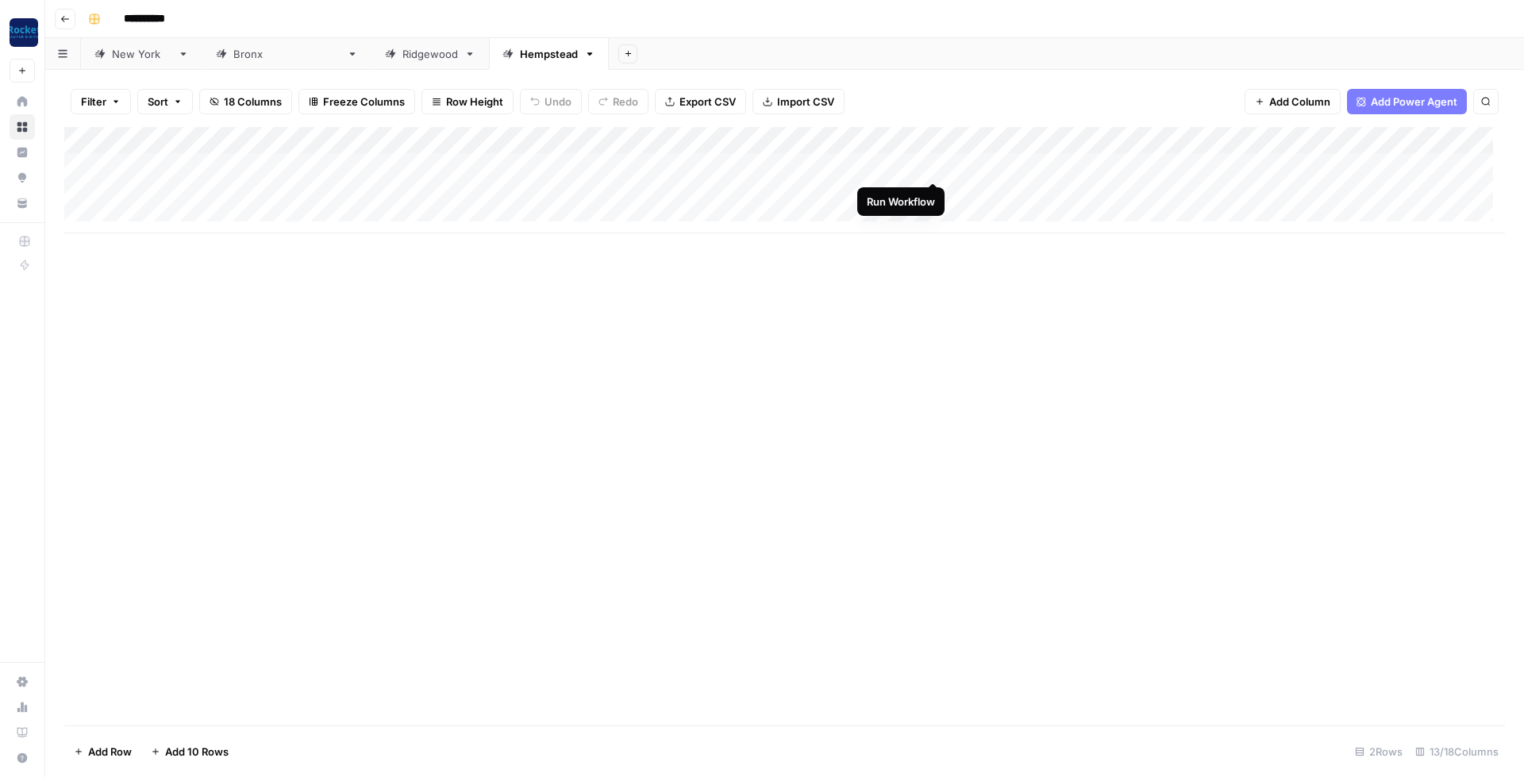
click at [931, 165] on div "Add Column" at bounding box center [784, 180] width 1441 height 106
click at [931, 194] on div "Add Column" at bounding box center [784, 180] width 1441 height 106
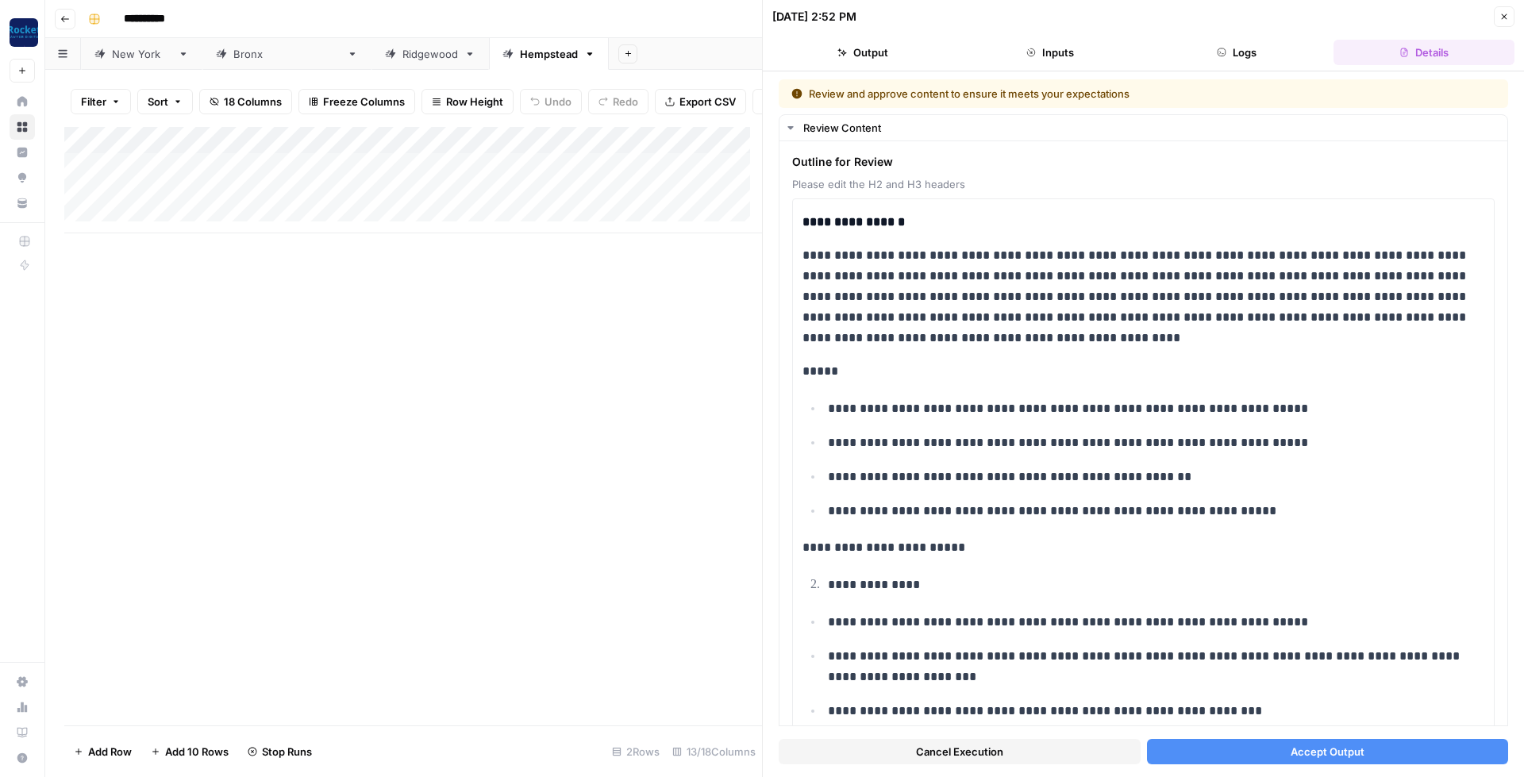
click at [1500, 15] on icon "button" at bounding box center [1505, 17] width 10 height 10
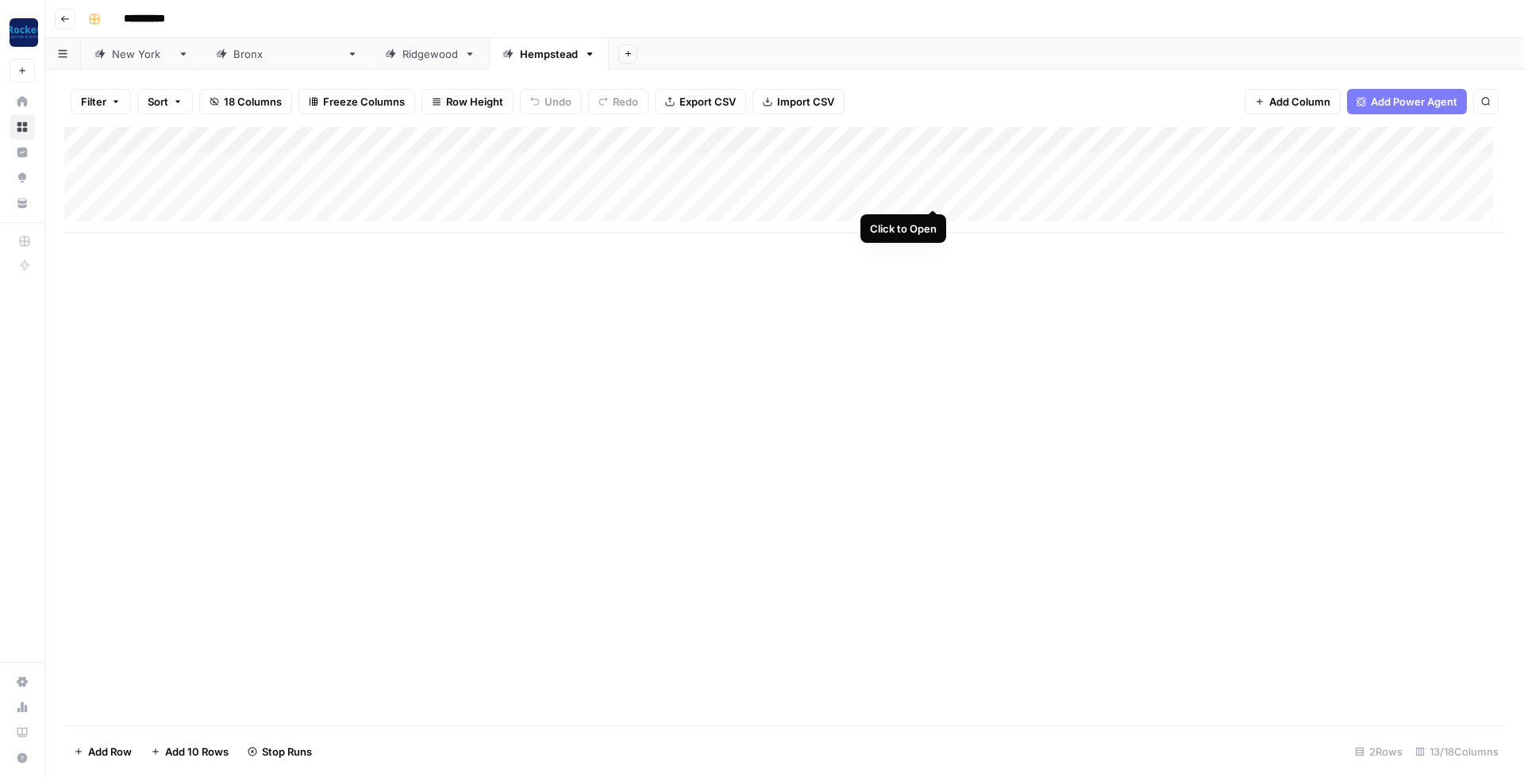
click at [931, 194] on div "Add Column" at bounding box center [784, 180] width 1441 height 106
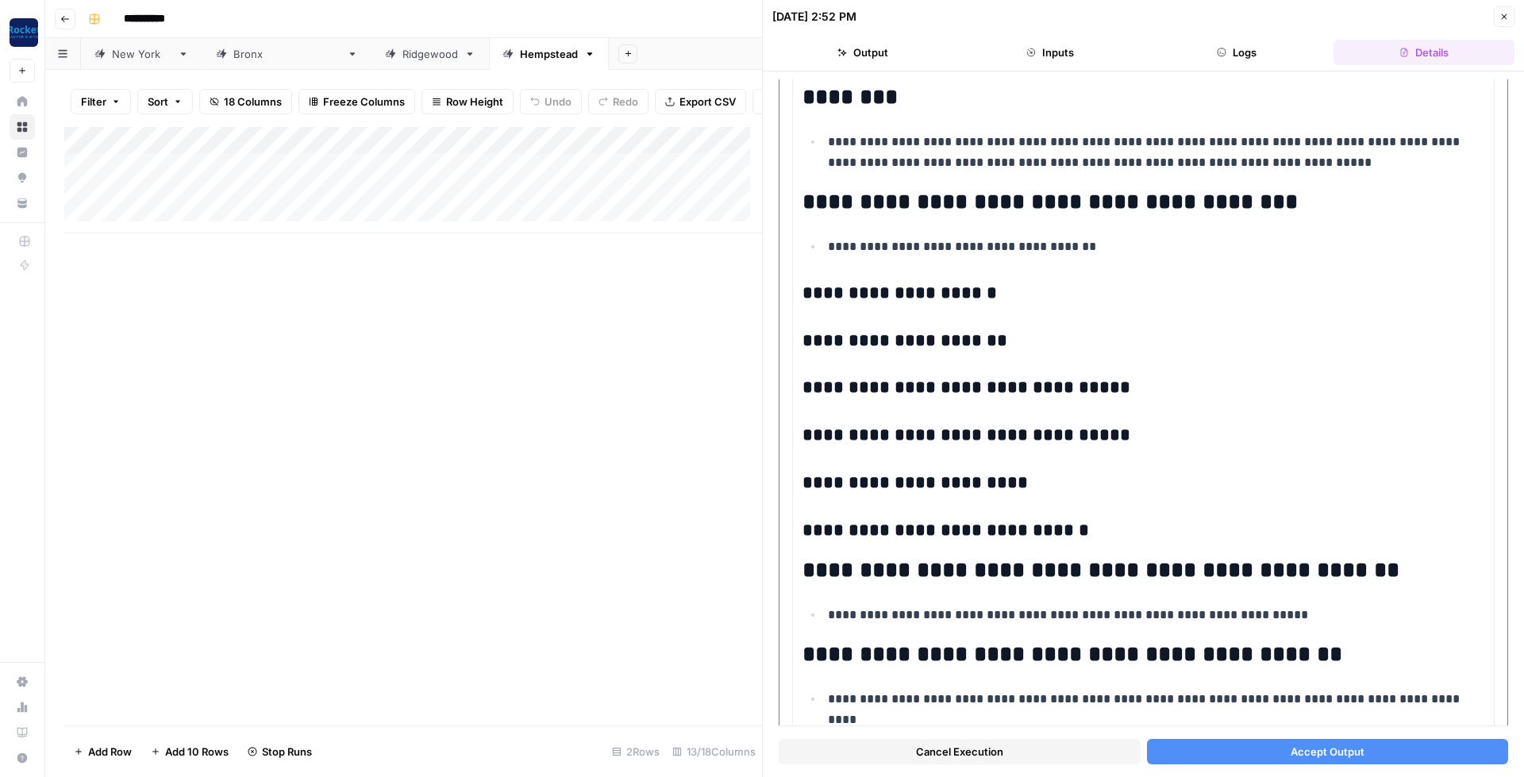
scroll to position [3491, 0]
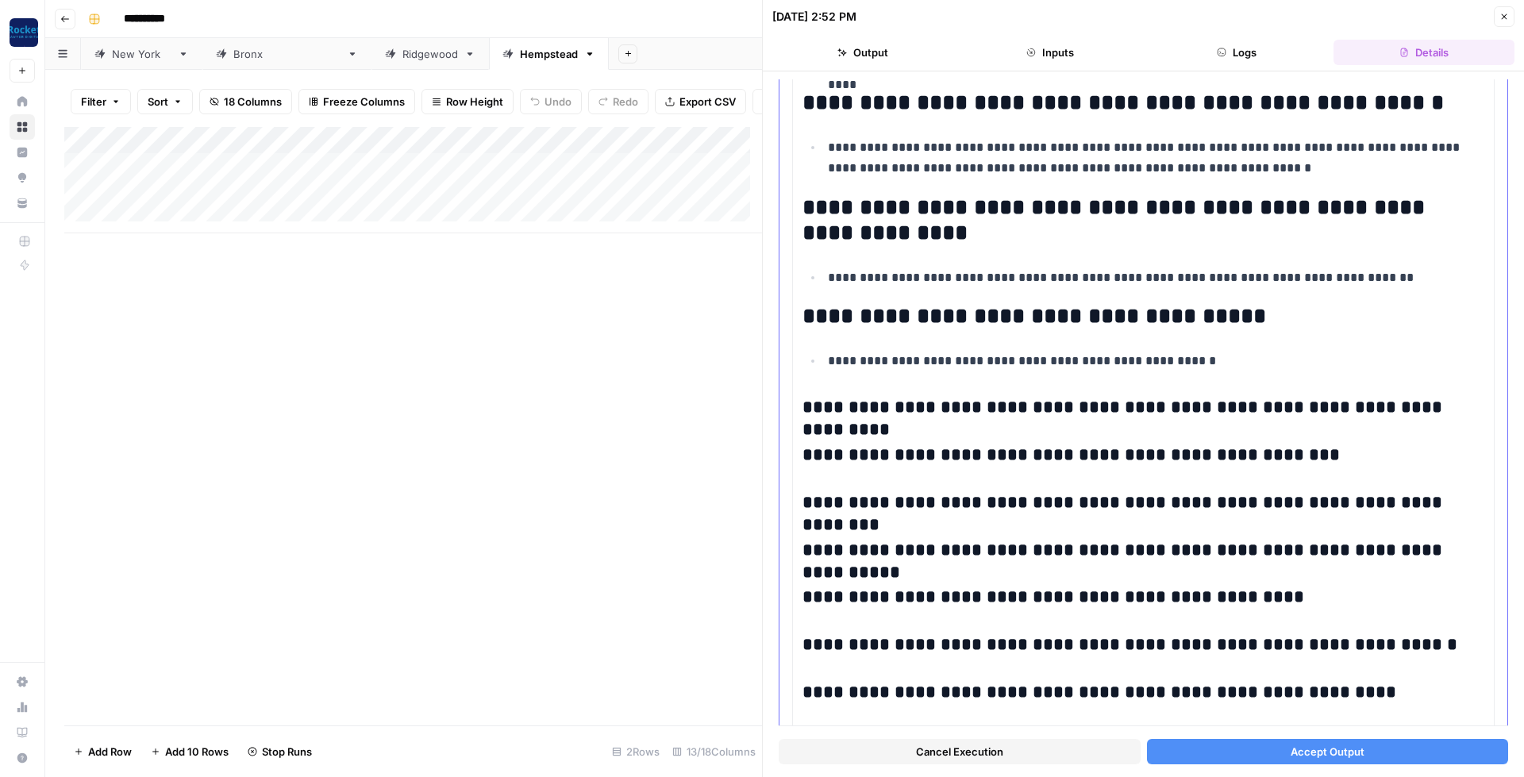
drag, startPoint x: 798, startPoint y: 317, endPoint x: 809, endPoint y: 312, distance: 12.1
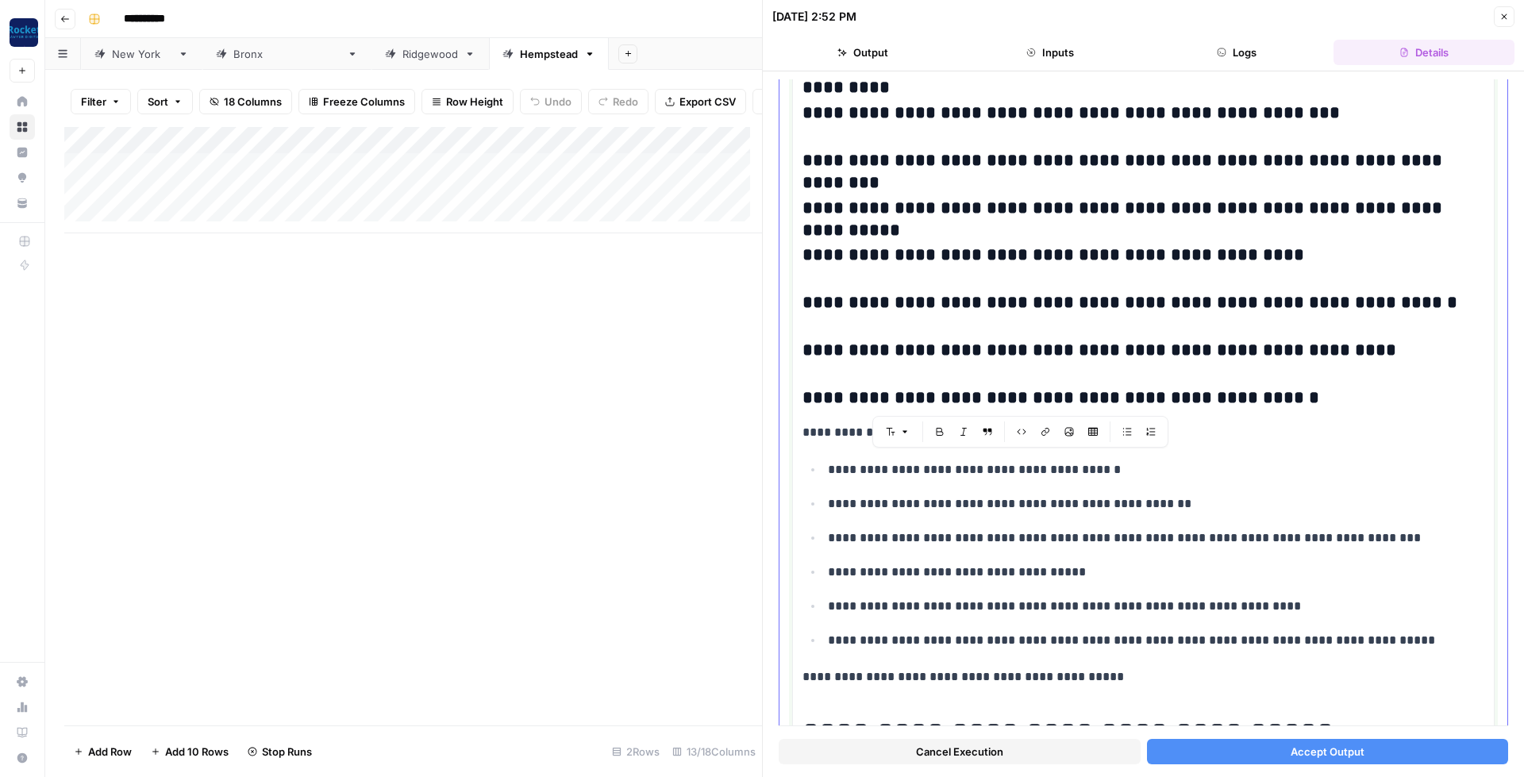
drag, startPoint x: 807, startPoint y: 317, endPoint x: 1284, endPoint y: 407, distance: 484.7
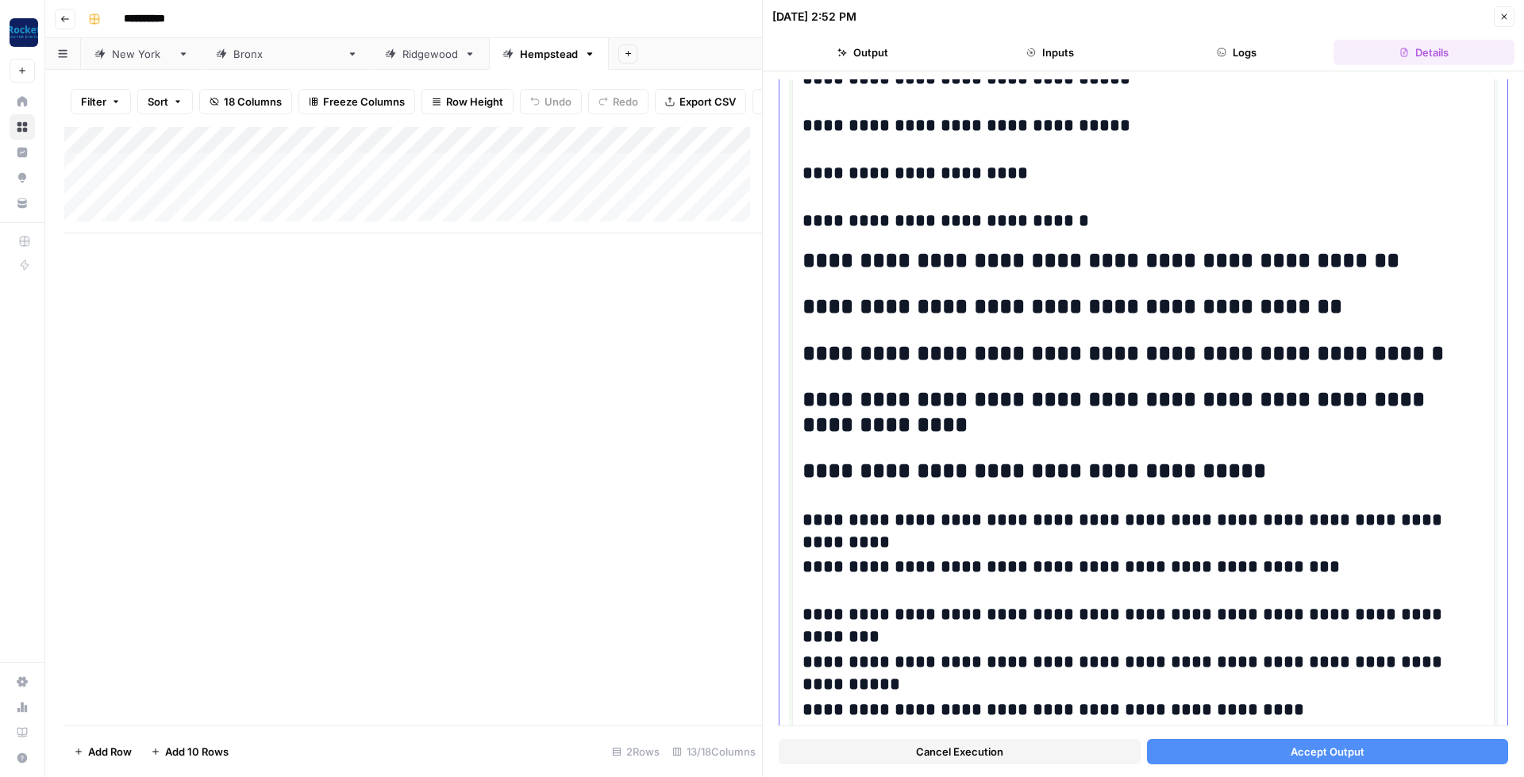
scroll to position [5470, 0]
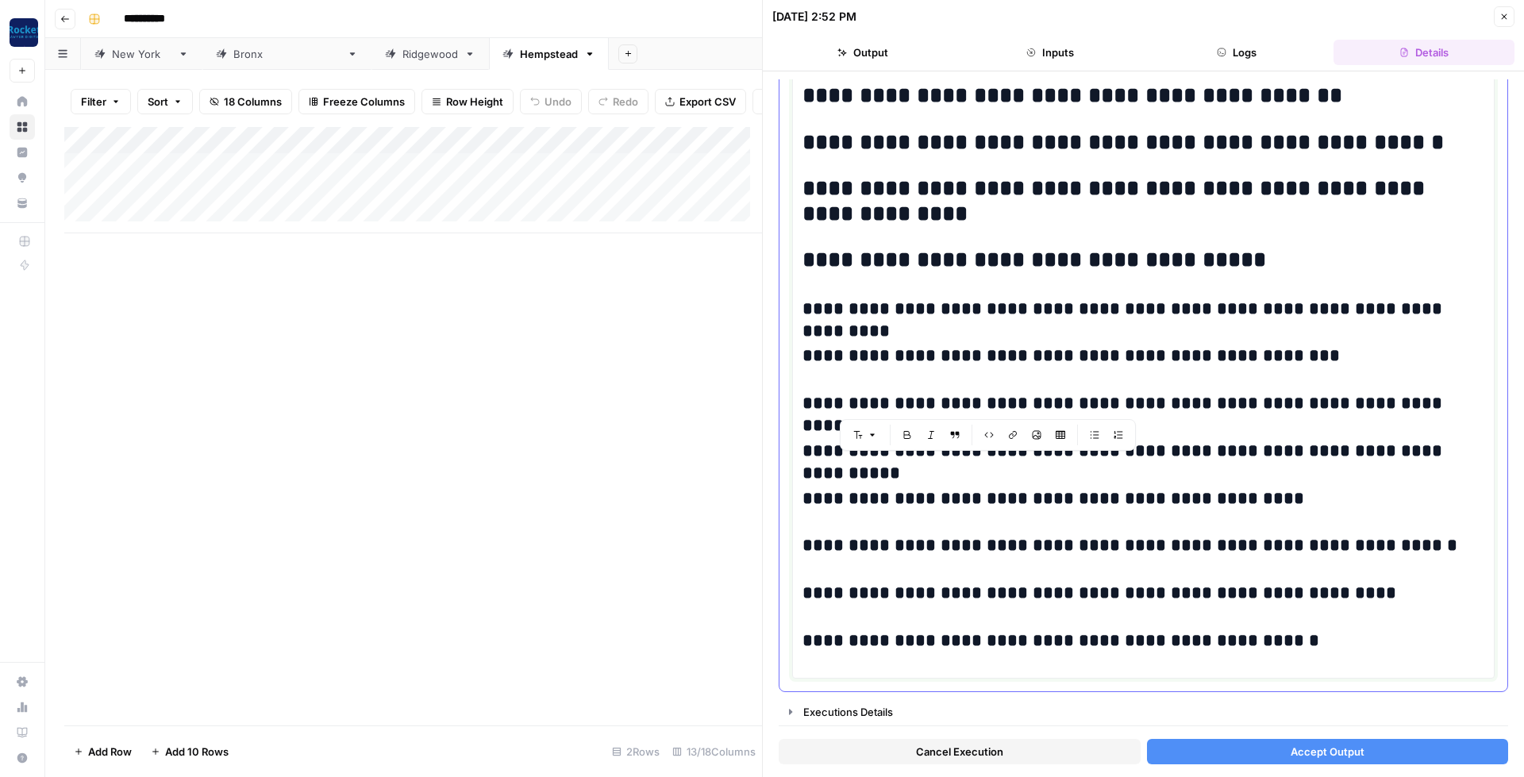
drag, startPoint x: 803, startPoint y: 272, endPoint x: 1350, endPoint y: 653, distance: 666.7
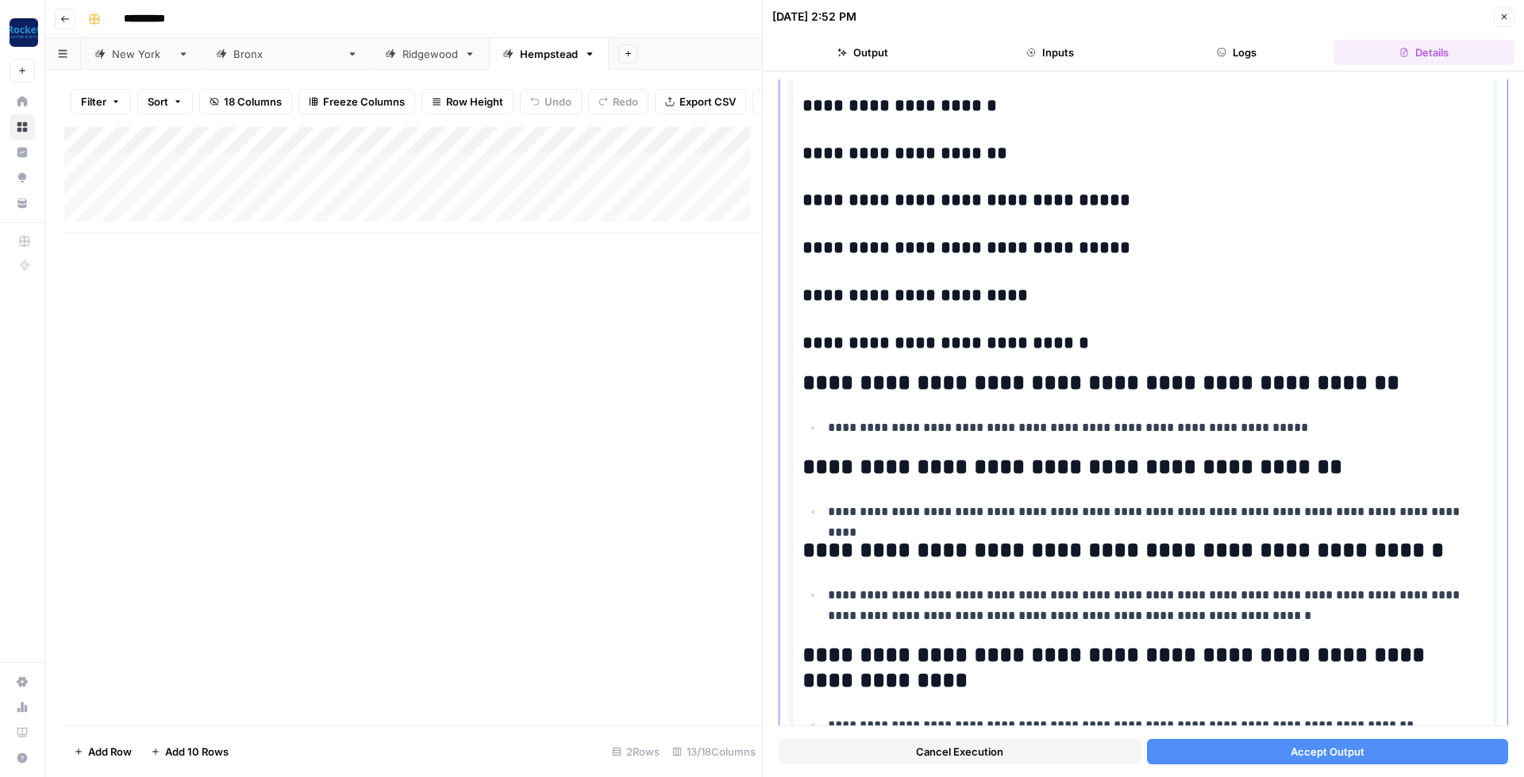
scroll to position [3397, 0]
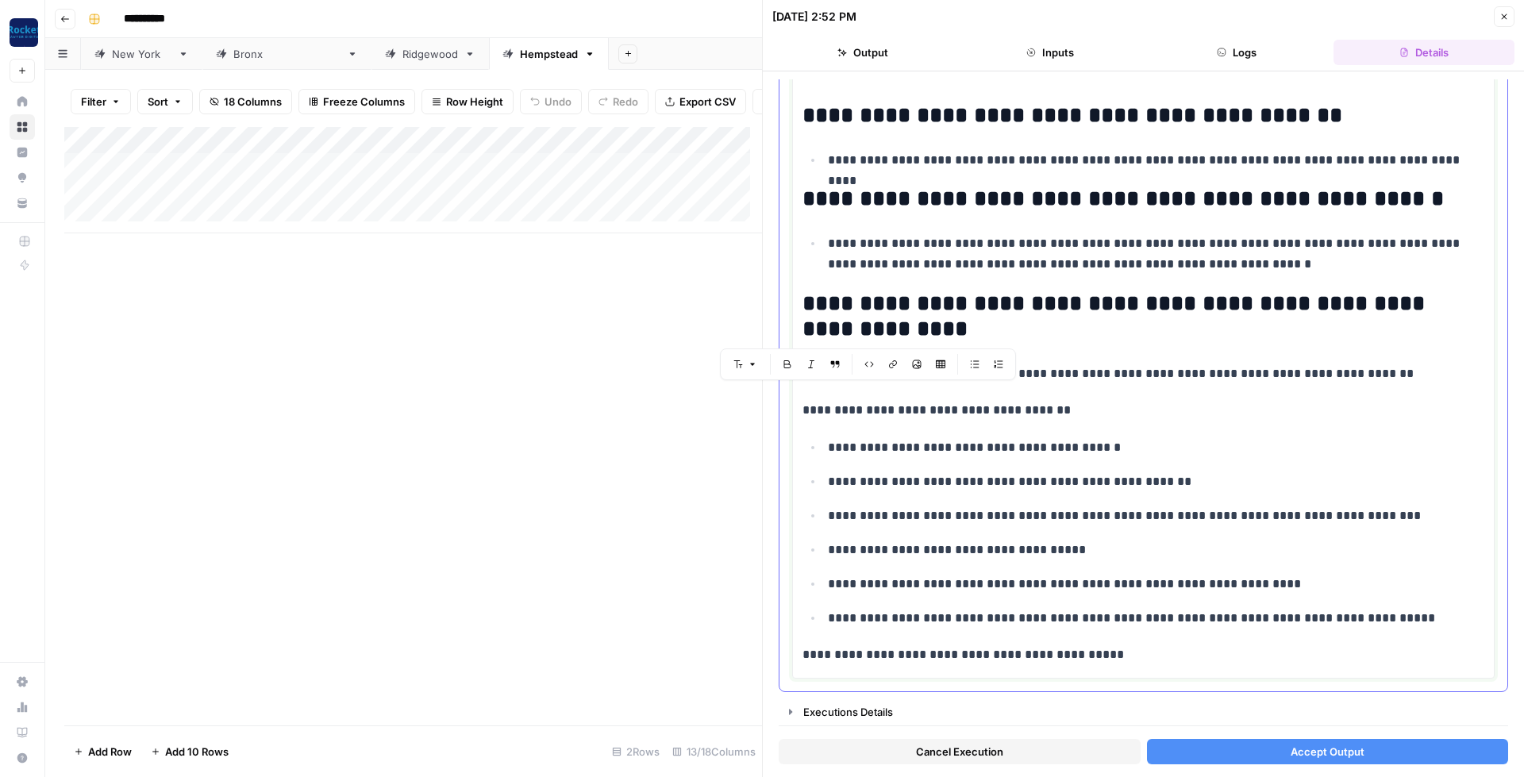
drag, startPoint x: 803, startPoint y: 403, endPoint x: 1327, endPoint y: 333, distance: 529.5
copy div "**********"
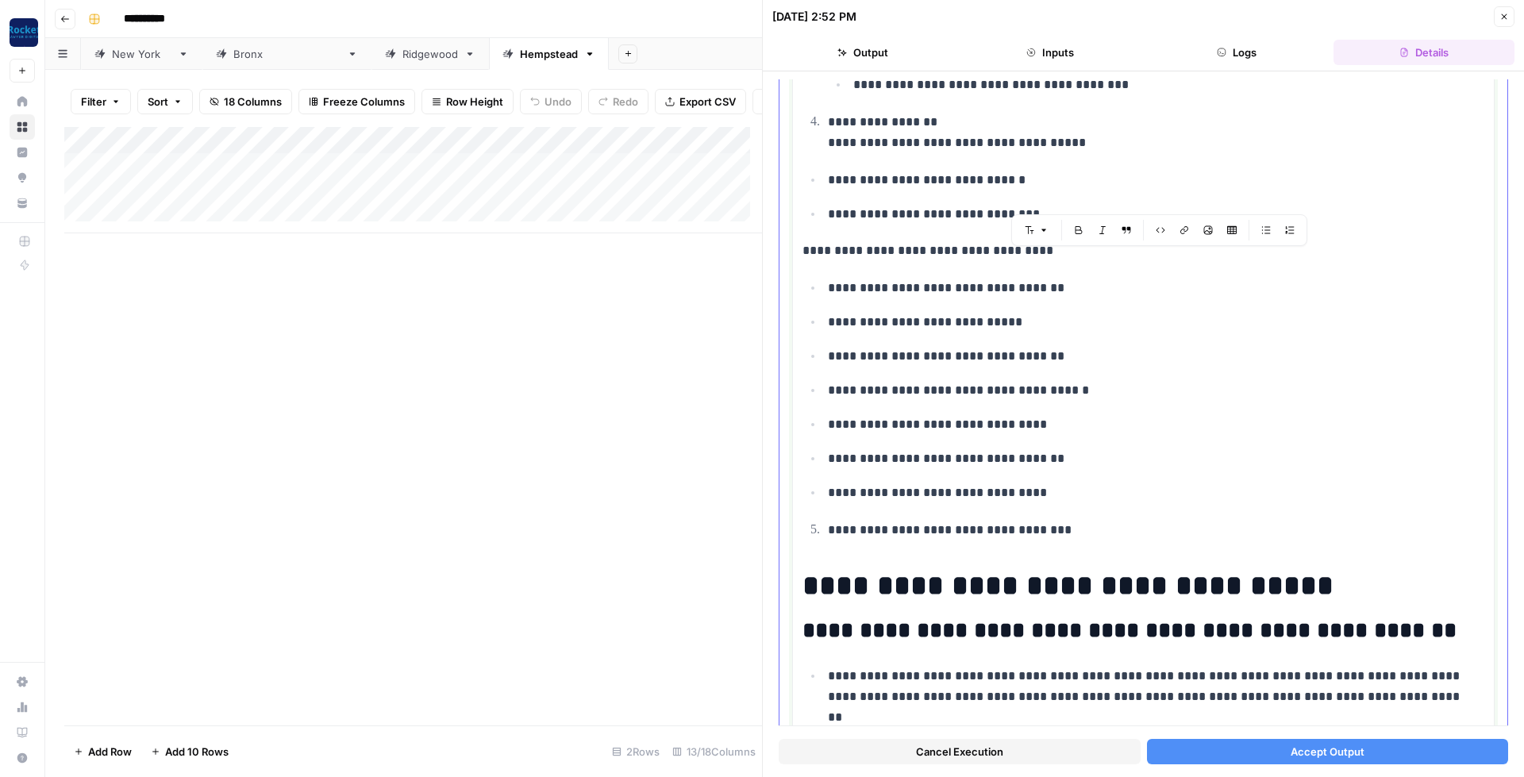
scroll to position [1009, 0]
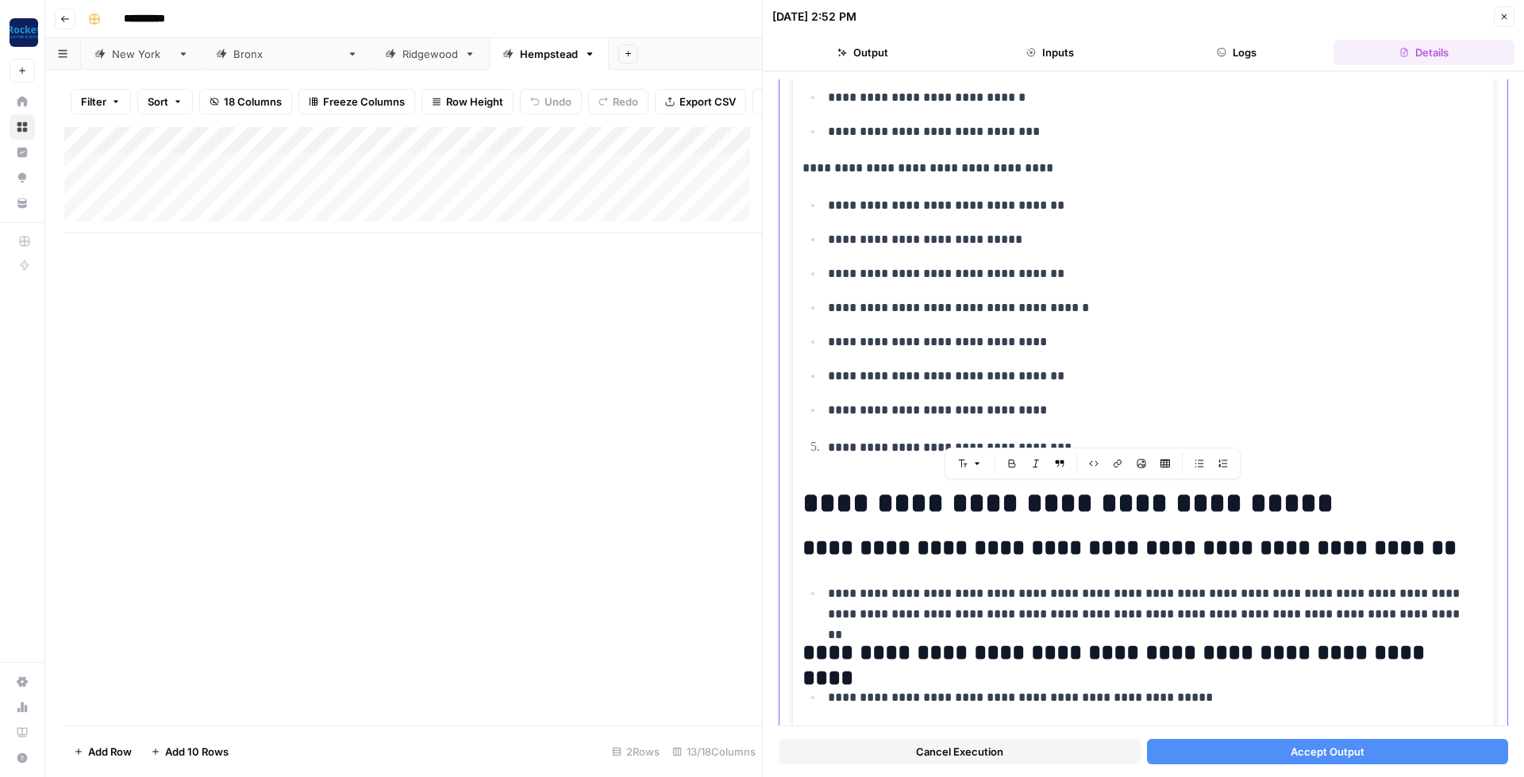
drag, startPoint x: 1420, startPoint y: 376, endPoint x: 880, endPoint y: 592, distance: 581.8
copy div "**********"
click at [1365, 749] on button "Accept Output" at bounding box center [1328, 751] width 362 height 25
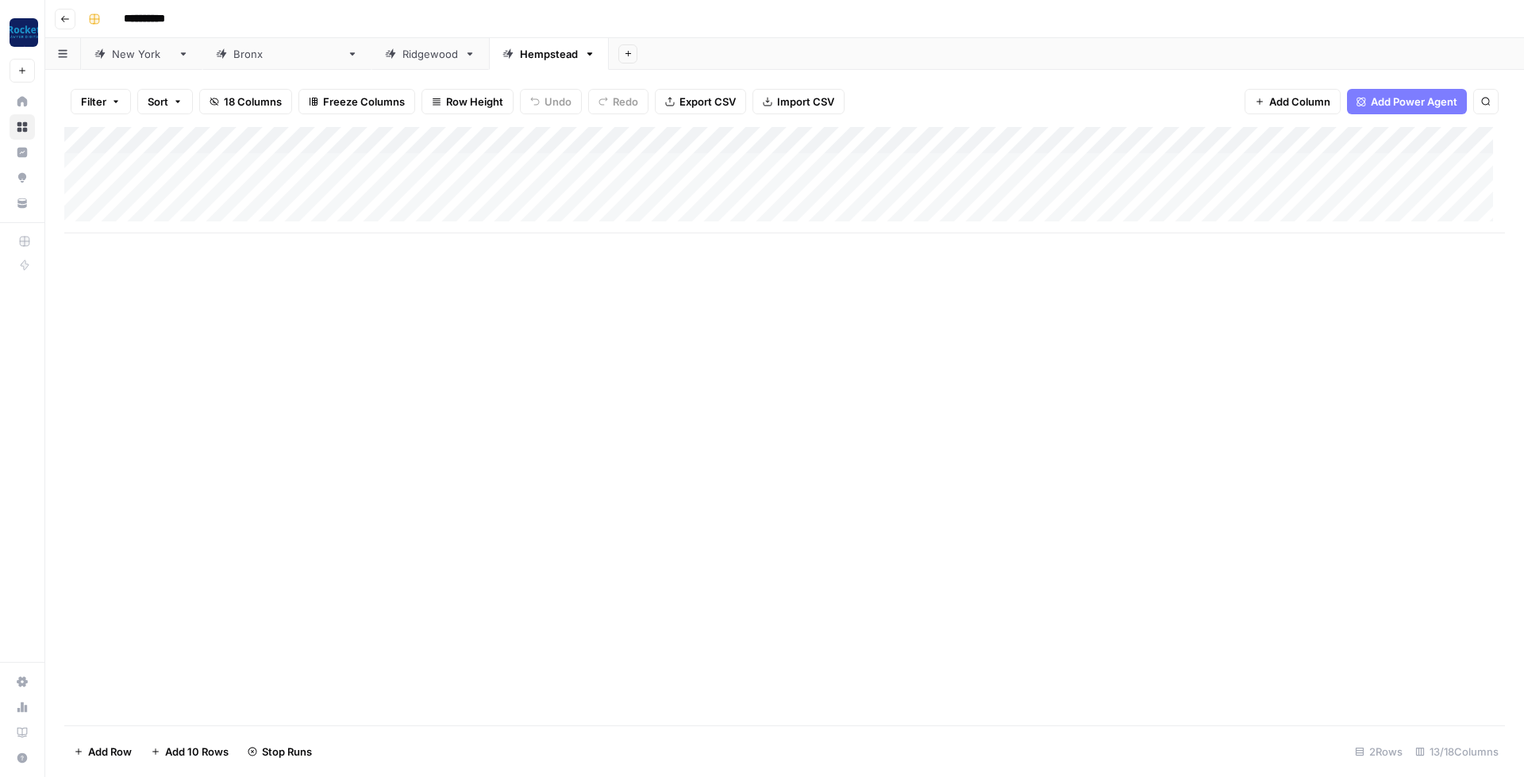
click at [372, 68] on link "Ridgewood" at bounding box center [431, 54] width 118 height 32
click at [239, 58] on div "[GEOGRAPHIC_DATA]" at bounding box center [286, 54] width 107 height 16
